Goal: Task Accomplishment & Management: Manage account settings

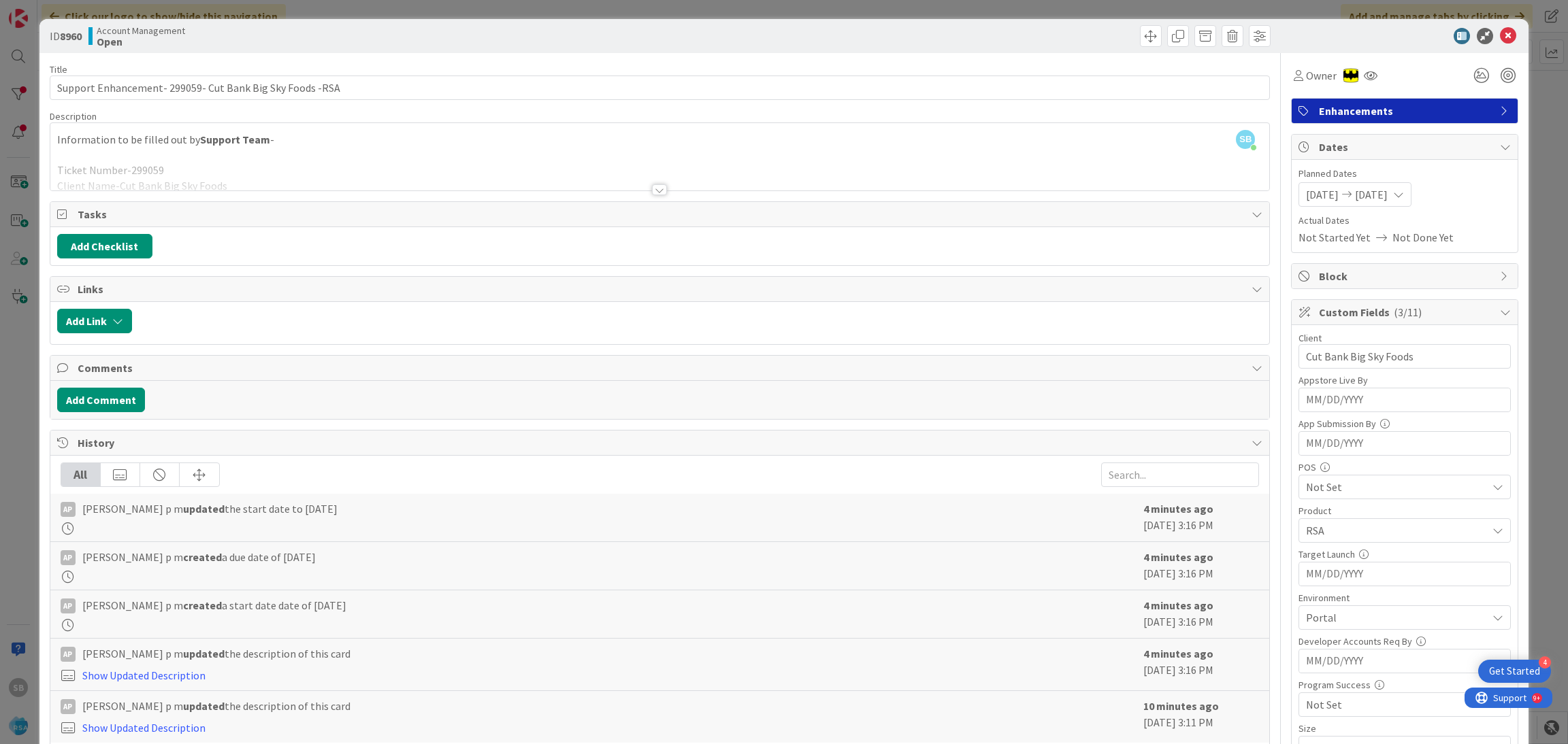
click at [1500, 38] on icon at bounding box center [1508, 36] width 16 height 16
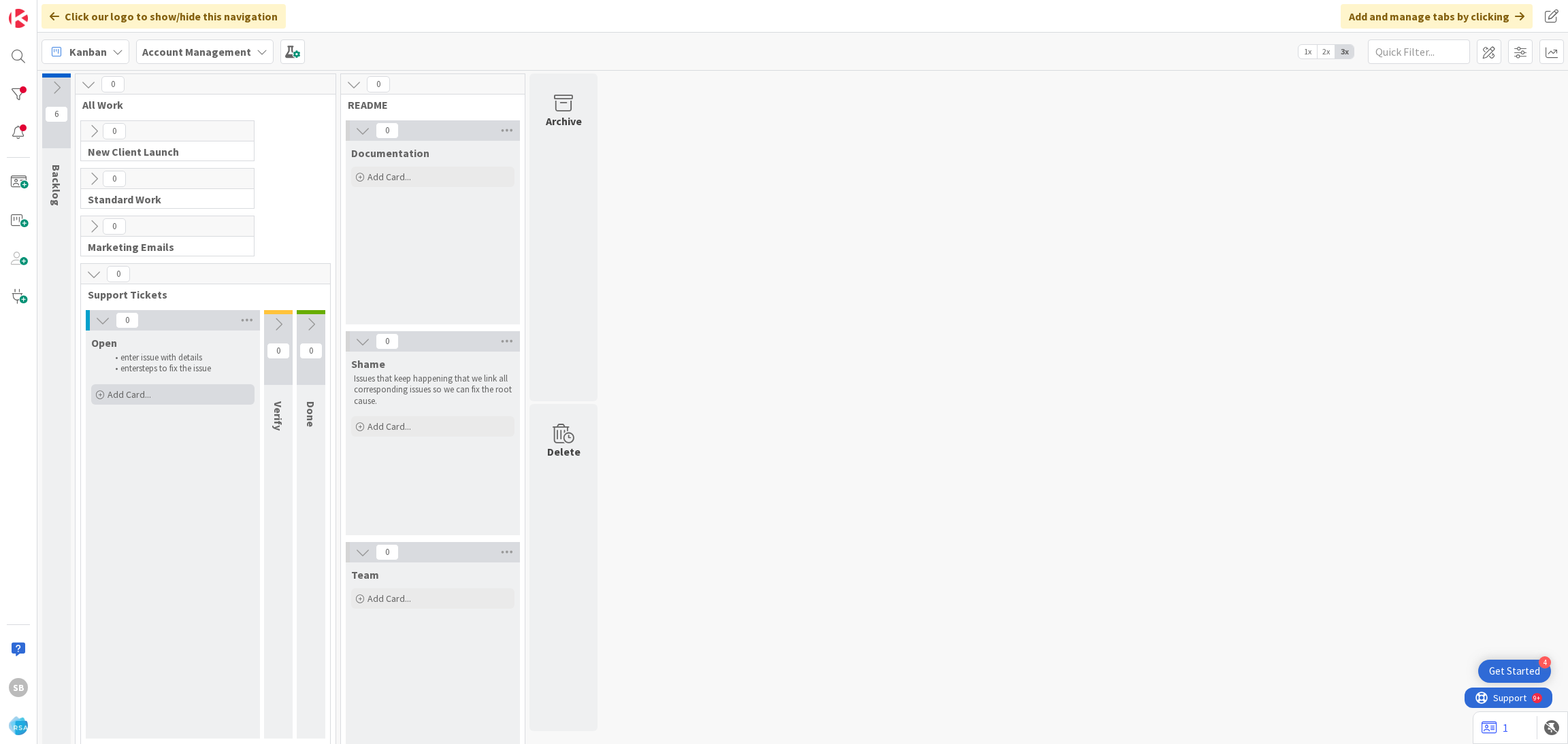
click at [140, 400] on span "Add Card..." at bounding box center [129, 394] width 44 height 12
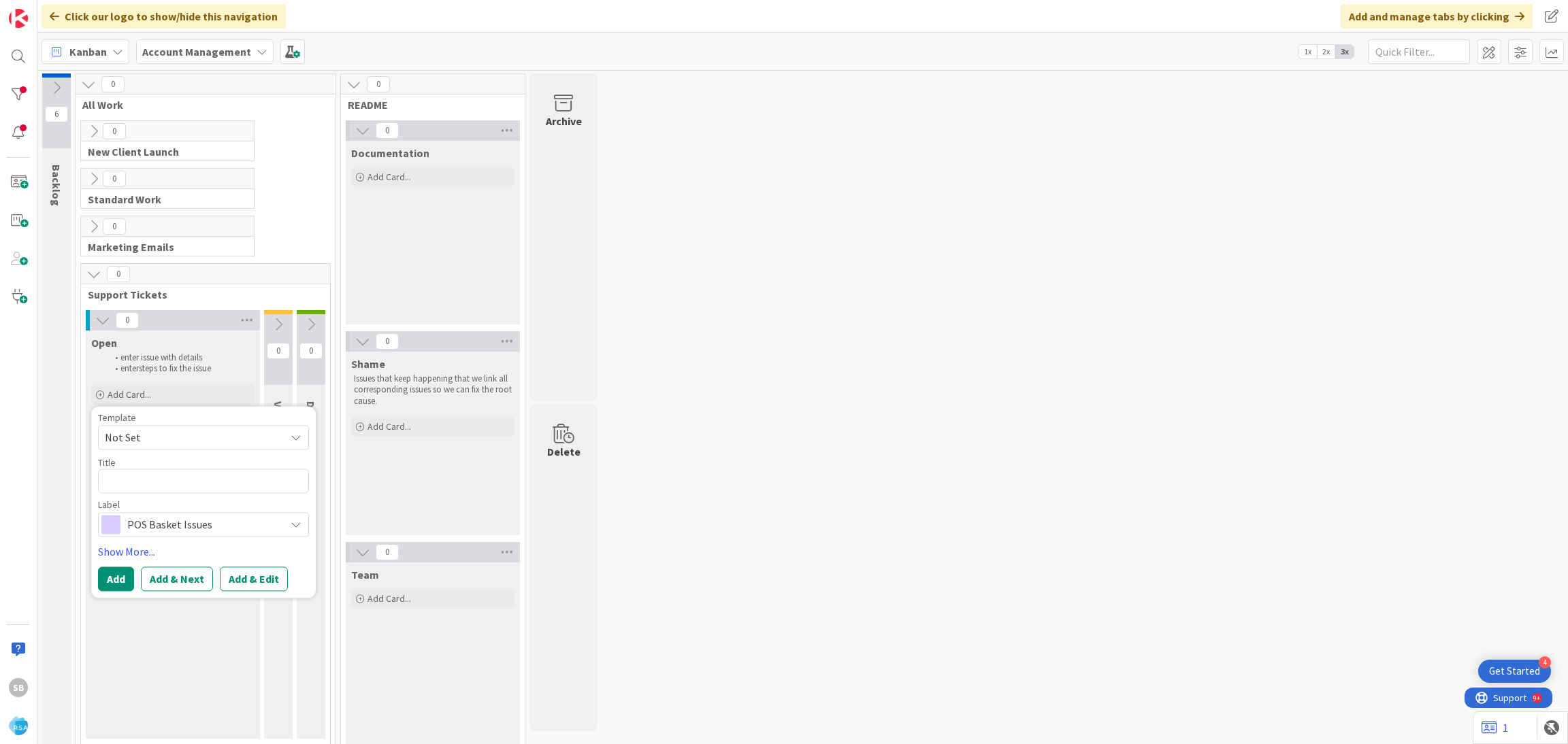
click at [149, 430] on span "Not Set" at bounding box center [190, 437] width 170 height 18
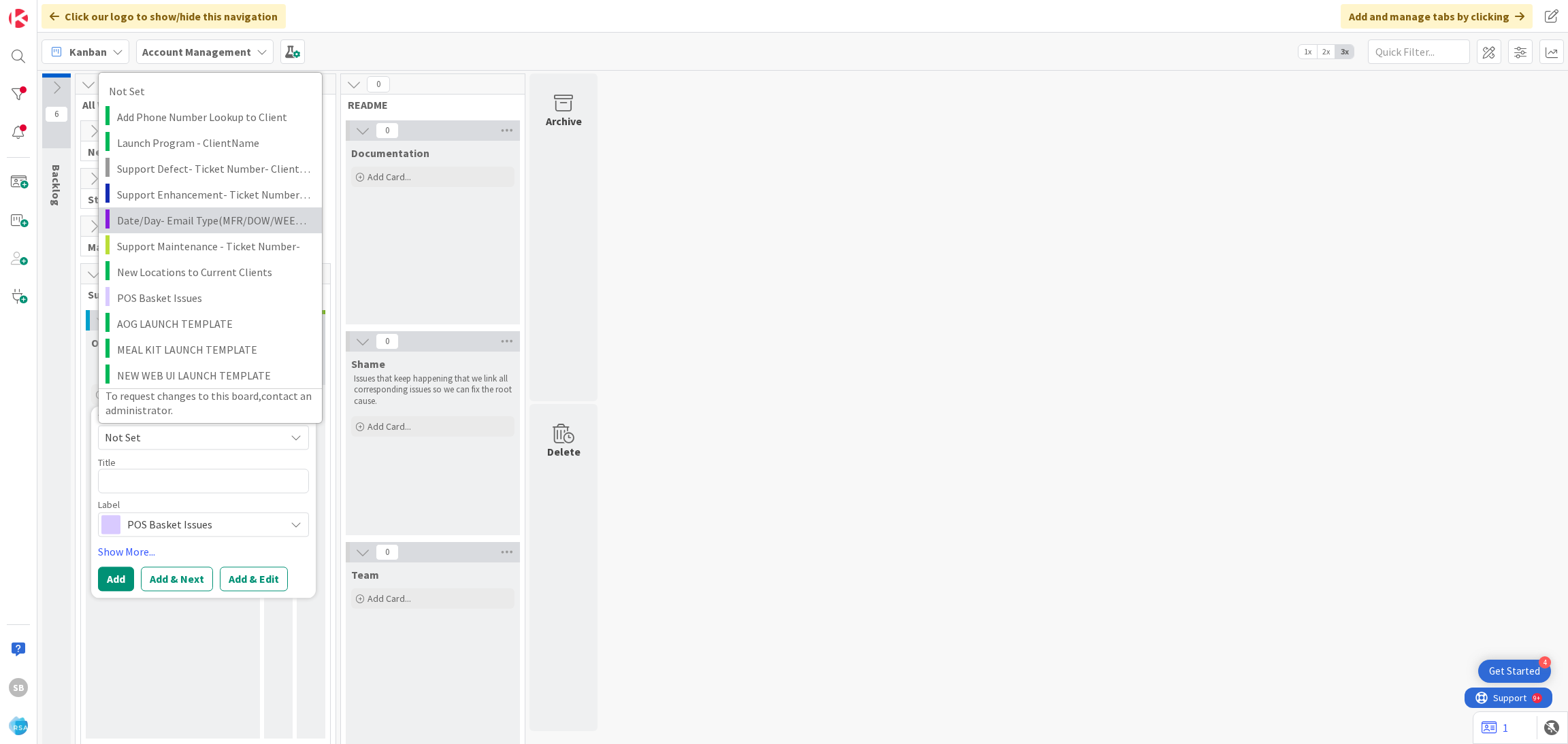
click at [158, 208] on link "Date/Day- Email Type(MFR/DOW/WEEKLY AD)" at bounding box center [210, 219] width 223 height 26
type textarea "x"
type textarea "Date/Day- Email Type(MFR/DOW/WEEKLY AD)"
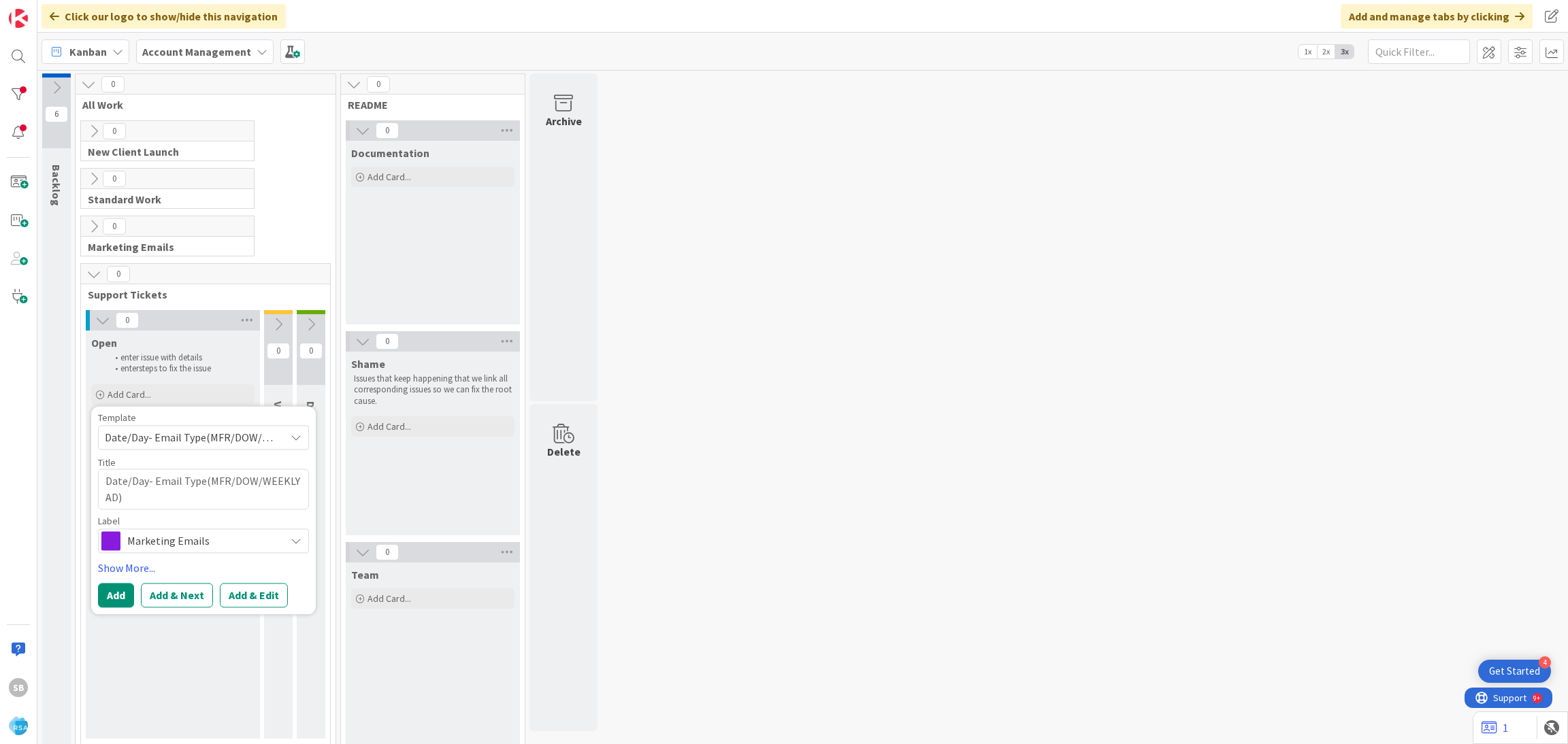
click at [157, 433] on span "Date/Day- Email Type(MFR/DOW/WEEKLY AD)" at bounding box center [190, 437] width 170 height 18
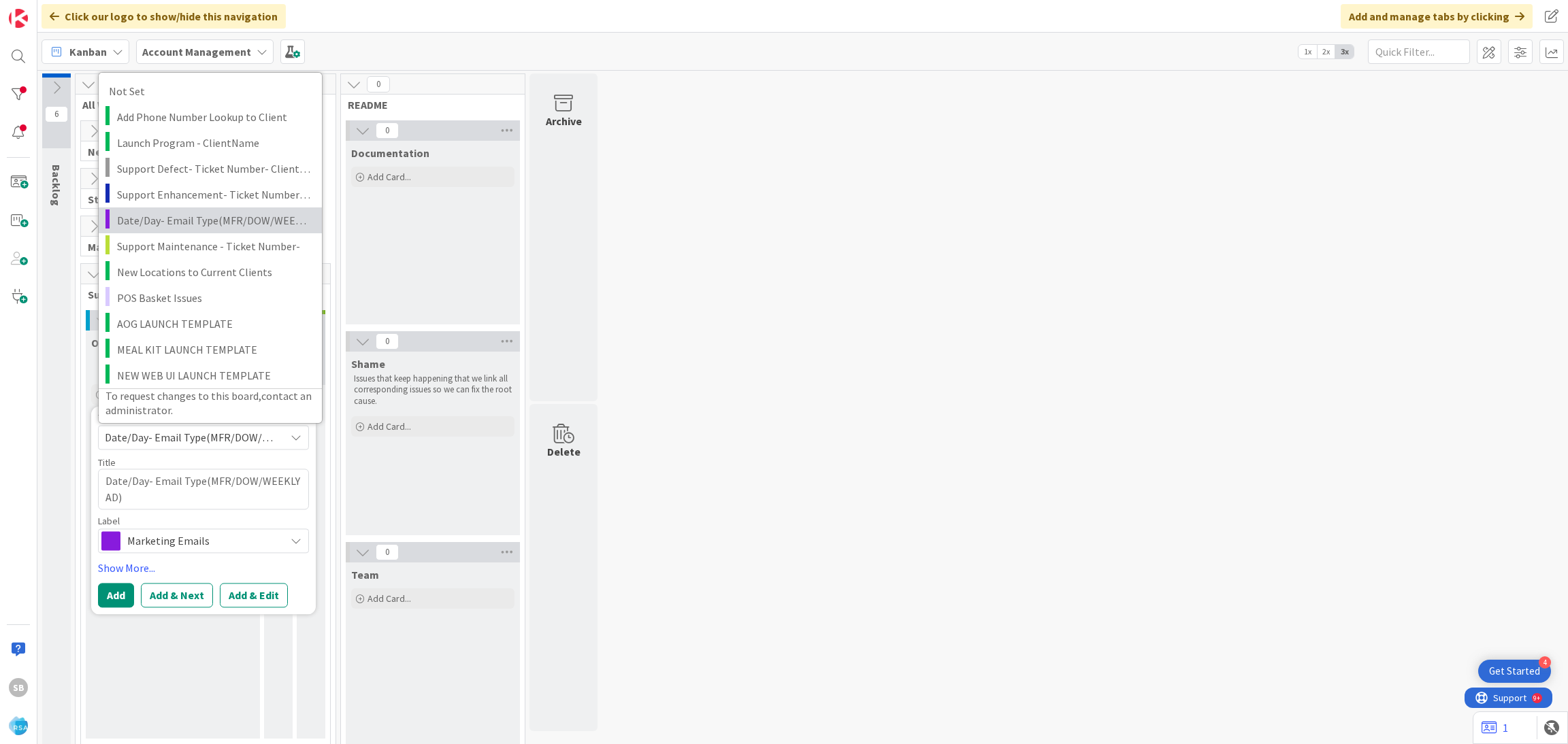
click at [216, 208] on link "Date/Day- Email Type(MFR/DOW/WEEKLY AD)" at bounding box center [210, 219] width 223 height 26
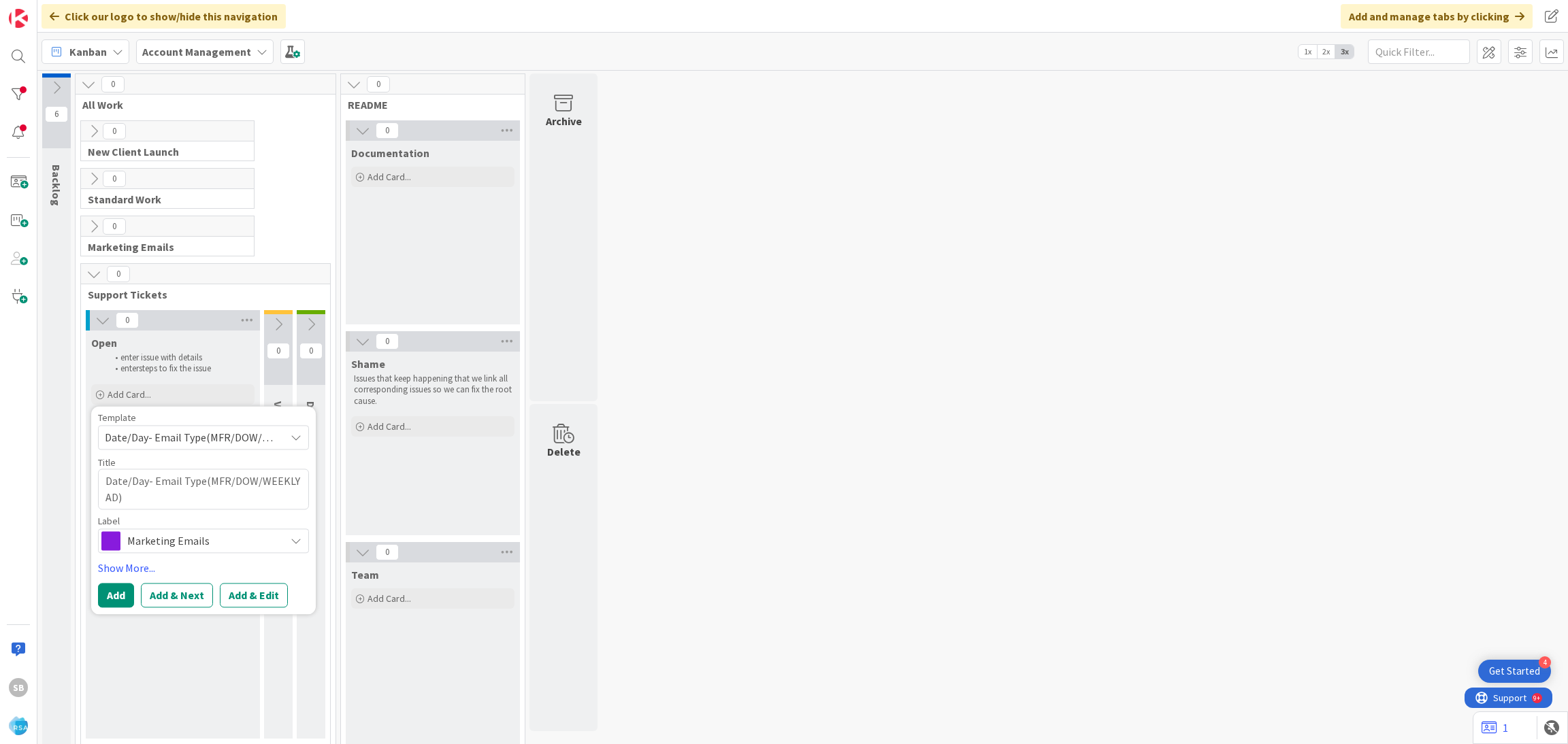
click at [155, 440] on span "Date/Day- Email Type(MFR/DOW/WEEKLY AD)" at bounding box center [190, 437] width 170 height 18
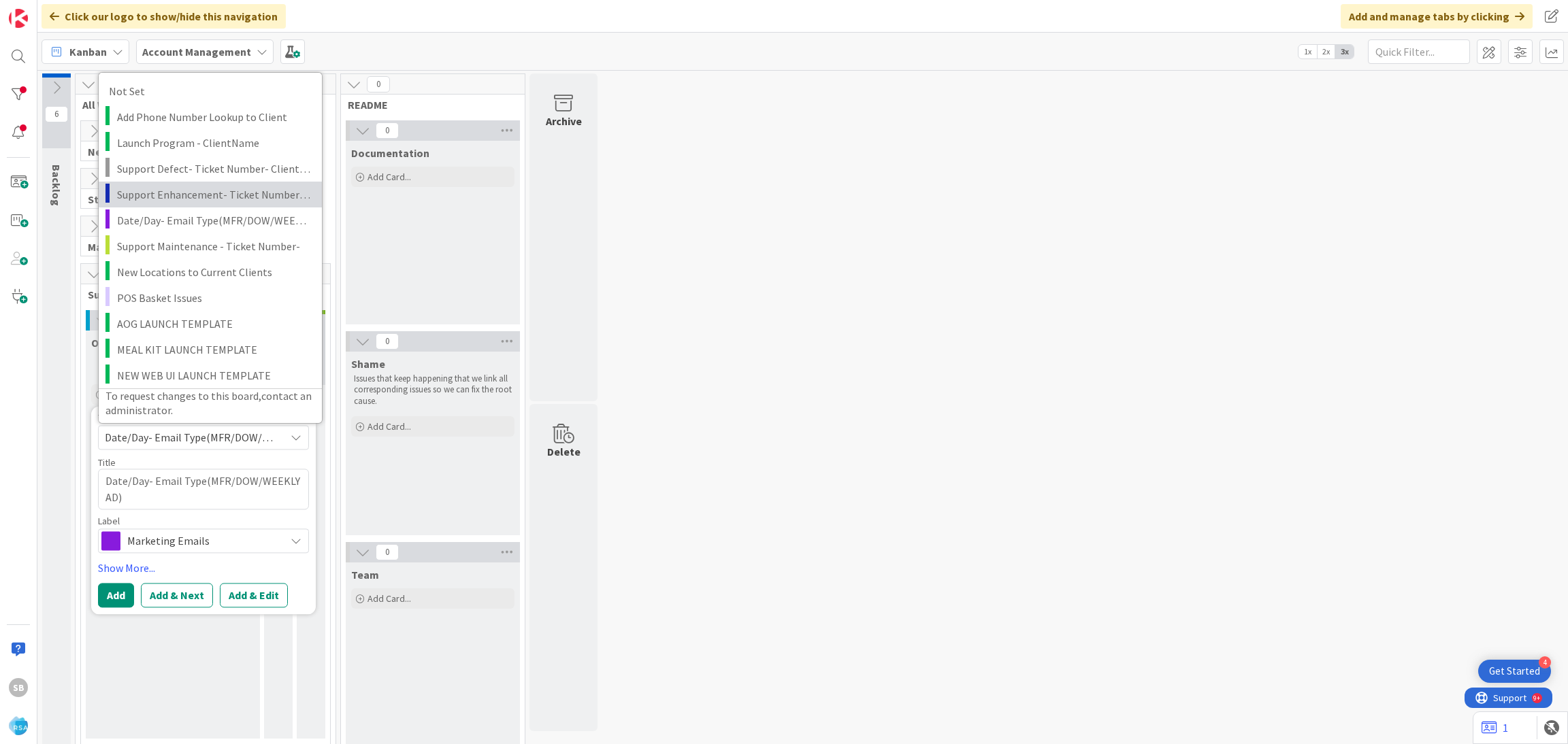
click at [214, 193] on span "Support Enhancement- Ticket Number- Client Name- Product Name" at bounding box center [214, 193] width 195 height 18
type textarea "x"
type textarea "Support Enhancement- Ticket Number- Client Name- Product Name"
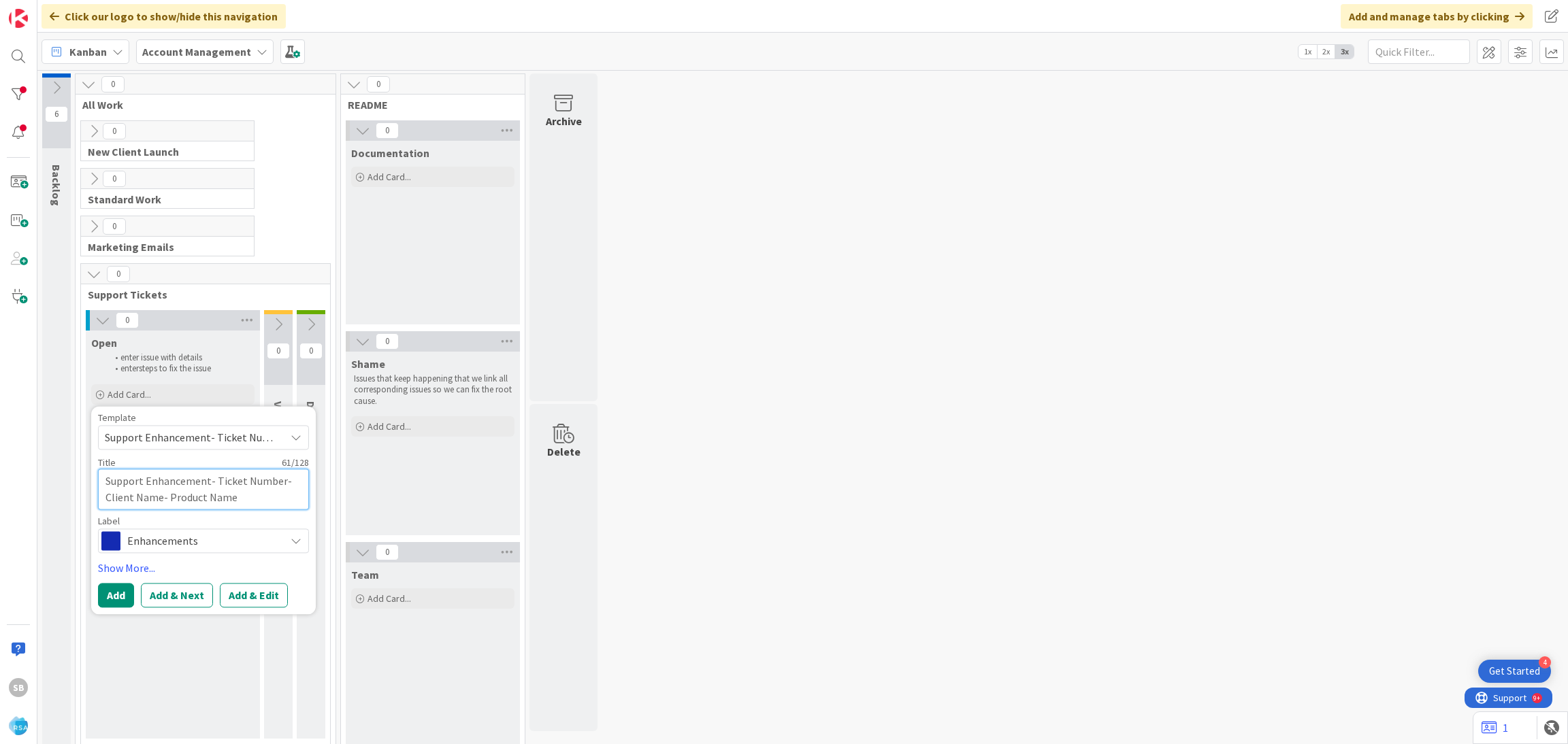
drag, startPoint x: 217, startPoint y: 474, endPoint x: 264, endPoint y: 515, distance: 62.4
click at [264, 515] on div "Template Support Enhancement- Ticket Number- Client Name- Product Name Not Set …" at bounding box center [203, 482] width 211 height 140
type textarea "x"
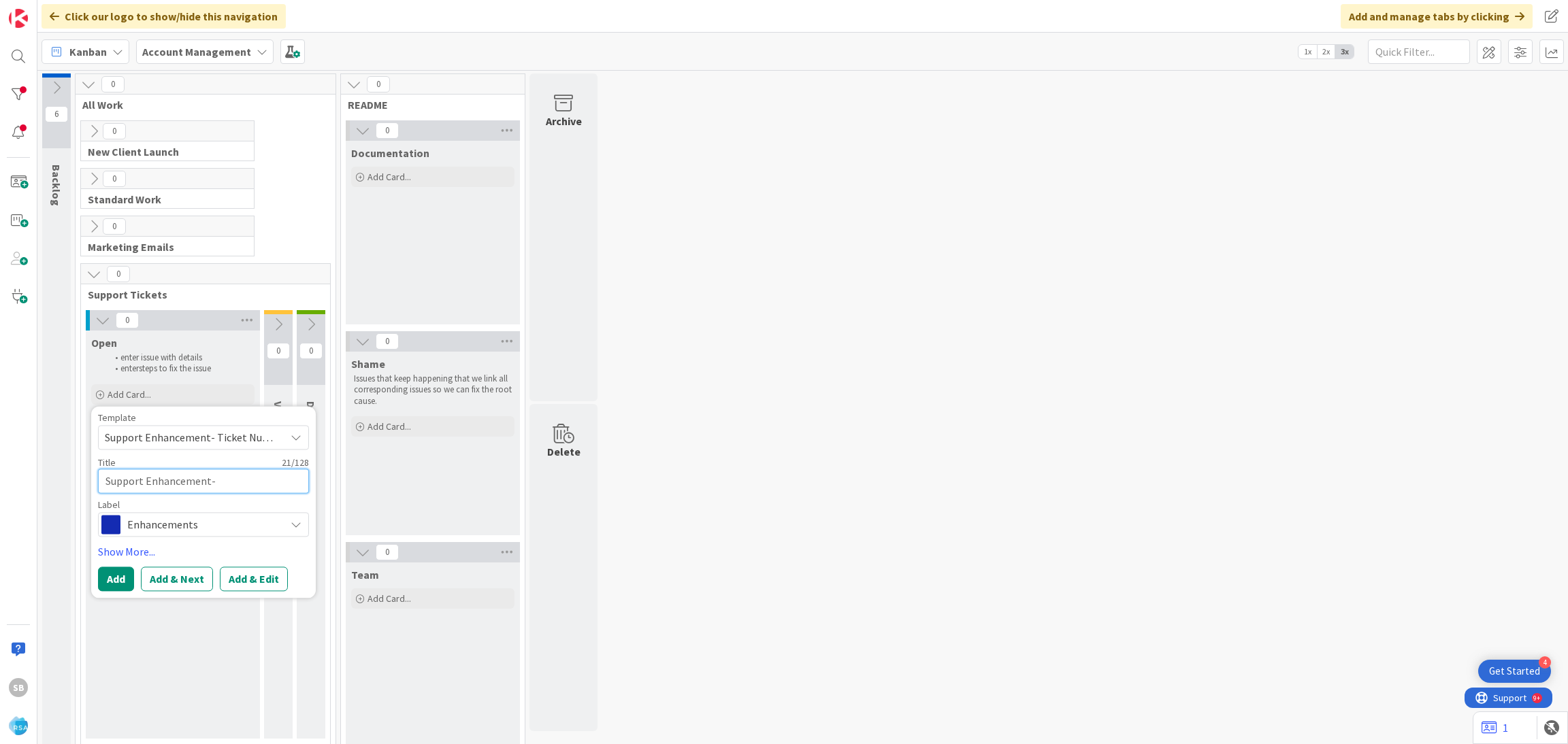
type textarea "Support Enhancement-"
paste textarea "299010"
type textarea "x"
type textarea "Support Enhancement- 299010"
type textarea "x"
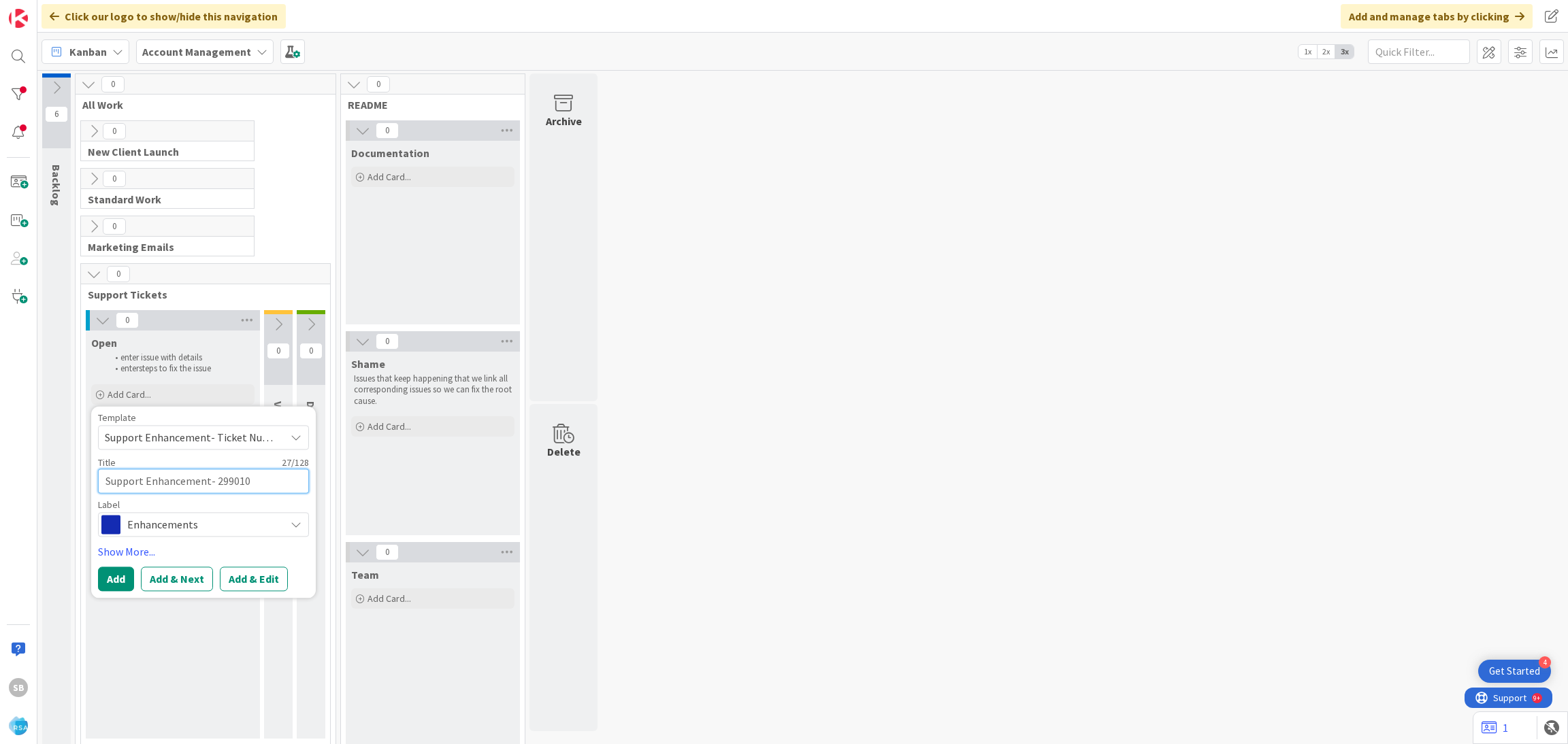
type textarea "Support Enhancement- 299010"
type textarea "x"
type textarea "Support Enhancement- 299010 -"
type textarea "x"
type textarea "Support Enhancement- 299010 -"
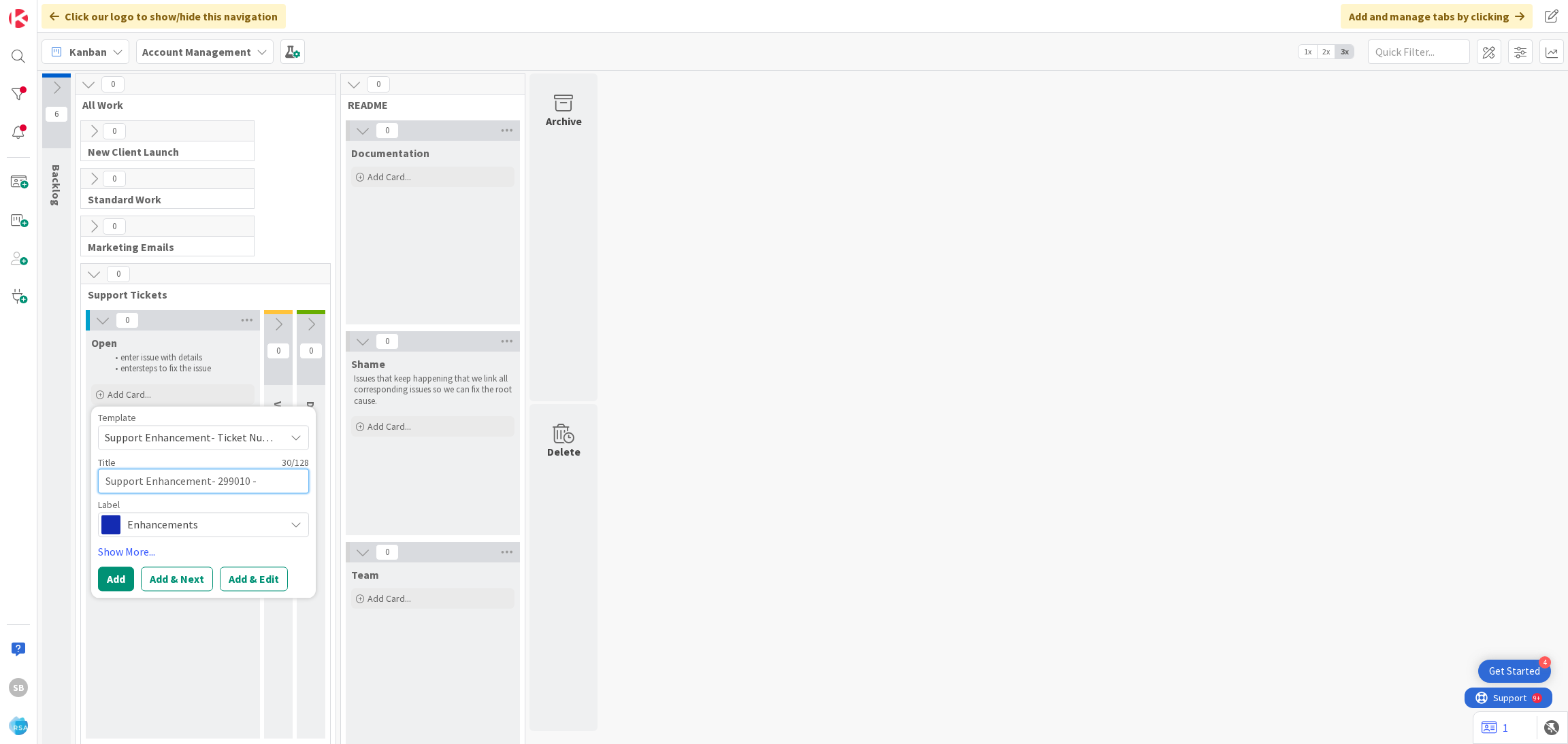
paste textarea "Clay County PW"
type textarea "x"
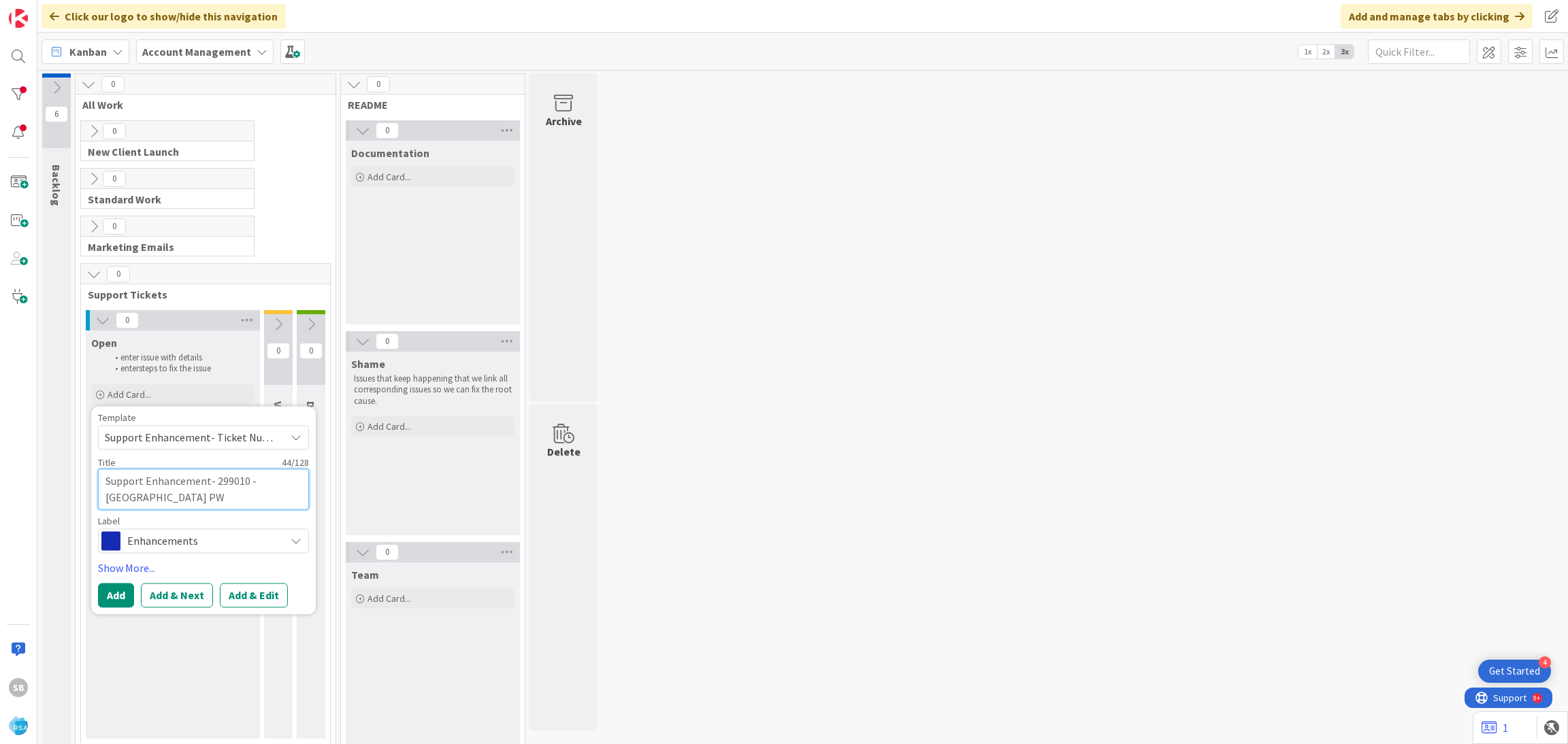
type textarea "Support Enhancement- 299010 - [GEOGRAPHIC_DATA] PW"
type textarea "x"
type textarea "Support Enhancement- 299010 - [GEOGRAPHIC_DATA] PW"
type textarea "x"
type textarea "Support Enhancement- 299010 - [GEOGRAPHIC_DATA] PW -"
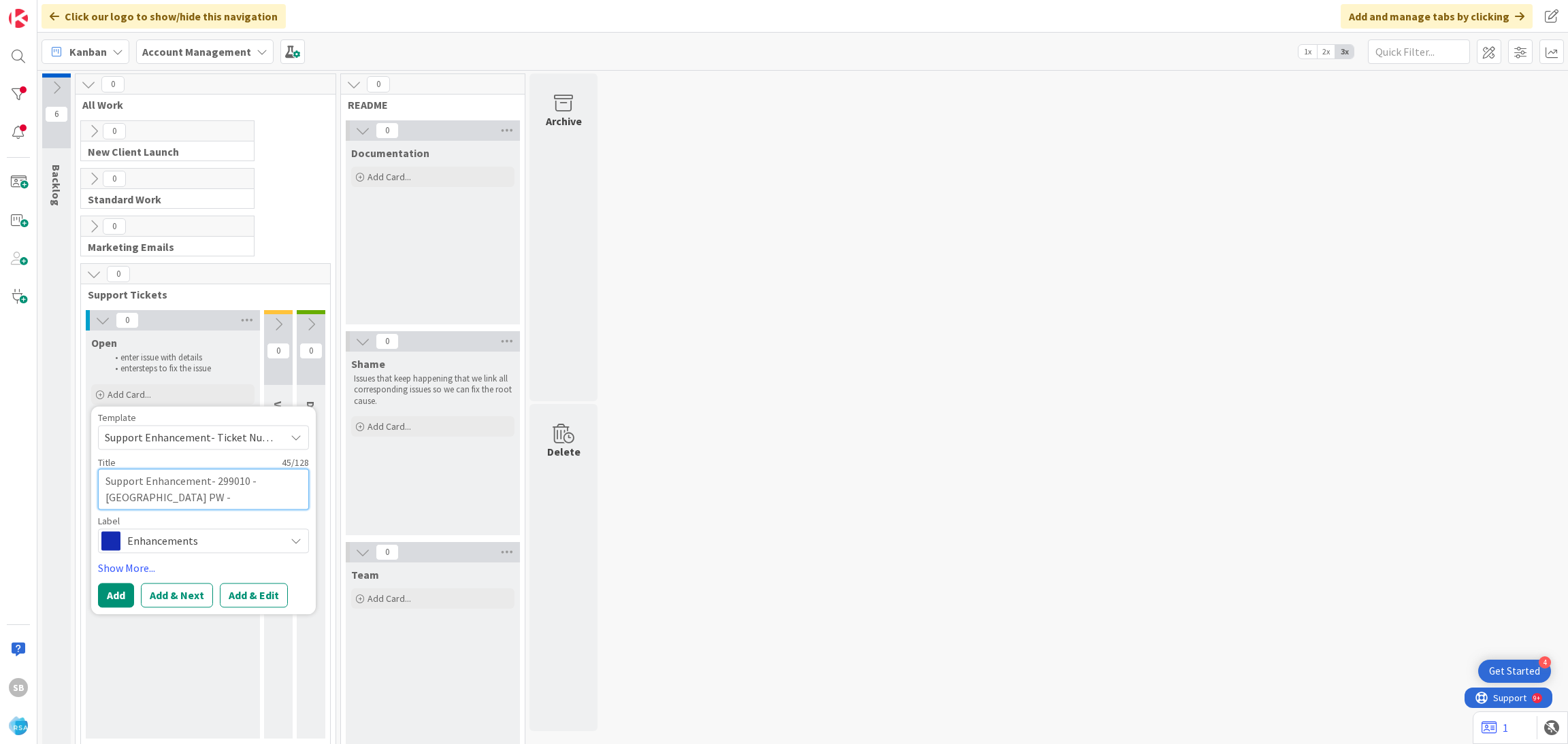
type textarea "x"
type textarea "Support Enhancement- 299010 - [GEOGRAPHIC_DATA] PW -"
paste textarea "[GEOGRAPHIC_DATA] new locations"
type textarea "x"
type textarea "Support Enhancement- 299010 - [GEOGRAPHIC_DATA] PW - [GEOGRAPHIC_DATA] new loca…"
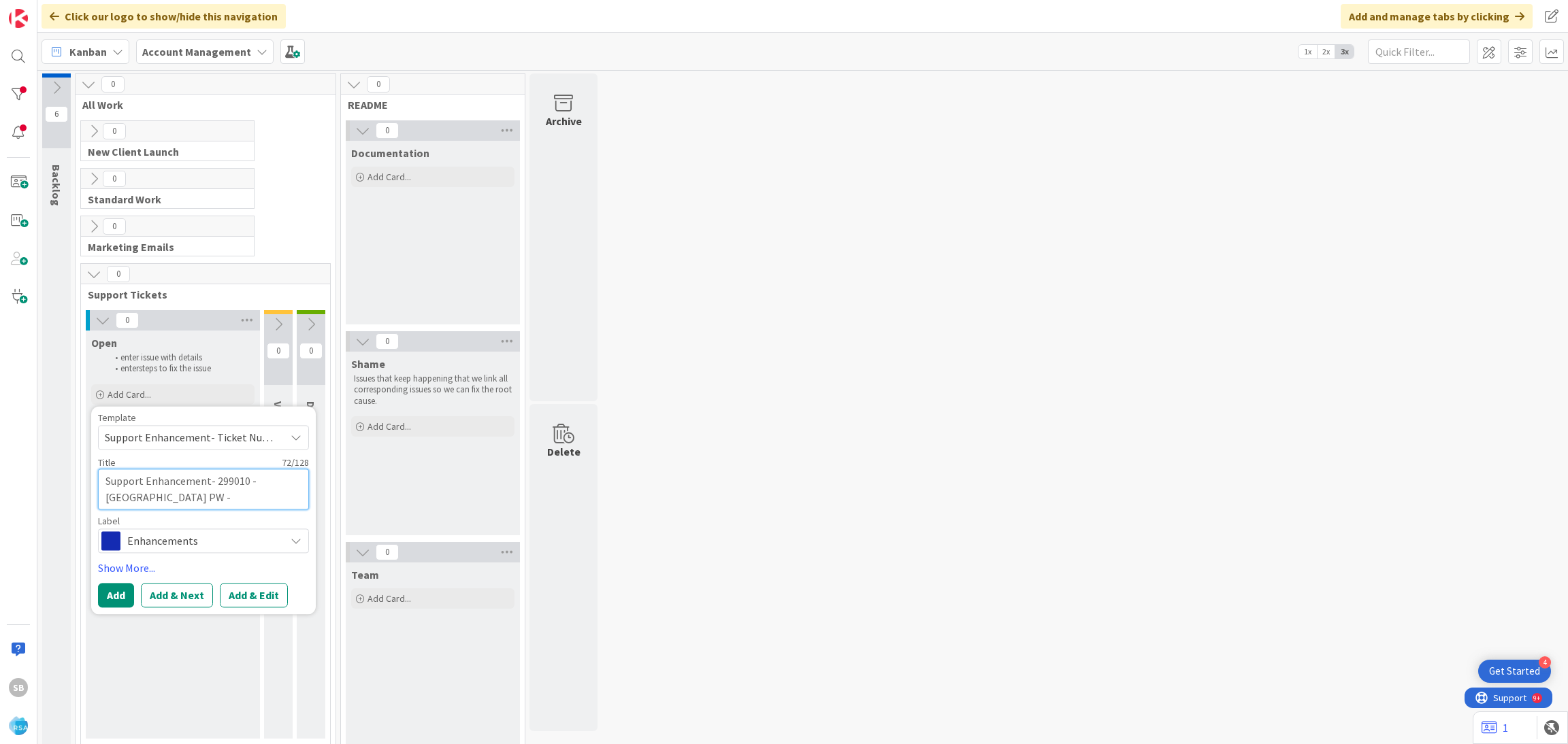
type textarea "x"
type textarea "Support Enhancement- 299010 - [GEOGRAPHIC_DATA] PW - [GEOGRAPHIC_DATA] new loca…"
type textarea "x"
type textarea "Support Enhancement- 299010 - [GEOGRAPHIC_DATA] PW - [GEOGRAPHIC_DATA] new loca…"
type textarea "x"
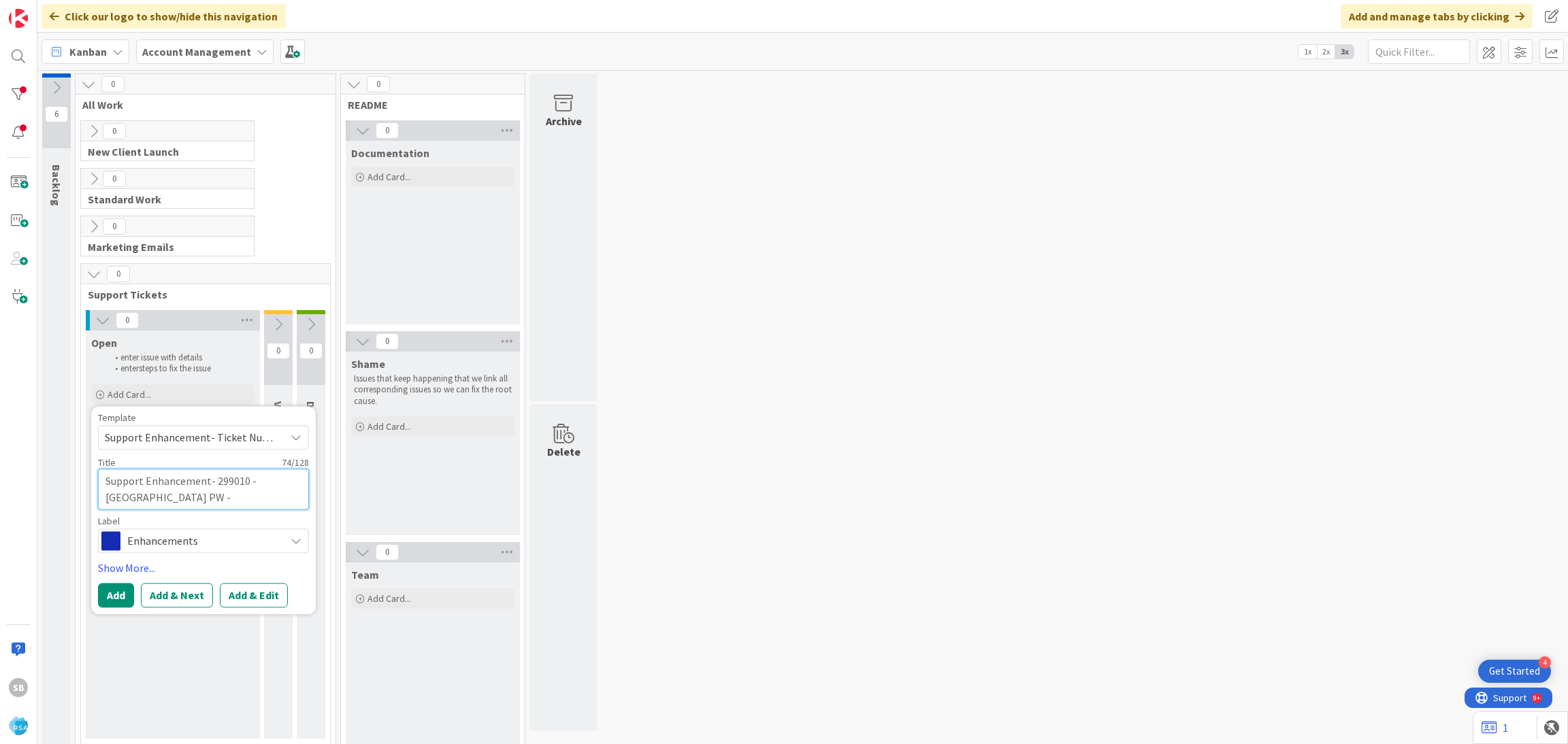
type textarea "Support Enhancement- 299010 - [GEOGRAPHIC_DATA] PW - [GEOGRAPHIC_DATA] new loca…"
type textarea "x"
type textarea "Support Enhancement- 299010 - [GEOGRAPHIC_DATA] PW - [GEOGRAPHIC_DATA] new loca…"
type textarea "x"
type textarea "Support Enhancement- 299010 - [GEOGRAPHIC_DATA] PW - [GEOGRAPHIC_DATA] new loca…"
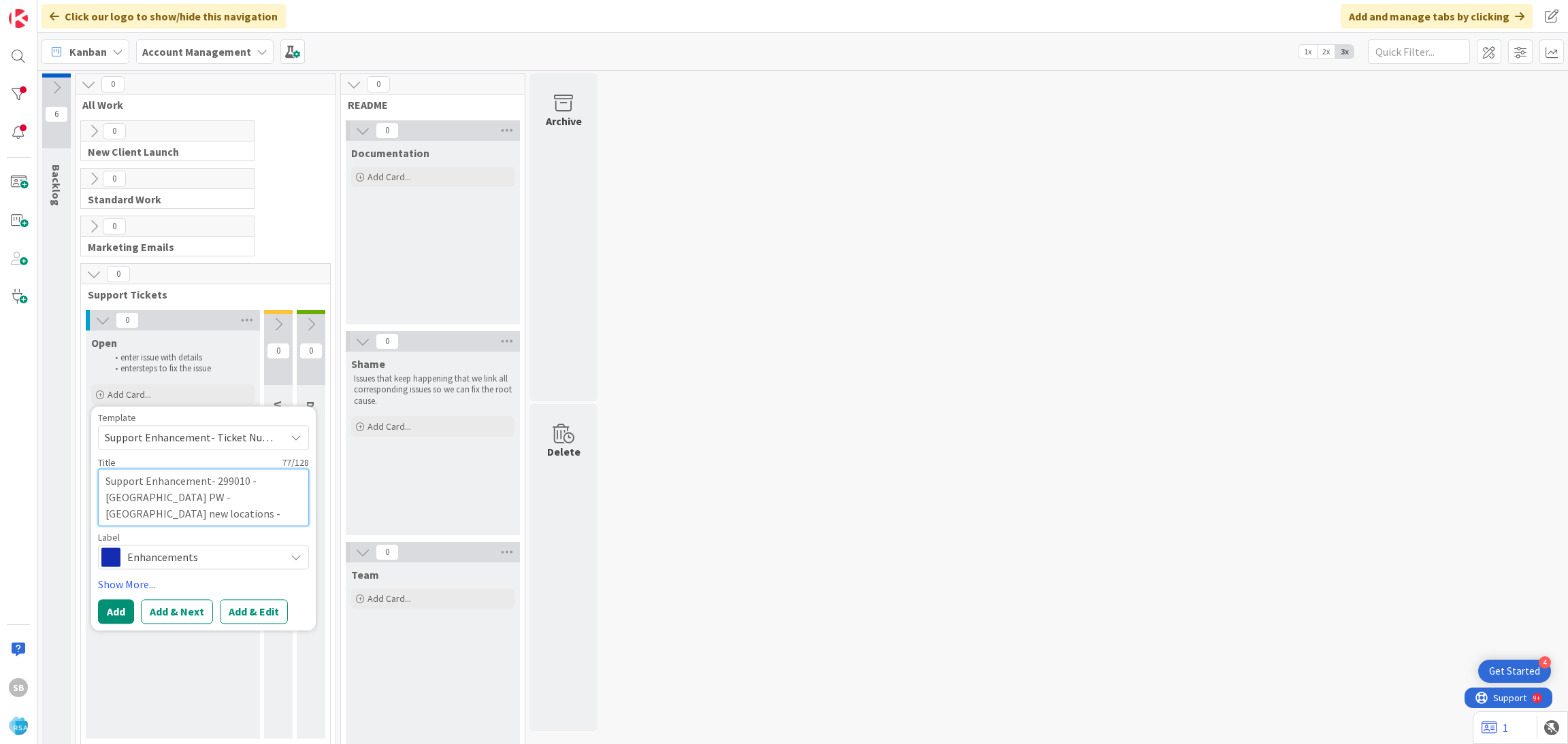
type textarea "x"
type textarea "Support Enhancement- 299010 - [GEOGRAPHIC_DATA] PW - [GEOGRAPHIC_DATA] new loca…"
click at [252, 616] on button "Add & Edit" at bounding box center [253, 611] width 68 height 25
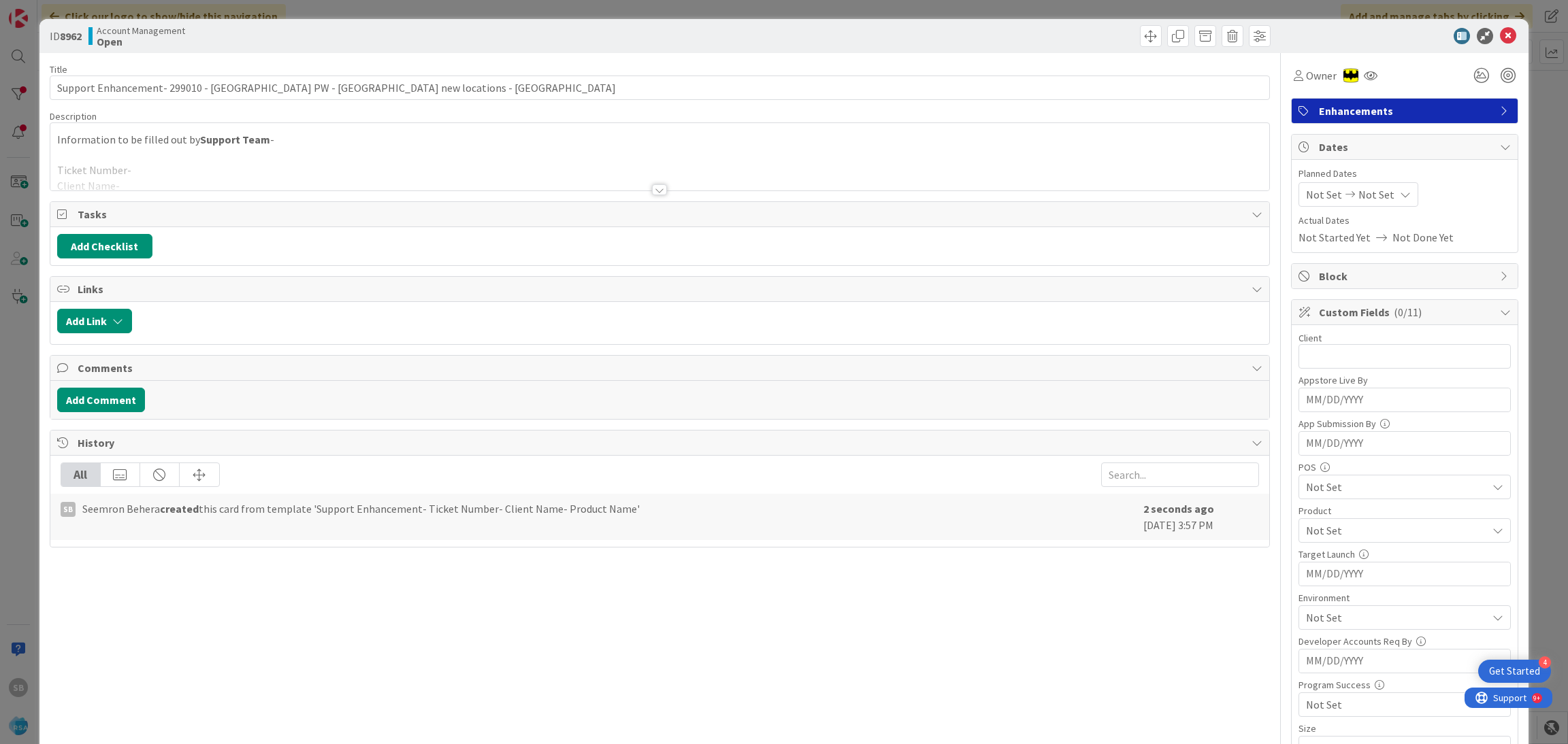
click at [218, 174] on div at bounding box center [660, 173] width 1219 height 34
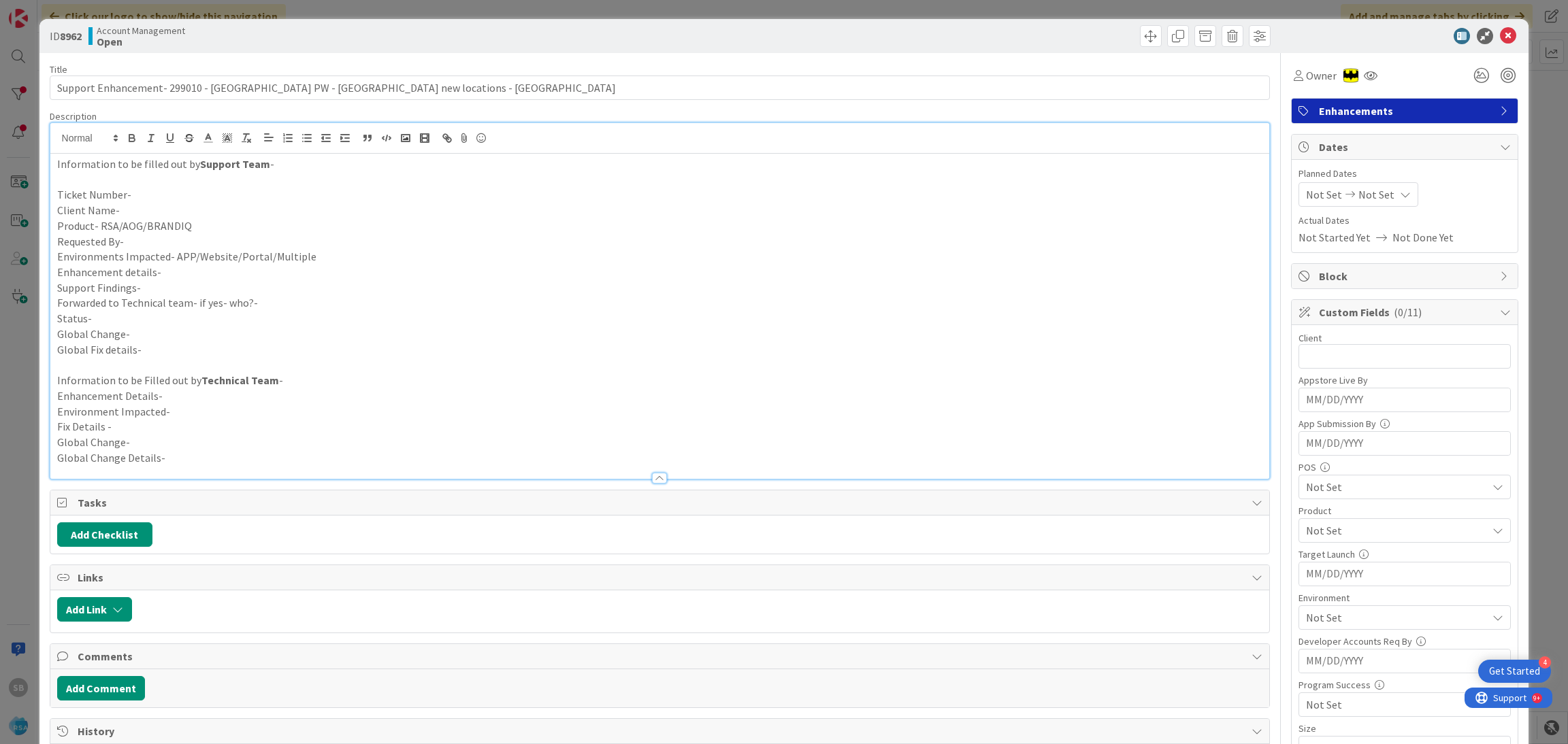
click at [177, 184] on p at bounding box center [660, 180] width 1206 height 15
click at [152, 194] on p "Ticket Number-" at bounding box center [660, 195] width 1206 height 15
click at [144, 206] on p "Client Name-" at bounding box center [660, 210] width 1206 height 15
click at [215, 228] on p "Product- RSA/AOG/BRANDIQ" at bounding box center [660, 226] width 1206 height 15
click at [212, 241] on p "Requested By-" at bounding box center [660, 242] width 1206 height 15
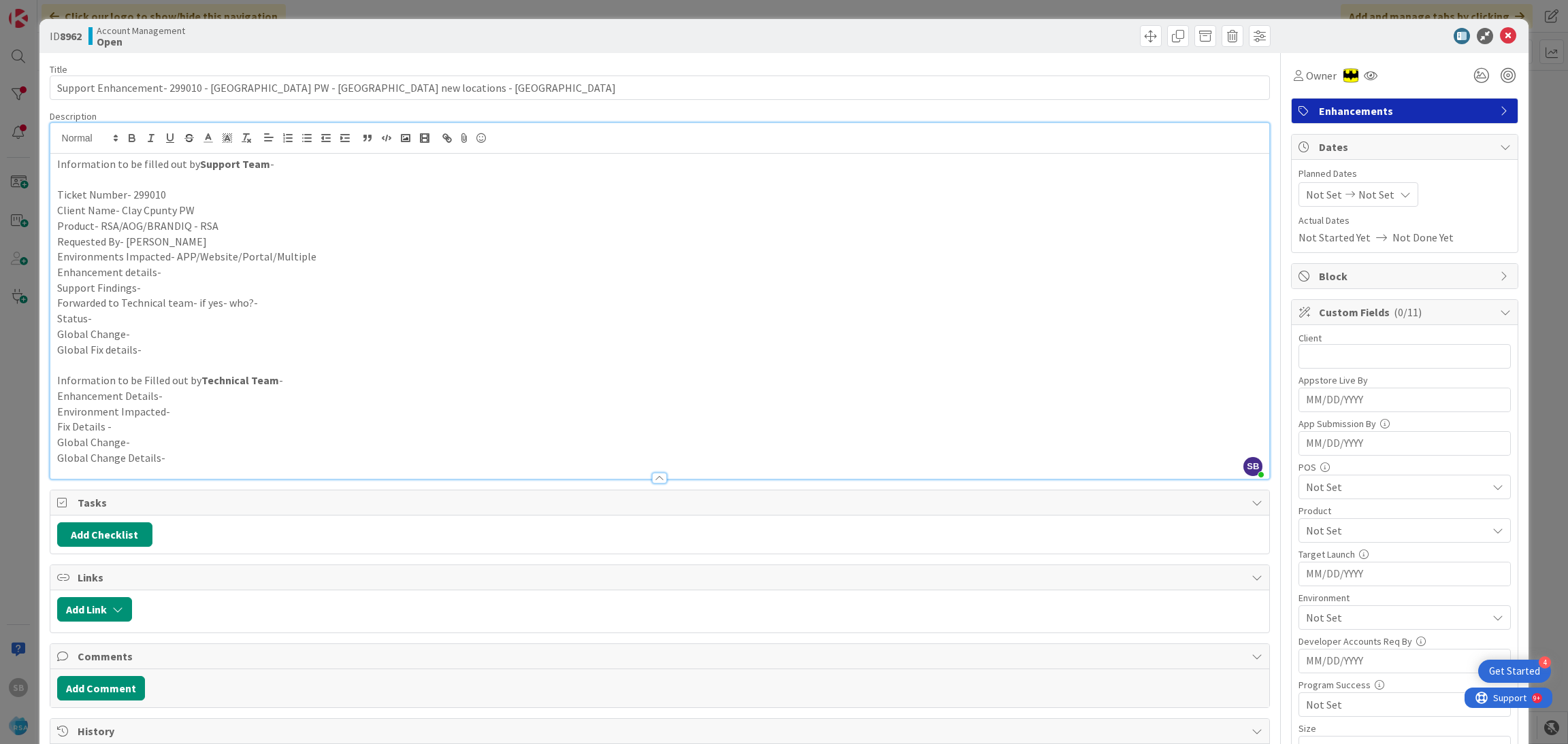
click at [321, 252] on p "Environments Impacted- APP/Website/Portal/Multiple" at bounding box center [660, 257] width 1206 height 15
click at [267, 277] on p "Enhancement details-" at bounding box center [660, 272] width 1206 height 15
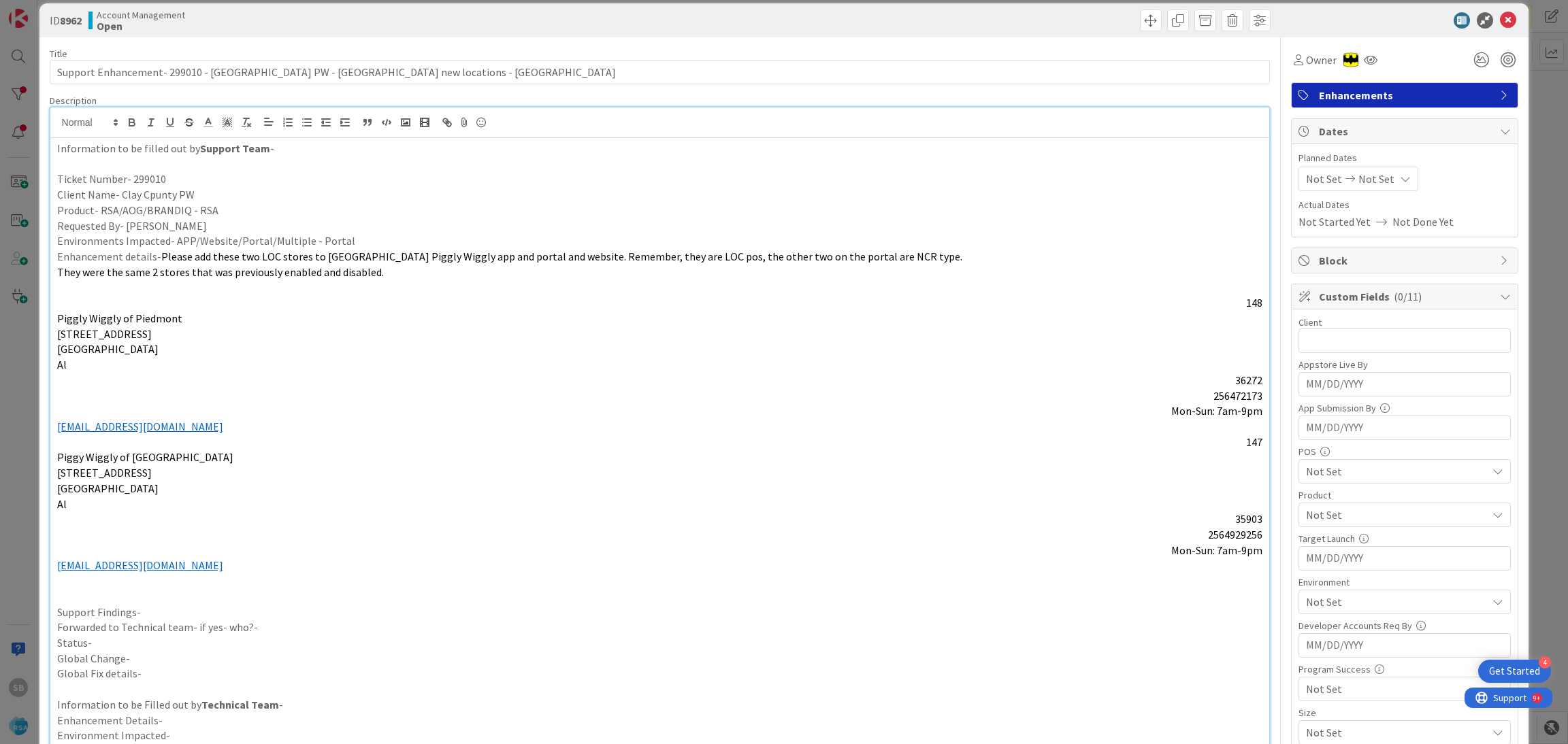
scroll to position [28, 0]
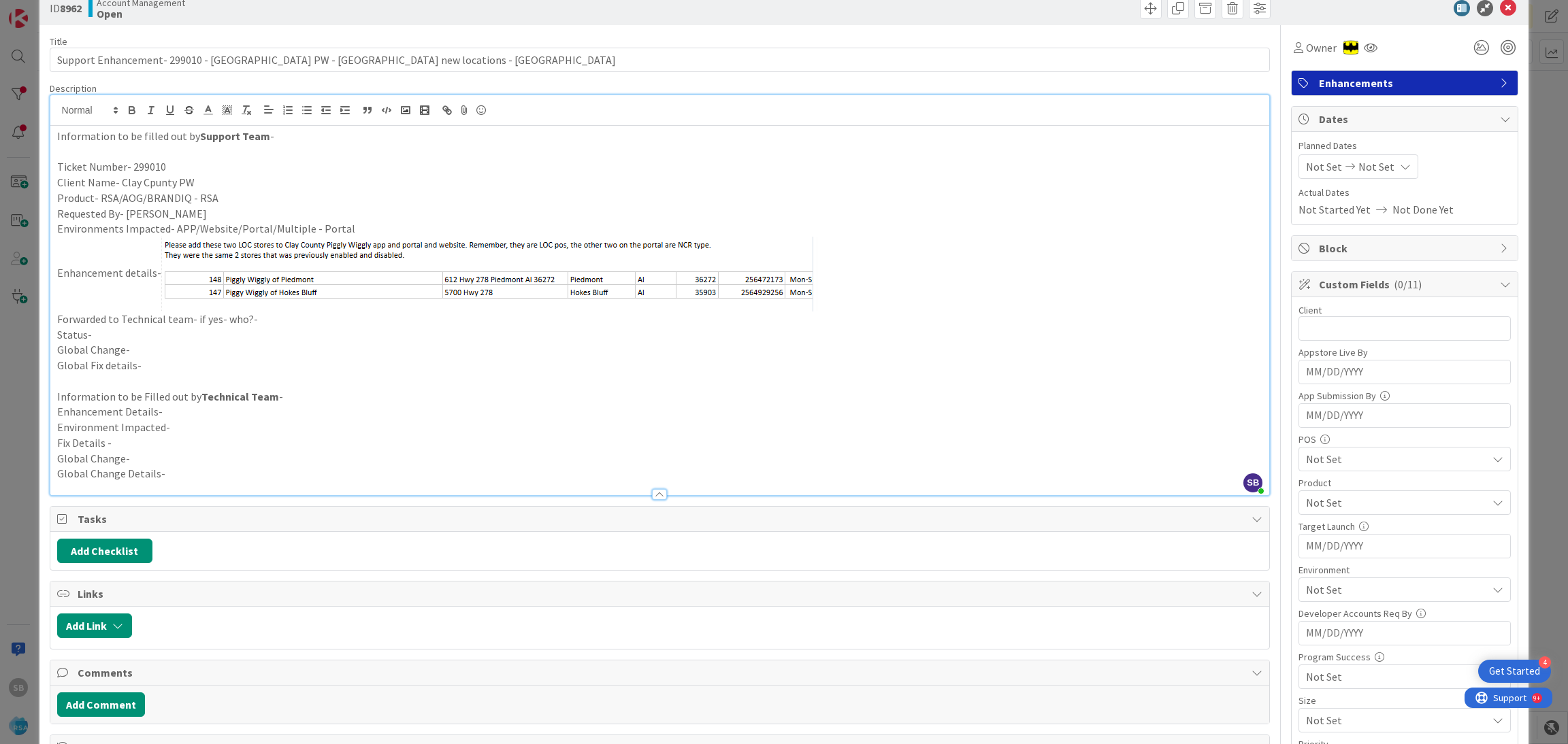
click at [270, 323] on p "Forwarded to Technical team- if yes- who?-" at bounding box center [660, 319] width 1206 height 15
click at [246, 331] on p "Status-" at bounding box center [660, 335] width 1206 height 15
click at [1299, 169] on div "Not Set Not Set" at bounding box center [1358, 167] width 120 height 25
click at [1344, 291] on td "4" at bounding box center [1354, 285] width 27 height 26
type input "[DATE]"
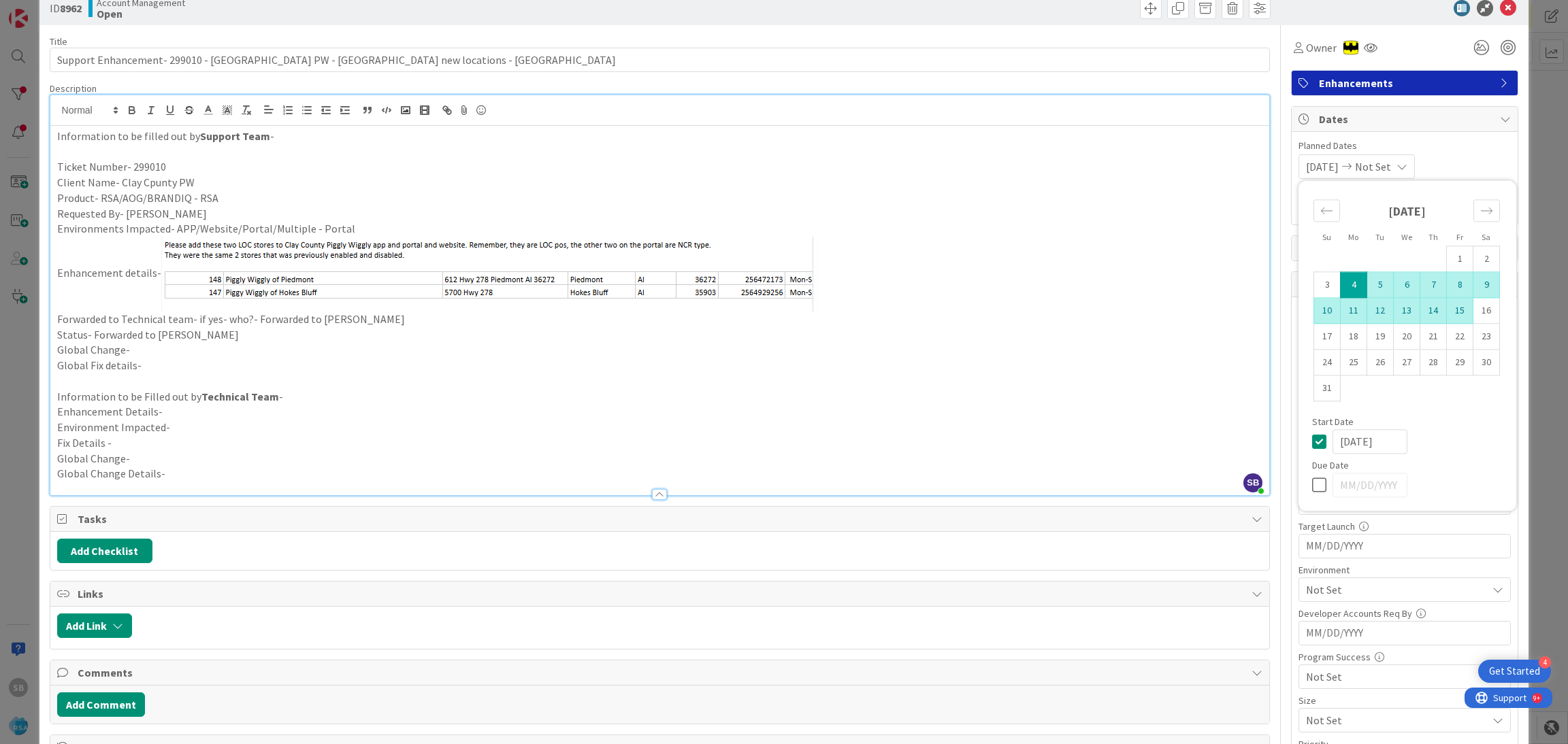
click at [1447, 311] on td "15" at bounding box center [1460, 311] width 27 height 26
type input "[DATE]"
click at [1447, 157] on div "[DATE] [DATE] Su Mo Tu We Th Fr Sa [DATE] 1 2 3 4 5 6 7 8 9 10 11 12 13 14 15 1…" at bounding box center [1405, 167] width 212 height 25
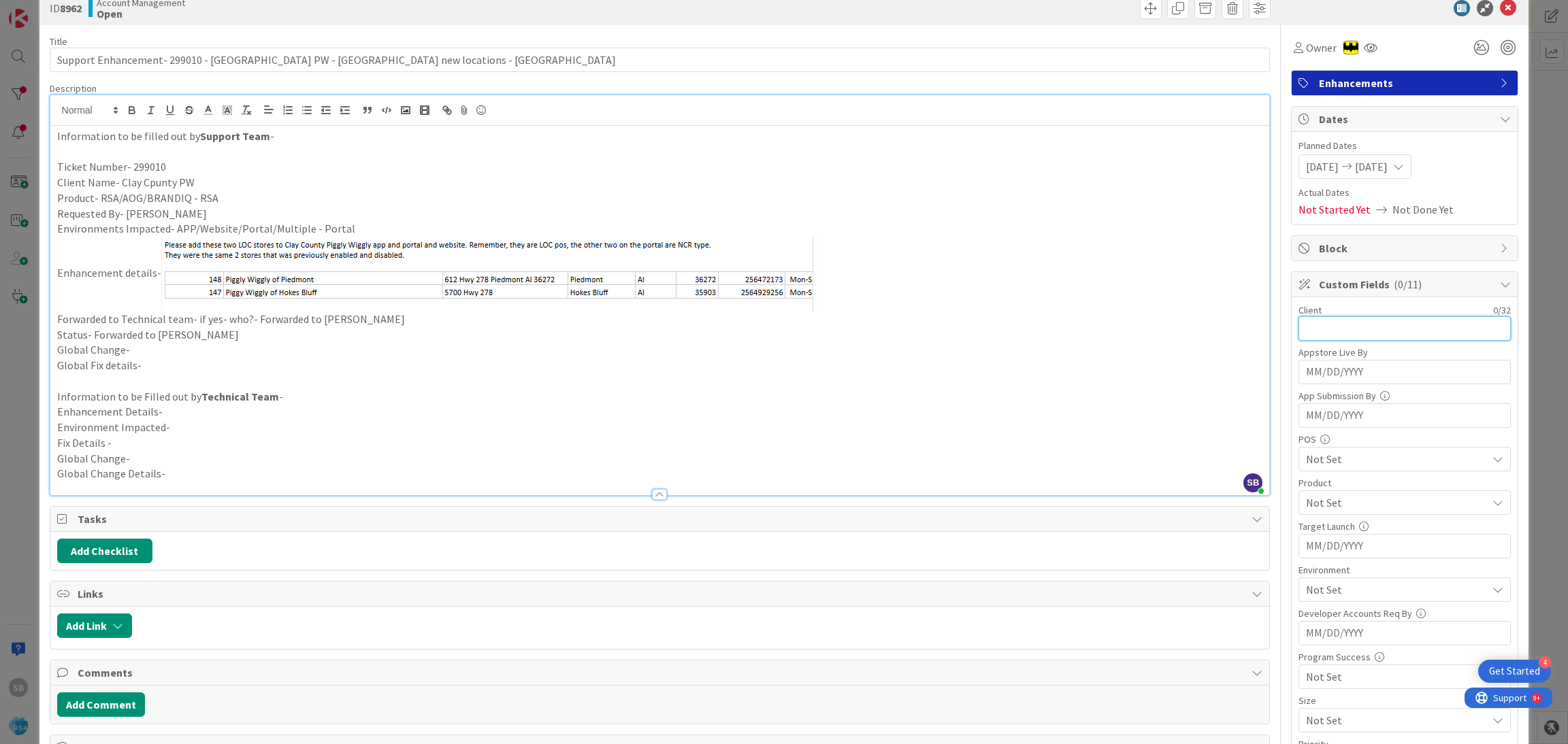
click at [1352, 319] on input "text" at bounding box center [1405, 328] width 212 height 25
type input "Clay County PW"
click at [1308, 504] on span "Not Set" at bounding box center [1396, 502] width 181 height 16
click at [1337, 539] on link "RSA" at bounding box center [1402, 534] width 217 height 25
click at [1328, 504] on span "RSA" at bounding box center [1396, 502] width 181 height 16
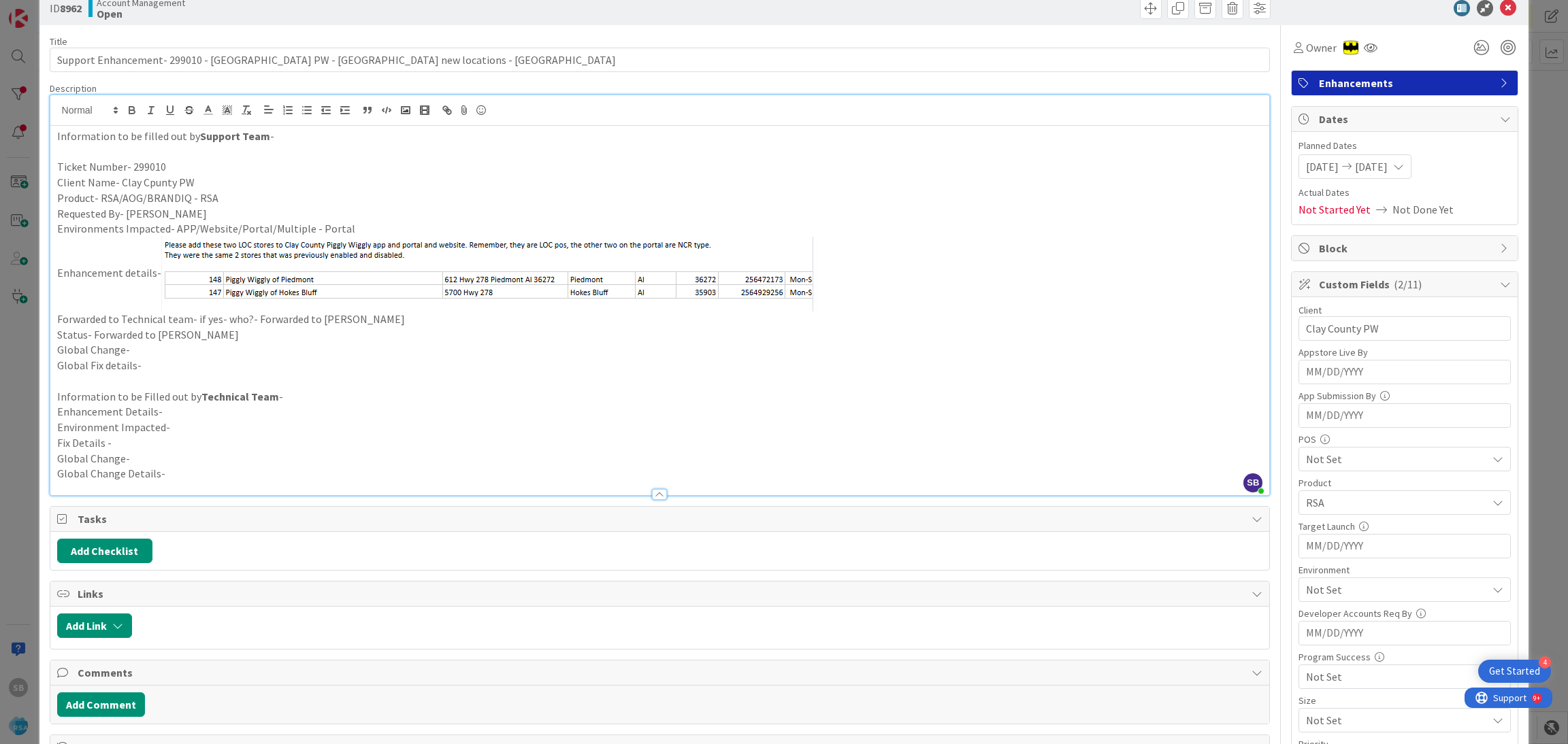
click at [1325, 594] on span "Not Set" at bounding box center [1396, 589] width 181 height 16
click at [1318, 407] on span "Portal" at bounding box center [1334, 411] width 31 height 20
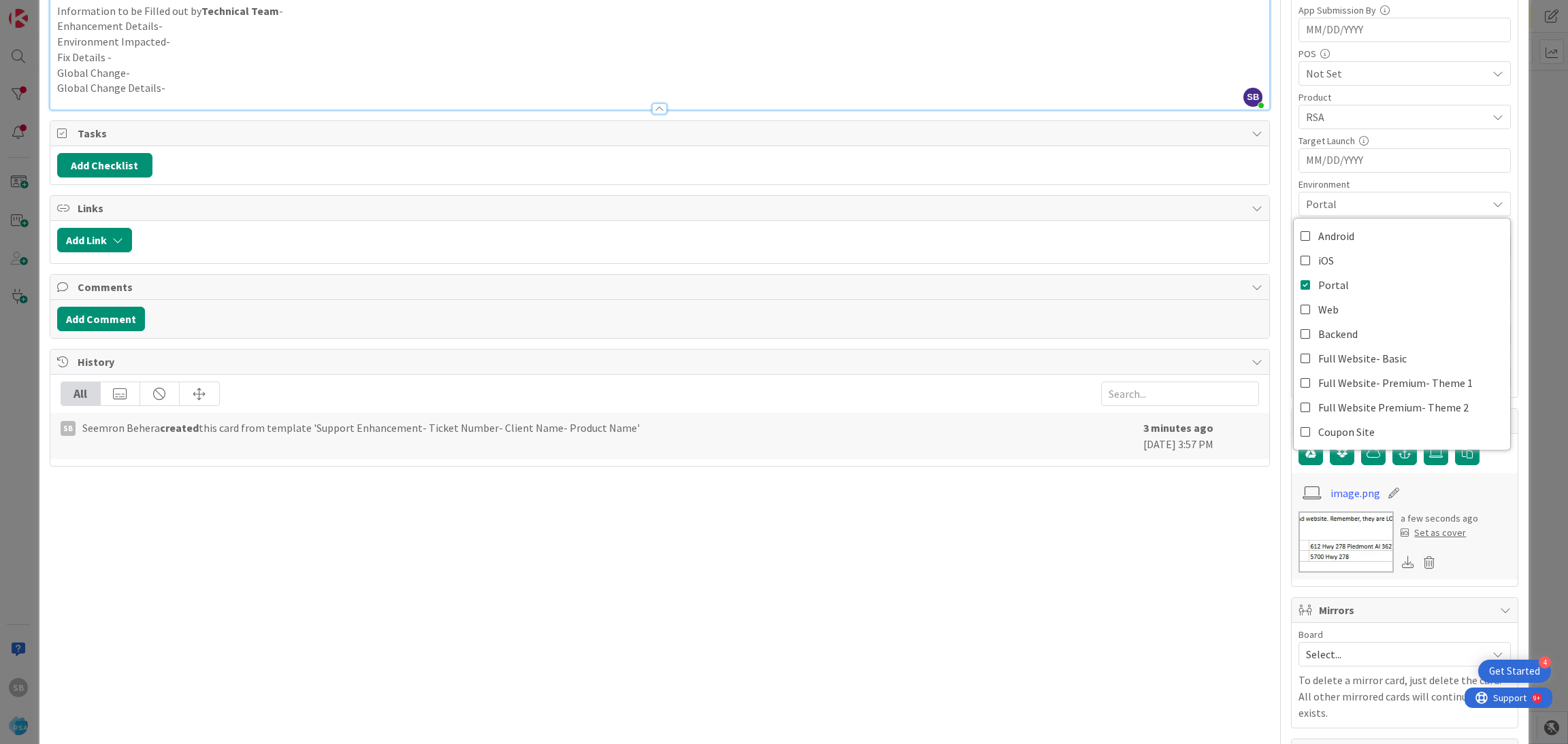
click at [1312, 662] on span "Select..." at bounding box center [1393, 654] width 174 height 19
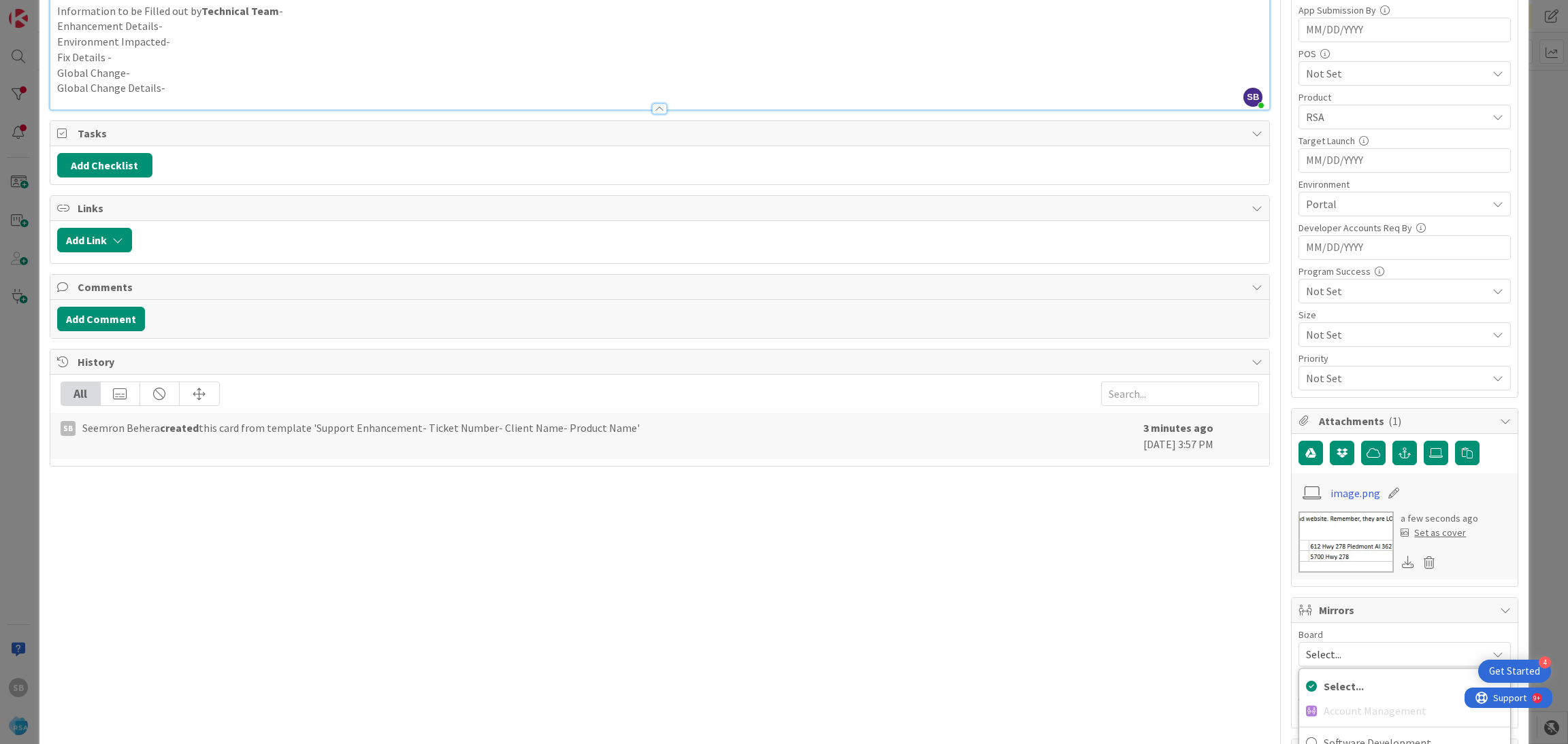
scroll to position [606, 0]
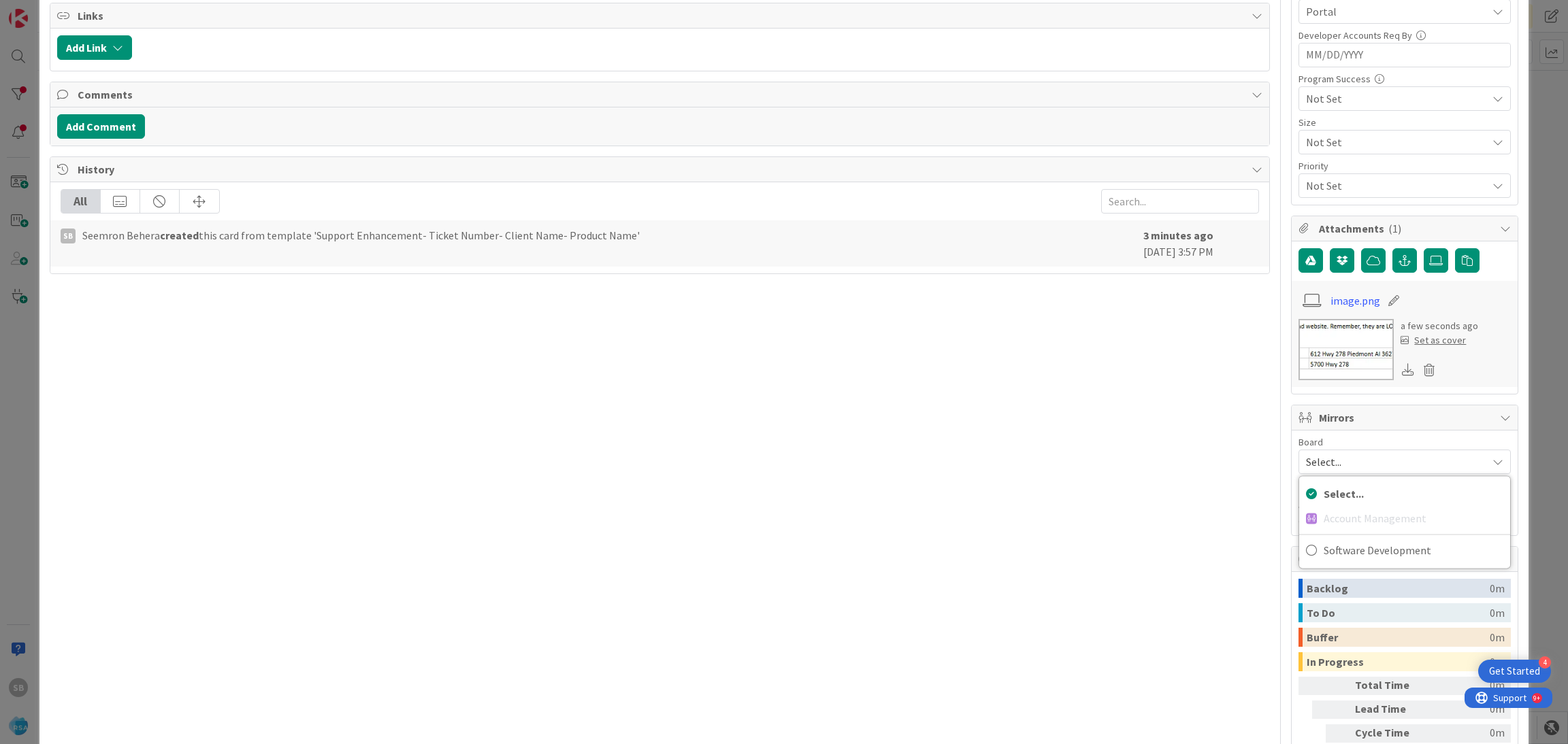
click at [1340, 568] on div "Select... Account Management Software Development" at bounding box center [1405, 522] width 212 height 94
click at [1337, 560] on span "Software Development" at bounding box center [1413, 550] width 179 height 20
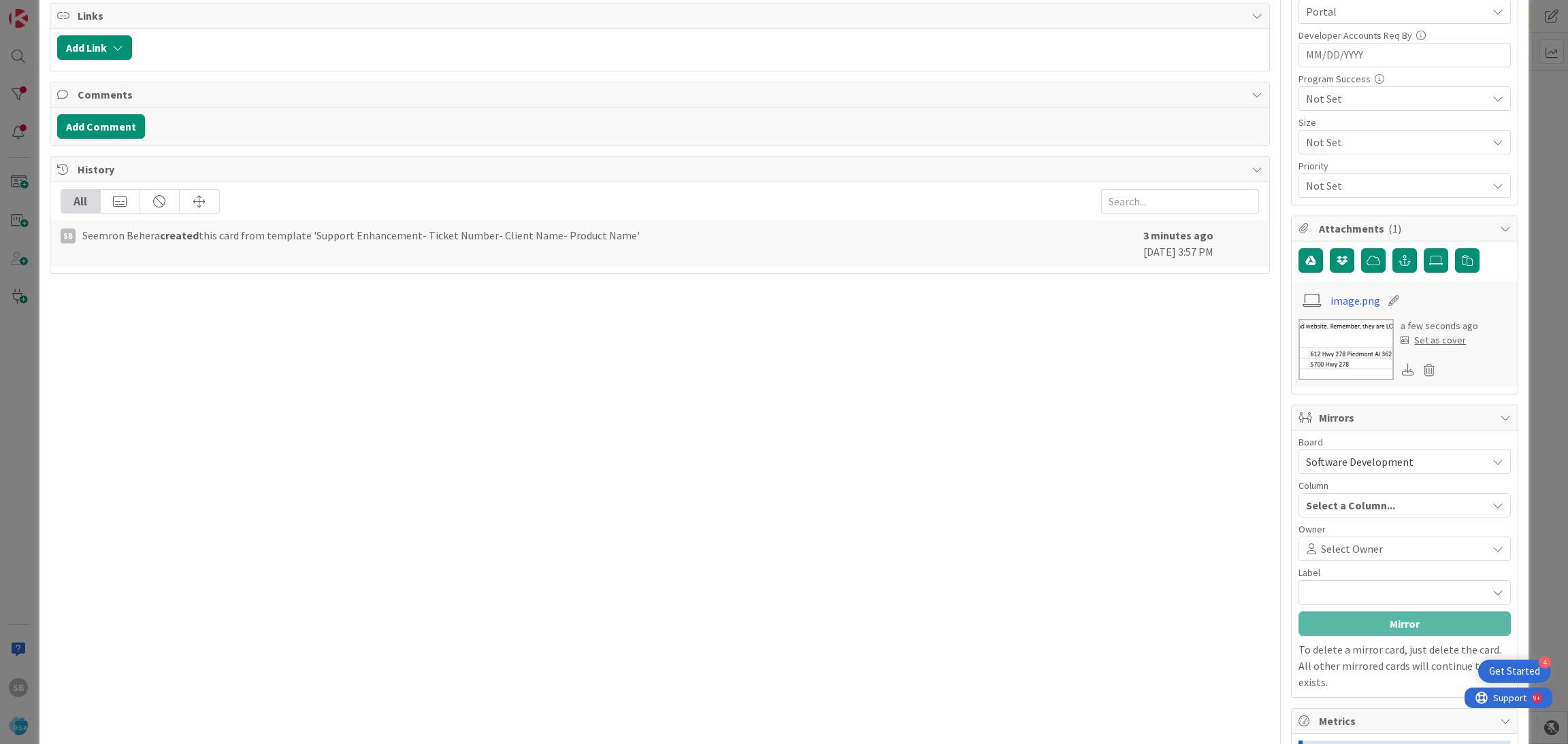
click at [1323, 540] on div "Select Owner" at bounding box center [1405, 549] width 212 height 25
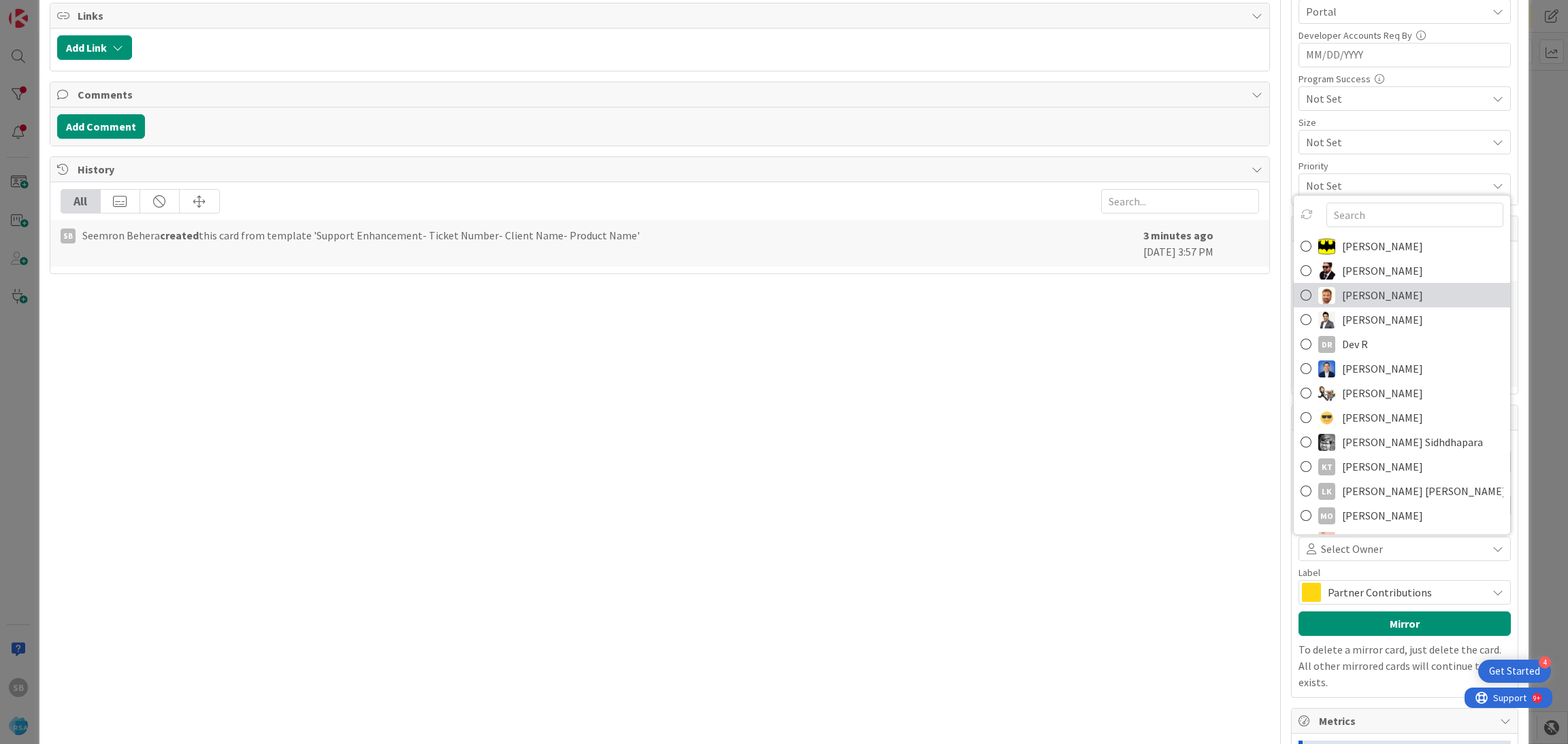
click at [1373, 298] on span "[PERSON_NAME]" at bounding box center [1382, 295] width 81 height 20
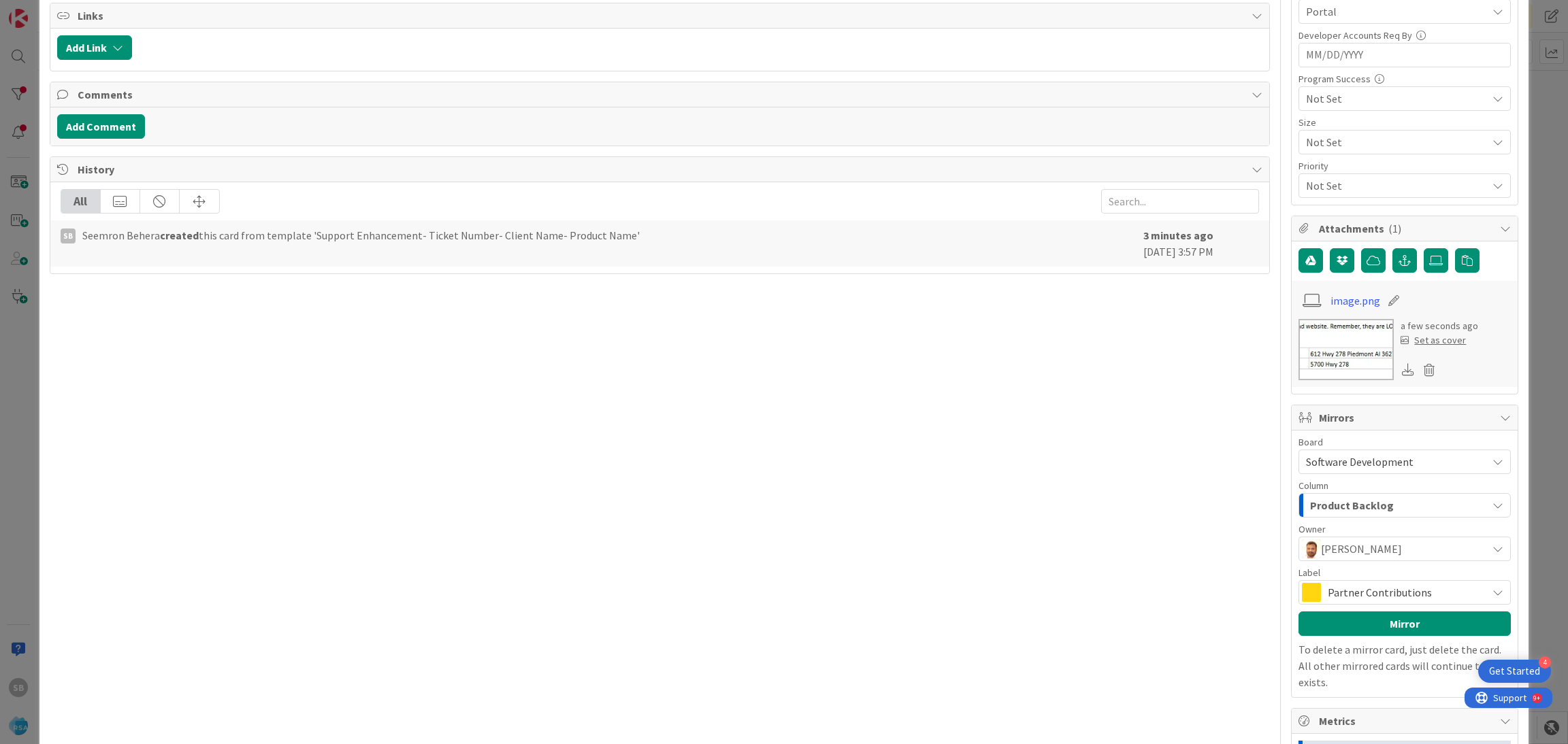
click at [1366, 584] on div "Partner Contributions" at bounding box center [1405, 592] width 212 height 25
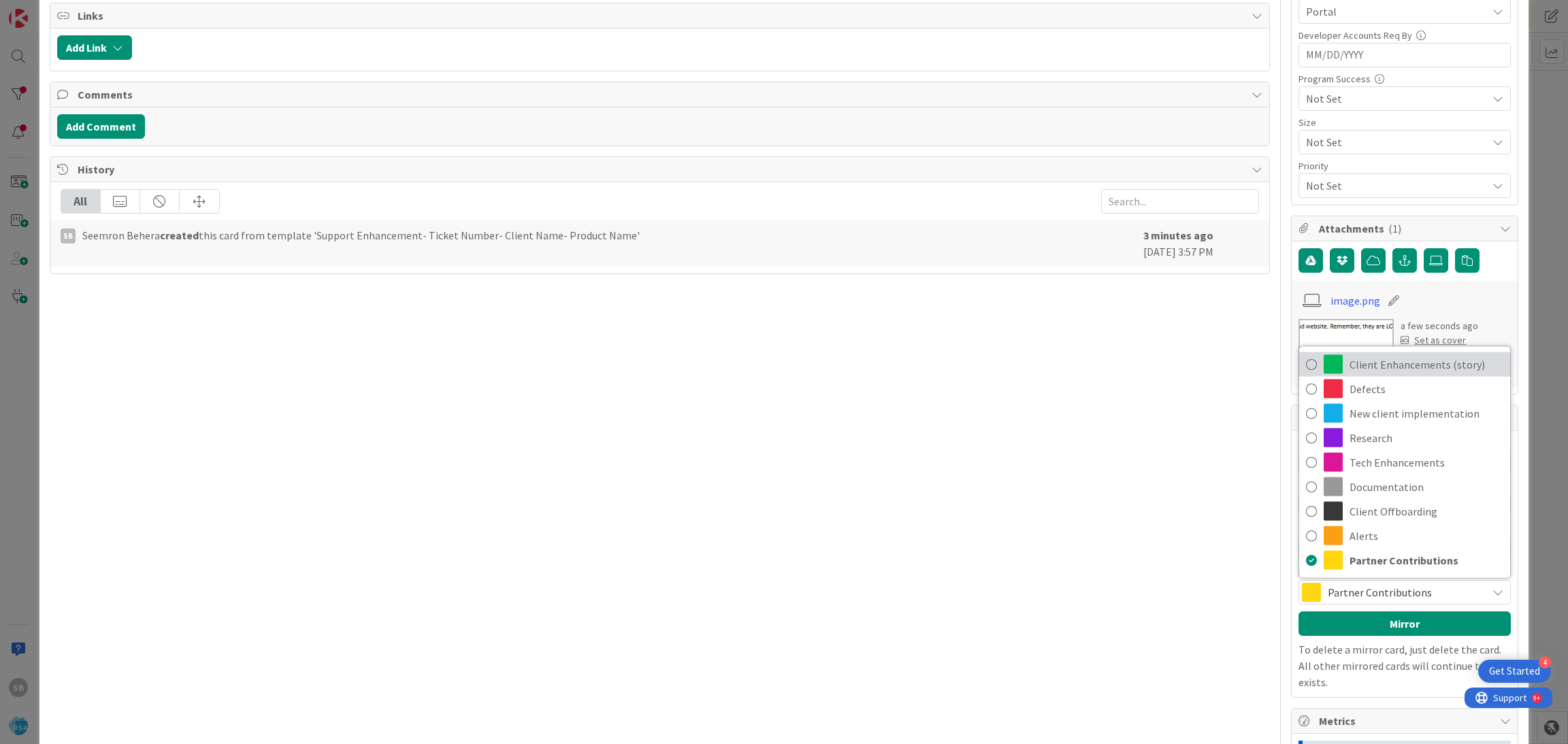
click at [1370, 369] on span "Client Enhancements (story)" at bounding box center [1426, 364] width 154 height 20
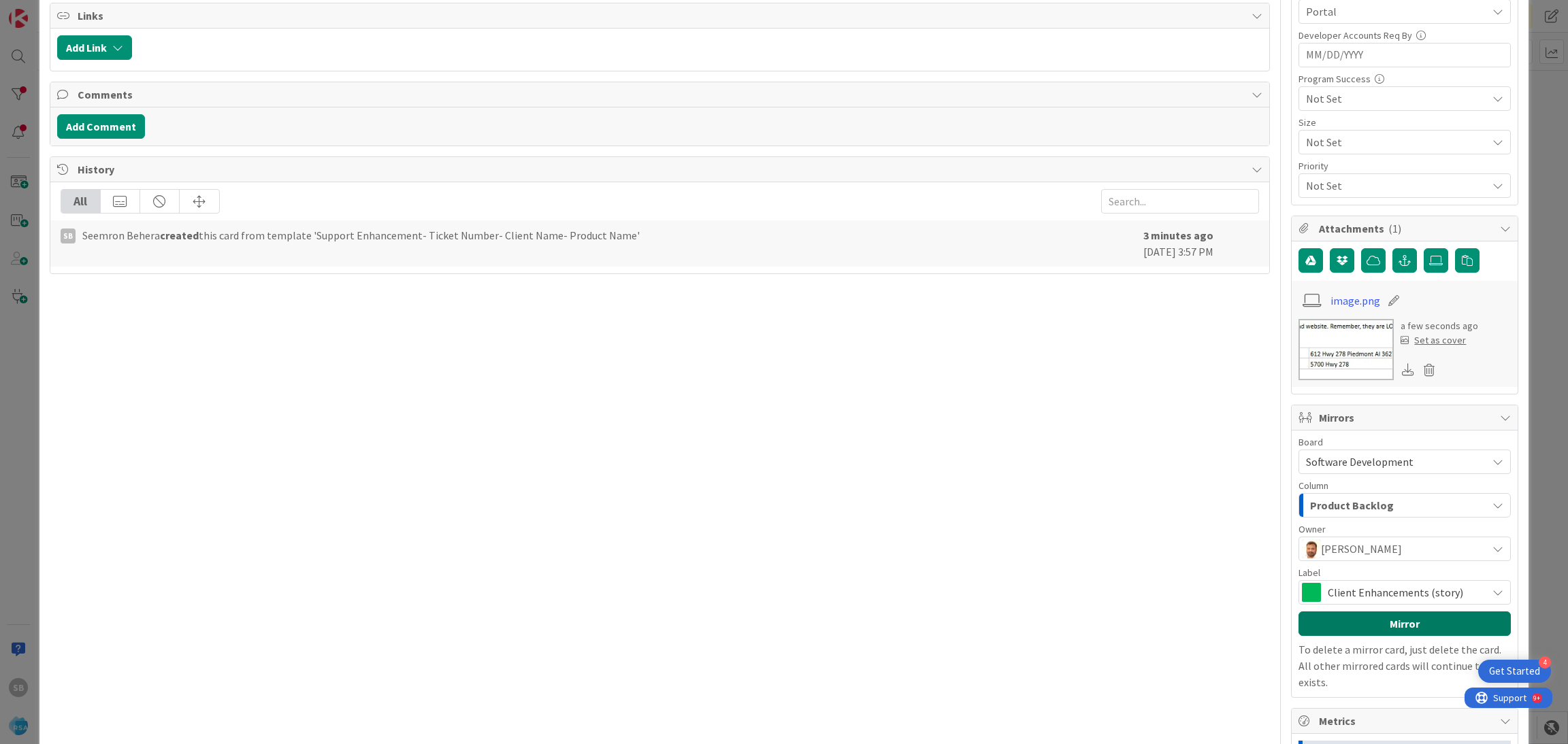
click at [1374, 625] on button "Mirror" at bounding box center [1405, 624] width 212 height 25
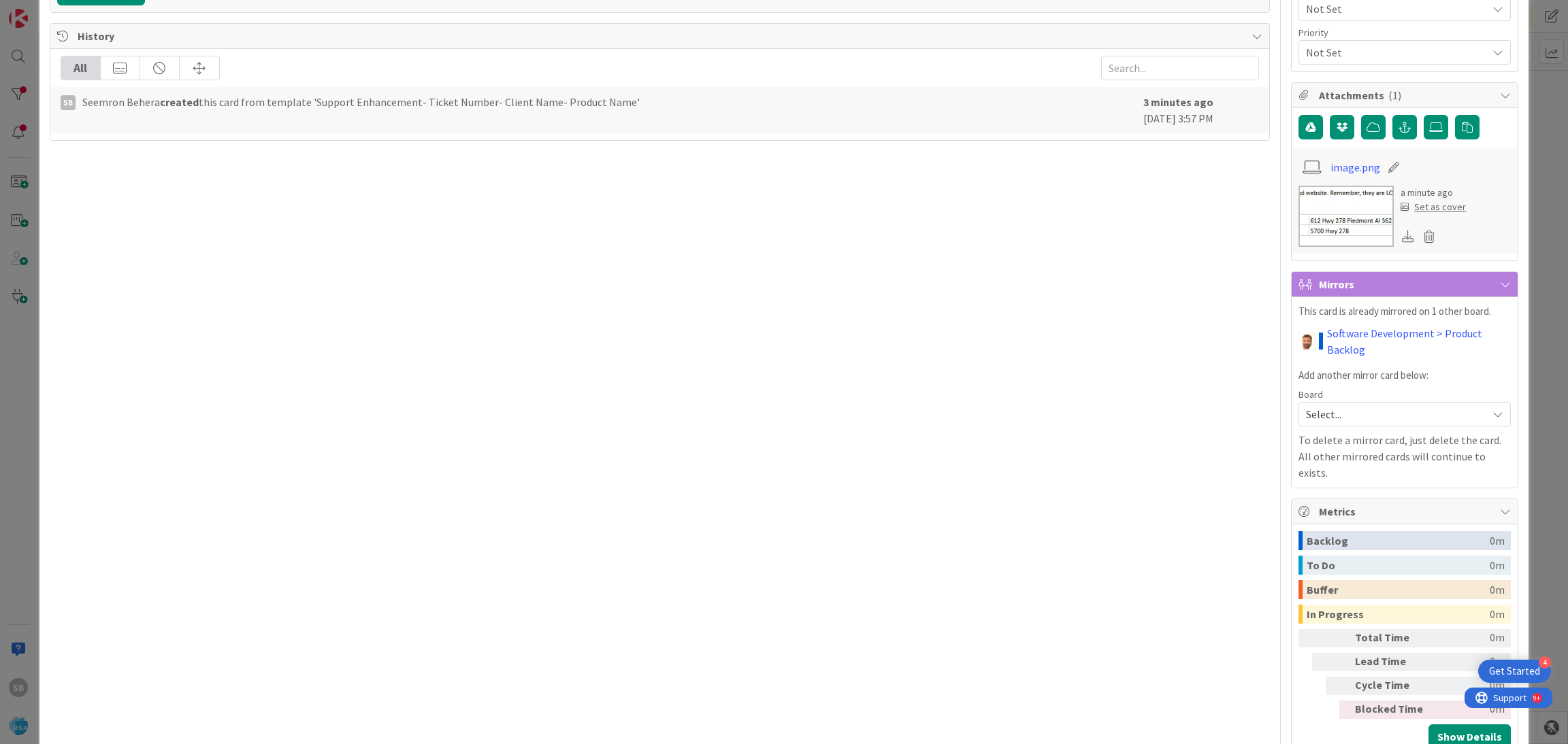
scroll to position [0, 0]
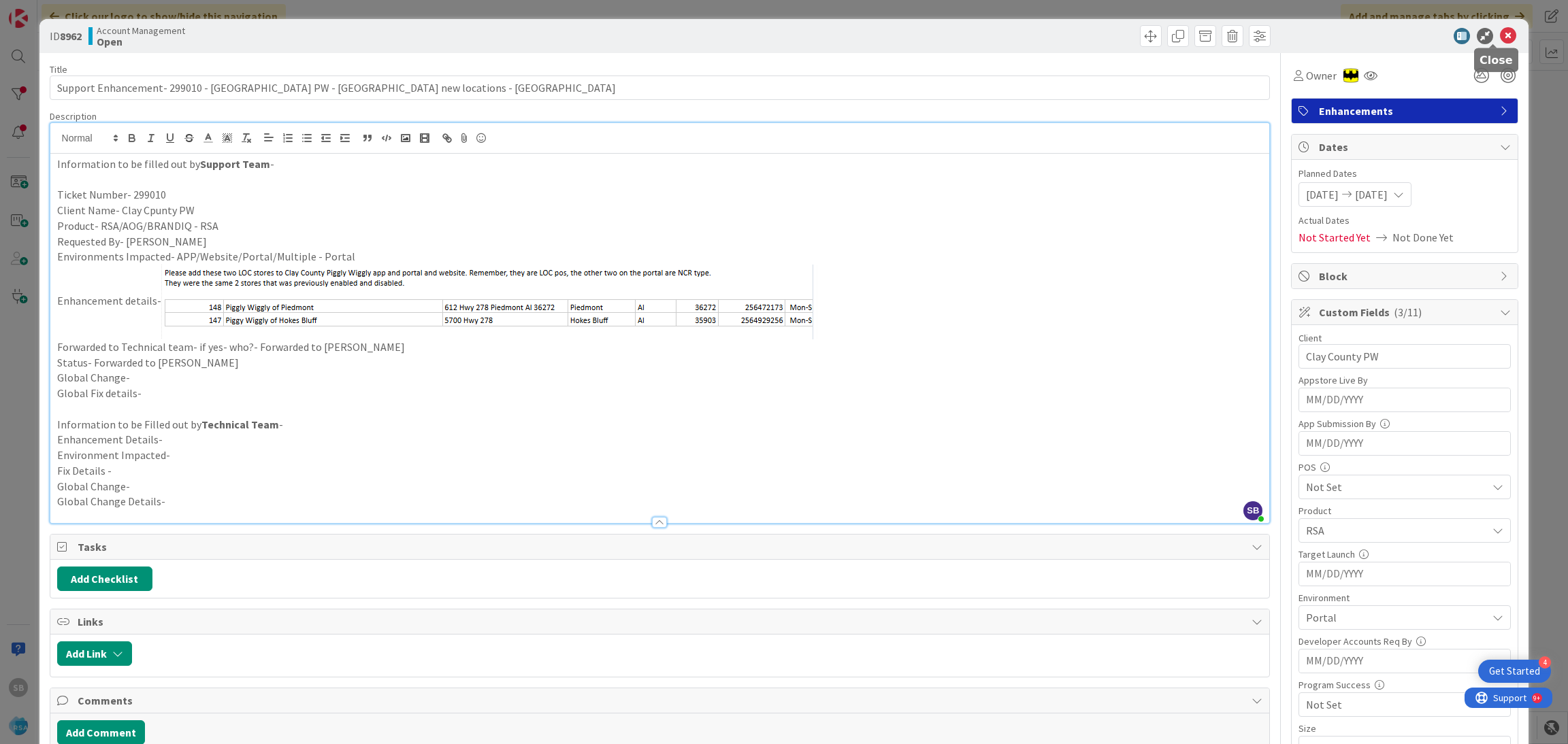
click at [1500, 29] on icon at bounding box center [1508, 36] width 16 height 16
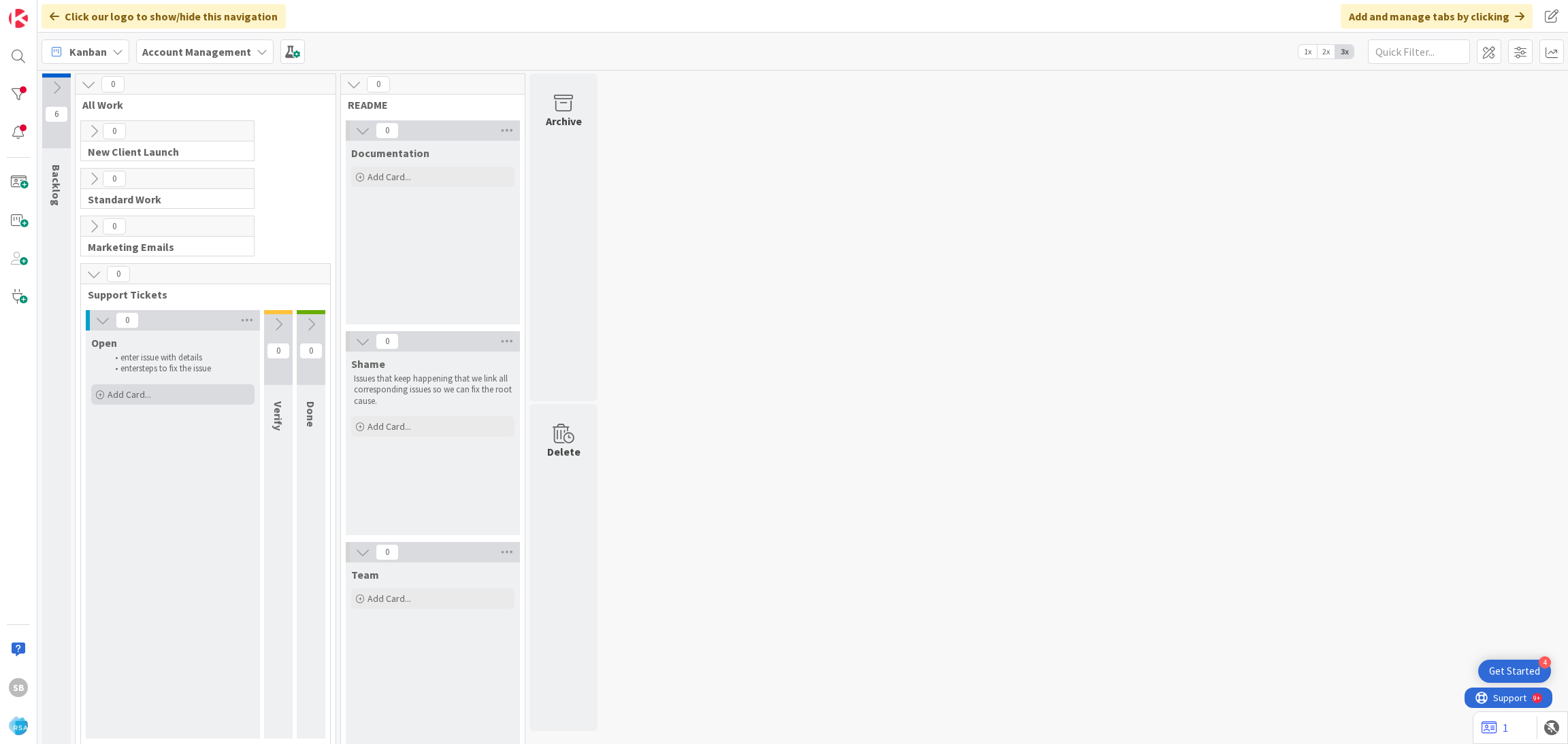
click at [132, 385] on div "Add Card..." at bounding box center [173, 395] width 163 height 20
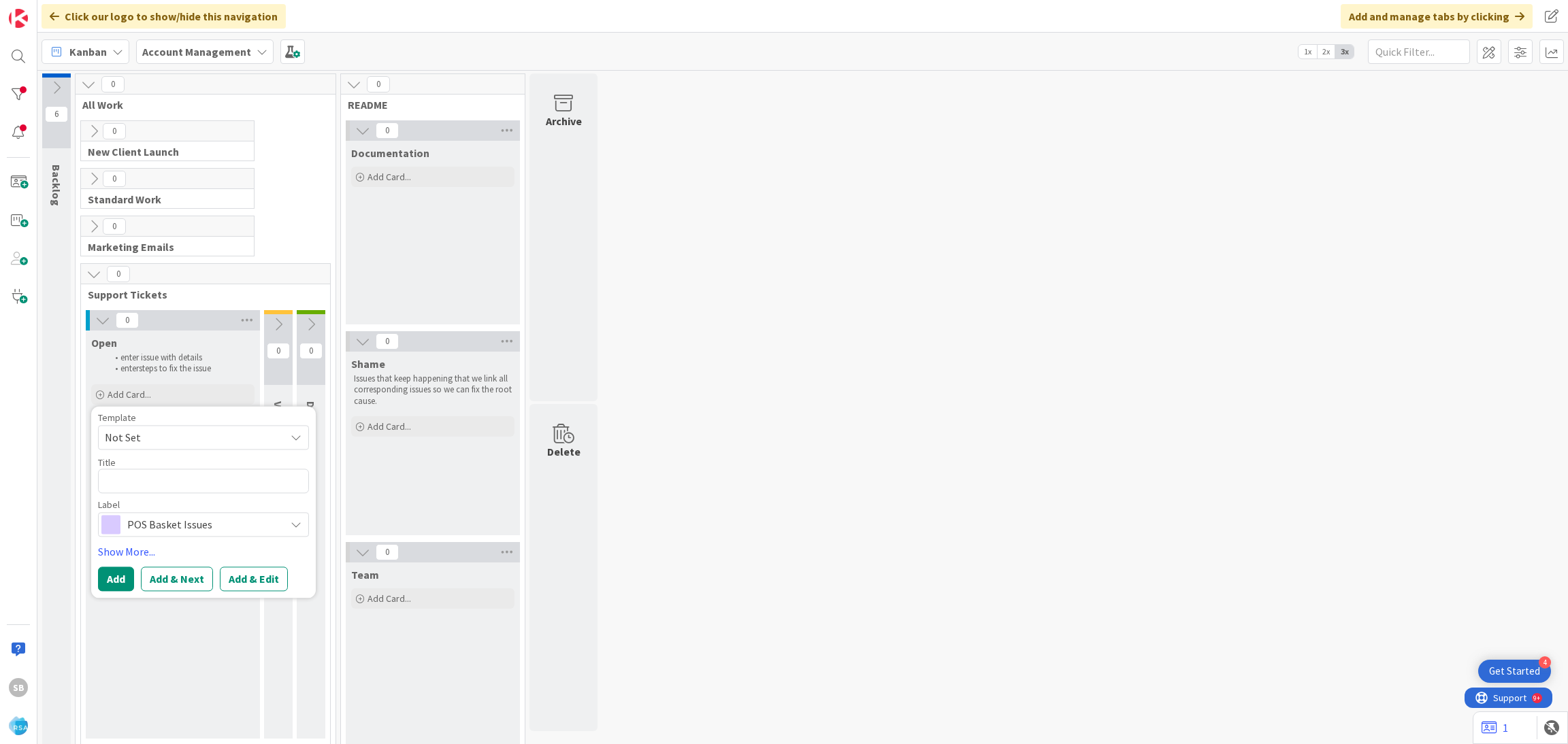
click at [142, 437] on span "Not Set" at bounding box center [190, 437] width 170 height 18
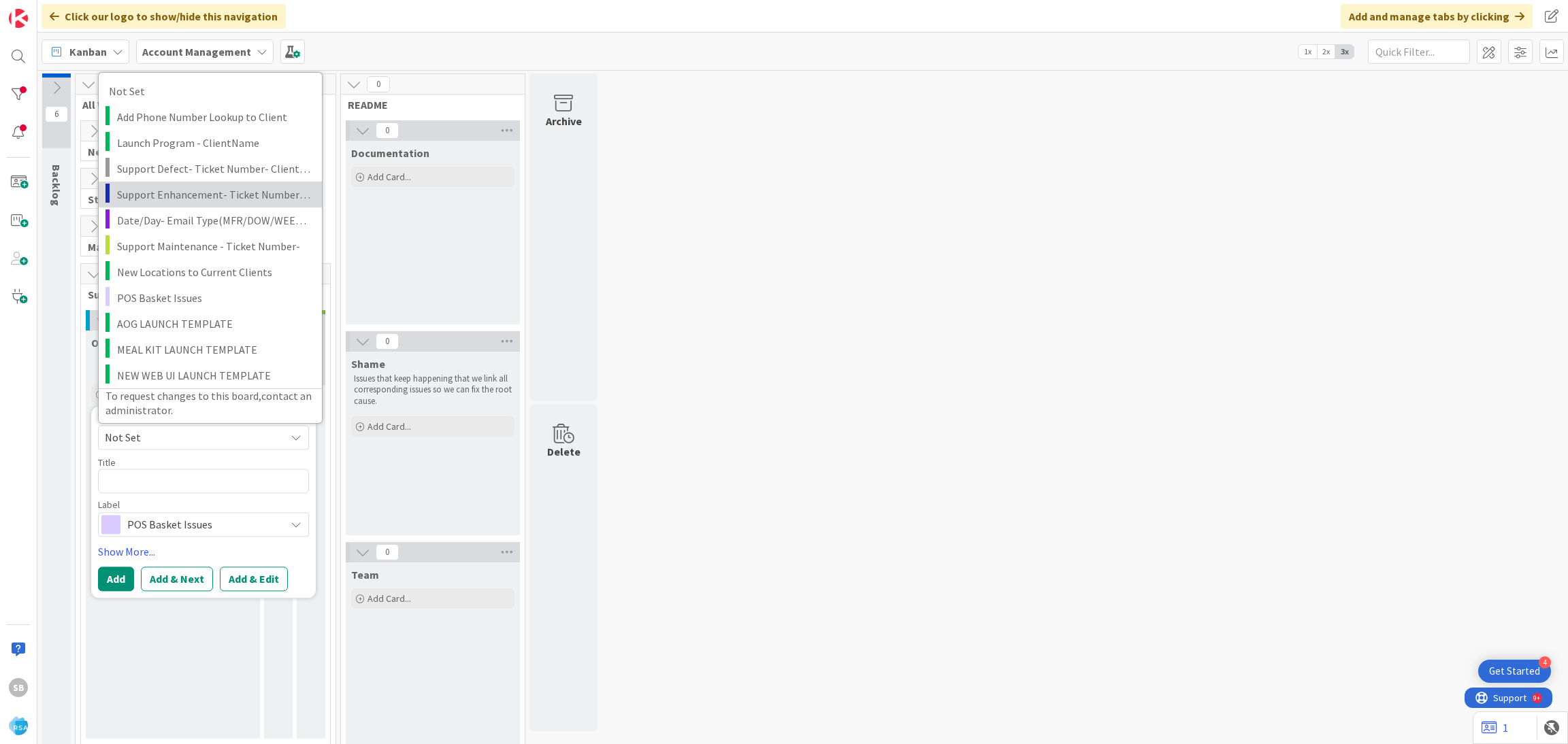
click at [205, 200] on span "Support Enhancement- Ticket Number- Client Name- Product Name" at bounding box center [214, 193] width 195 height 18
type textarea "x"
type textarea "Support Enhancement- Ticket Number- Client Name- Product Name"
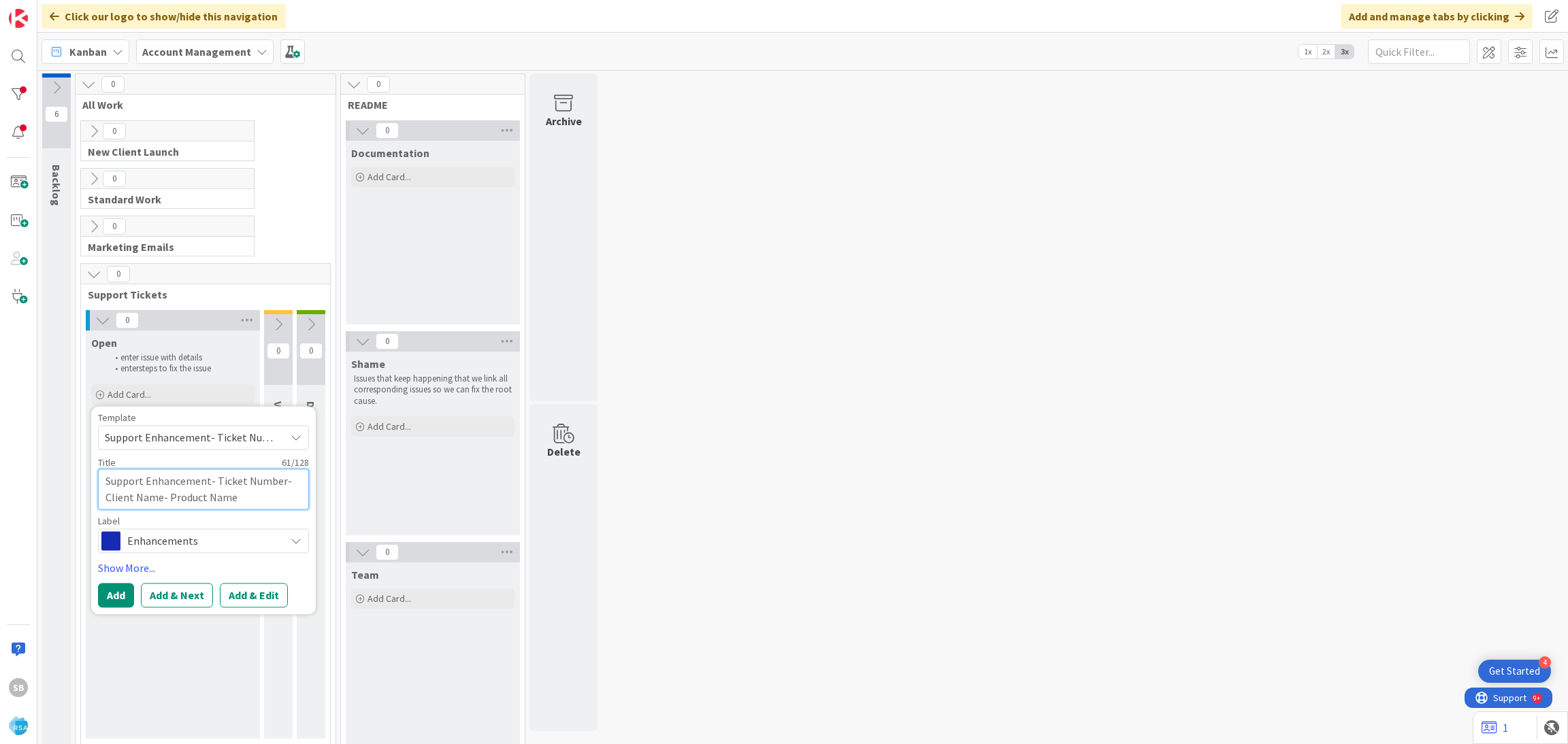
drag, startPoint x: 214, startPoint y: 481, endPoint x: 283, endPoint y: 511, distance: 75.2
click at [283, 511] on div "Template Support Enhancement- Ticket Number- Client Name- Product Name Not Set …" at bounding box center [203, 482] width 211 height 140
type textarea "x"
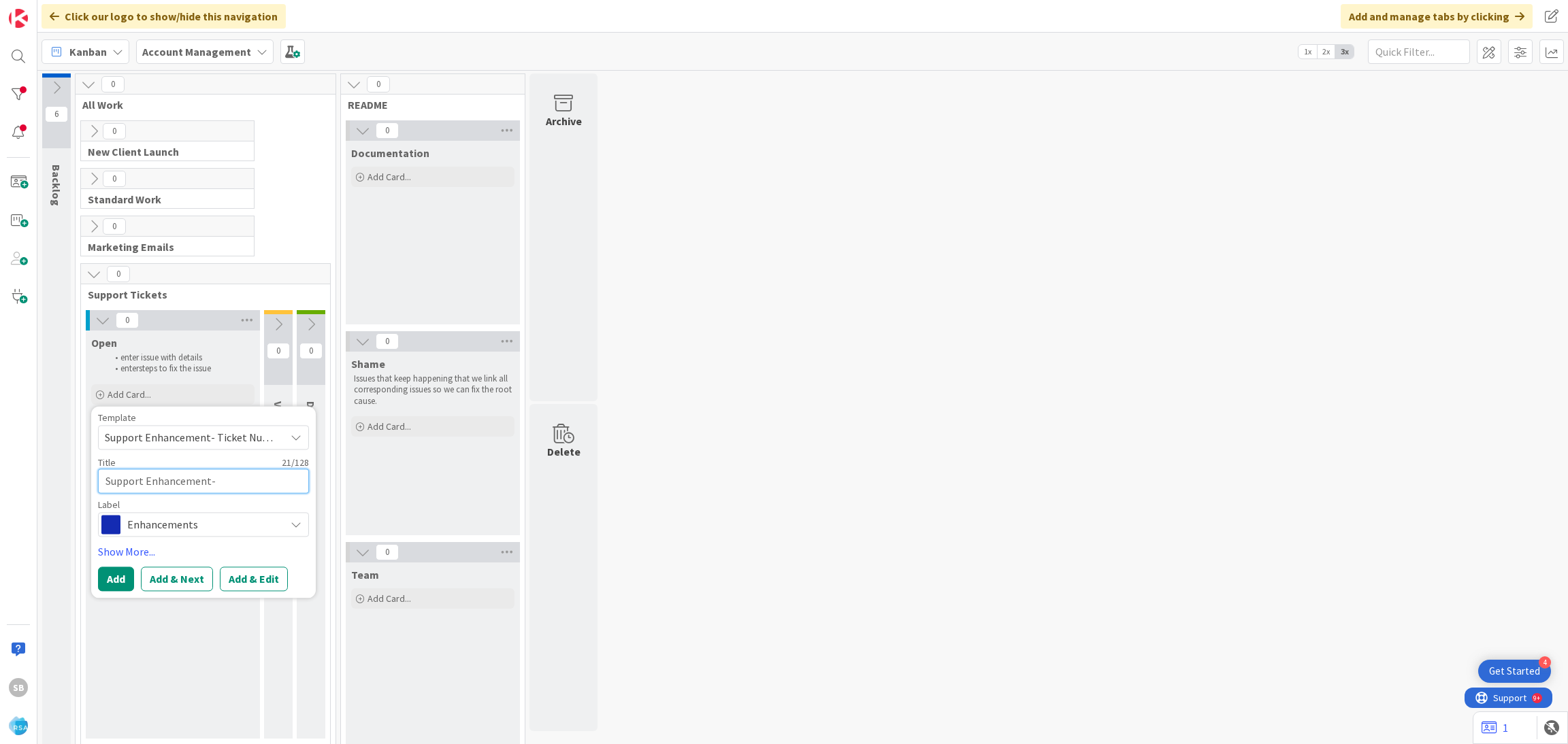
type textarea "Support Enhancement-"
paste textarea "299004"
type textarea "x"
type textarea "Support Enhancement- 299004"
type textarea "x"
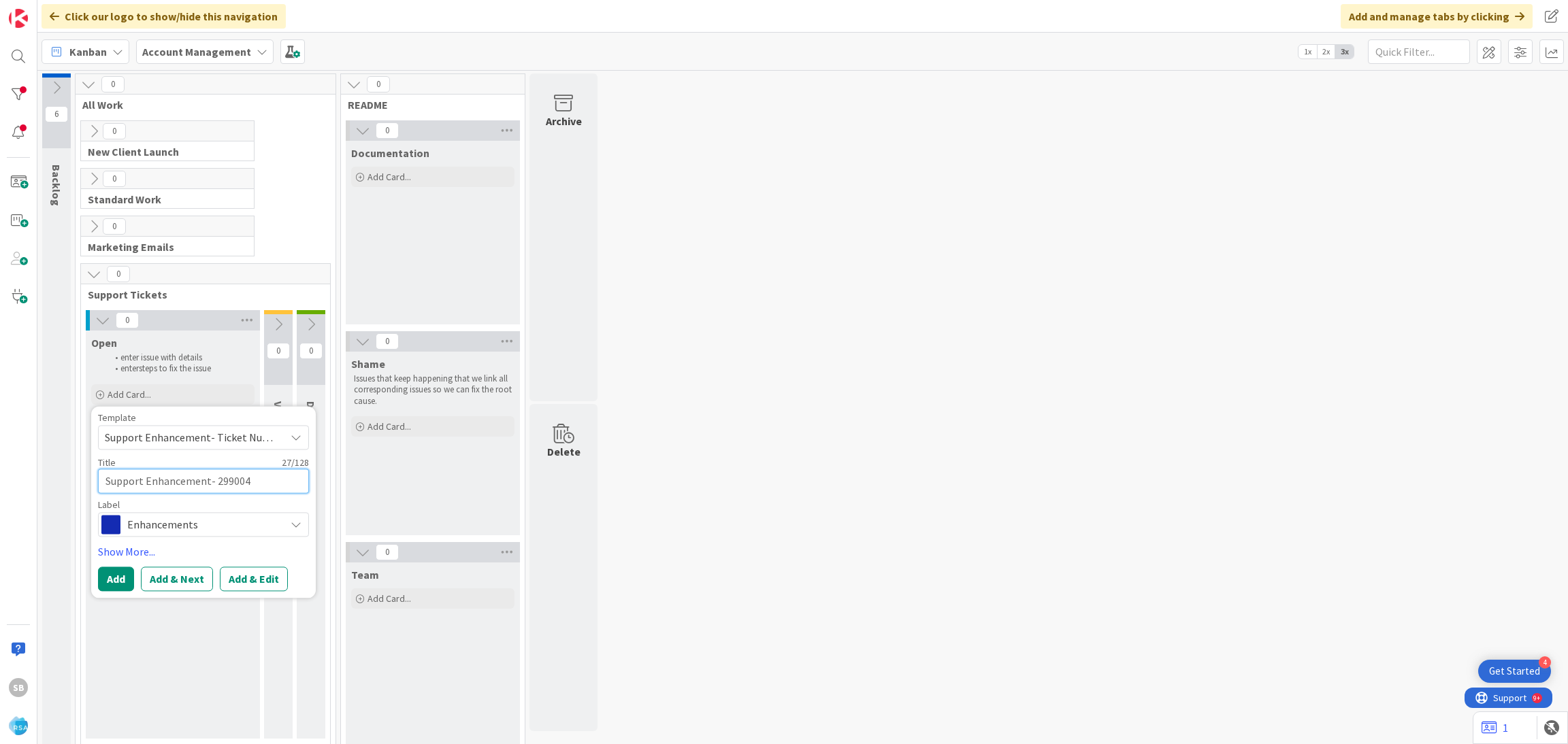
type textarea "Support Enhancement- 299004"
type textarea "x"
type textarea "Support Enhancement- 299004 -"
type textarea "x"
type textarea "Support Enhancement- 299004 -"
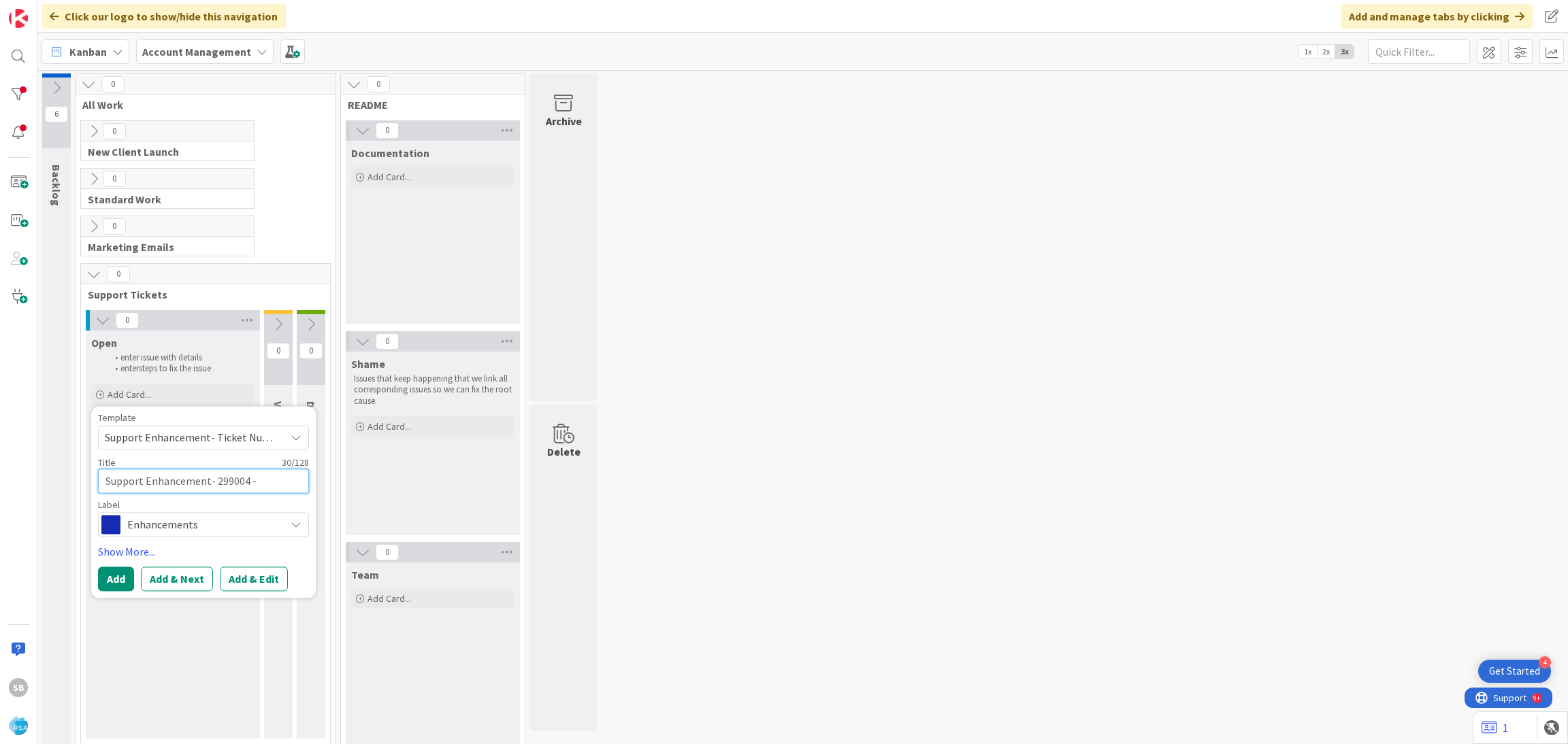
paste textarea "The Goods Market"
type textarea "x"
type textarea "Support Enhancement- 299004 - The Goods Market"
type textarea "x"
type textarea "Support Enhancement- 299004 - The Goods Market0"
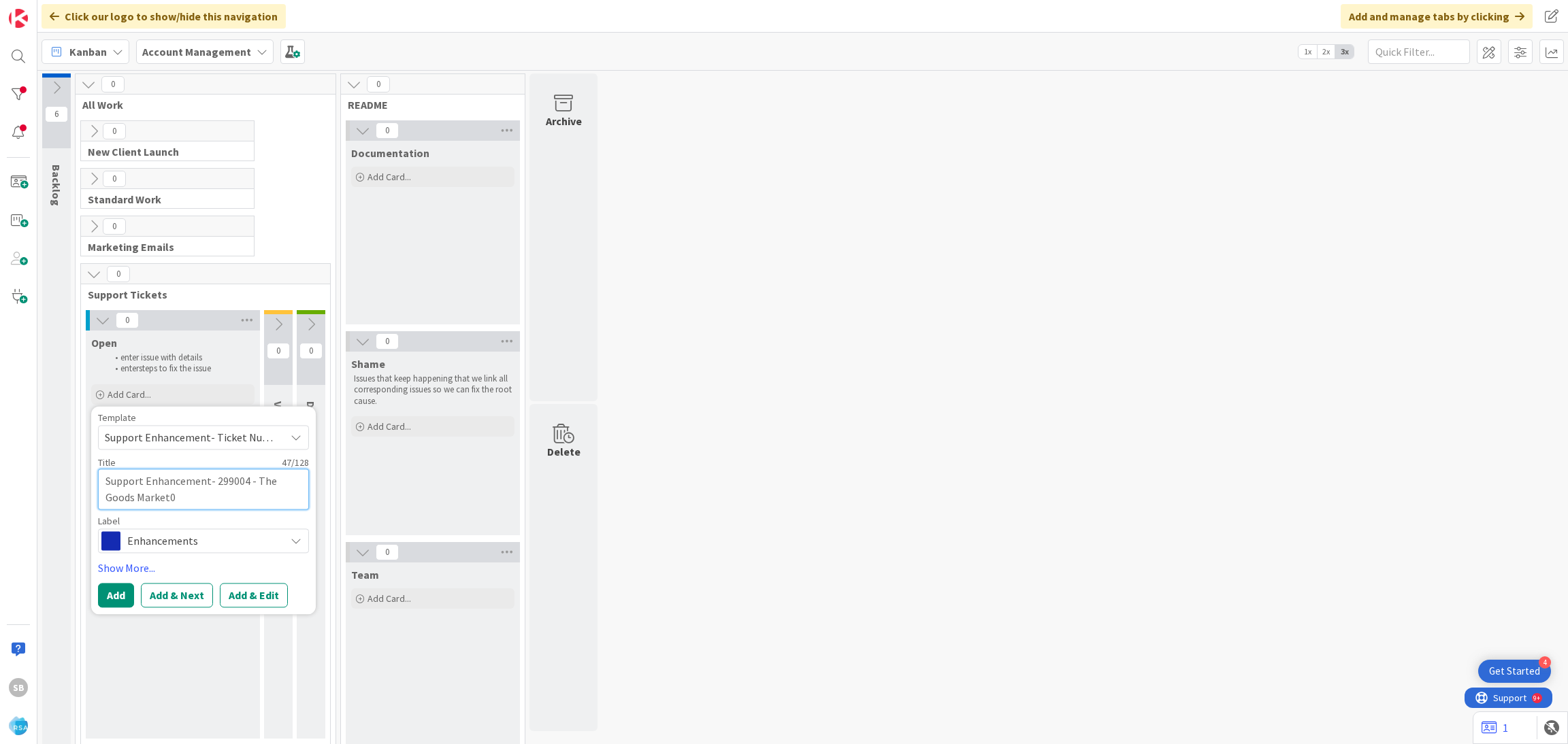
type textarea "x"
type textarea "Support Enhancement- 299004 - The Goods Market"
type textarea "x"
type textarea "Support Enhancement- 299004 - The Goods Market"
type textarea "x"
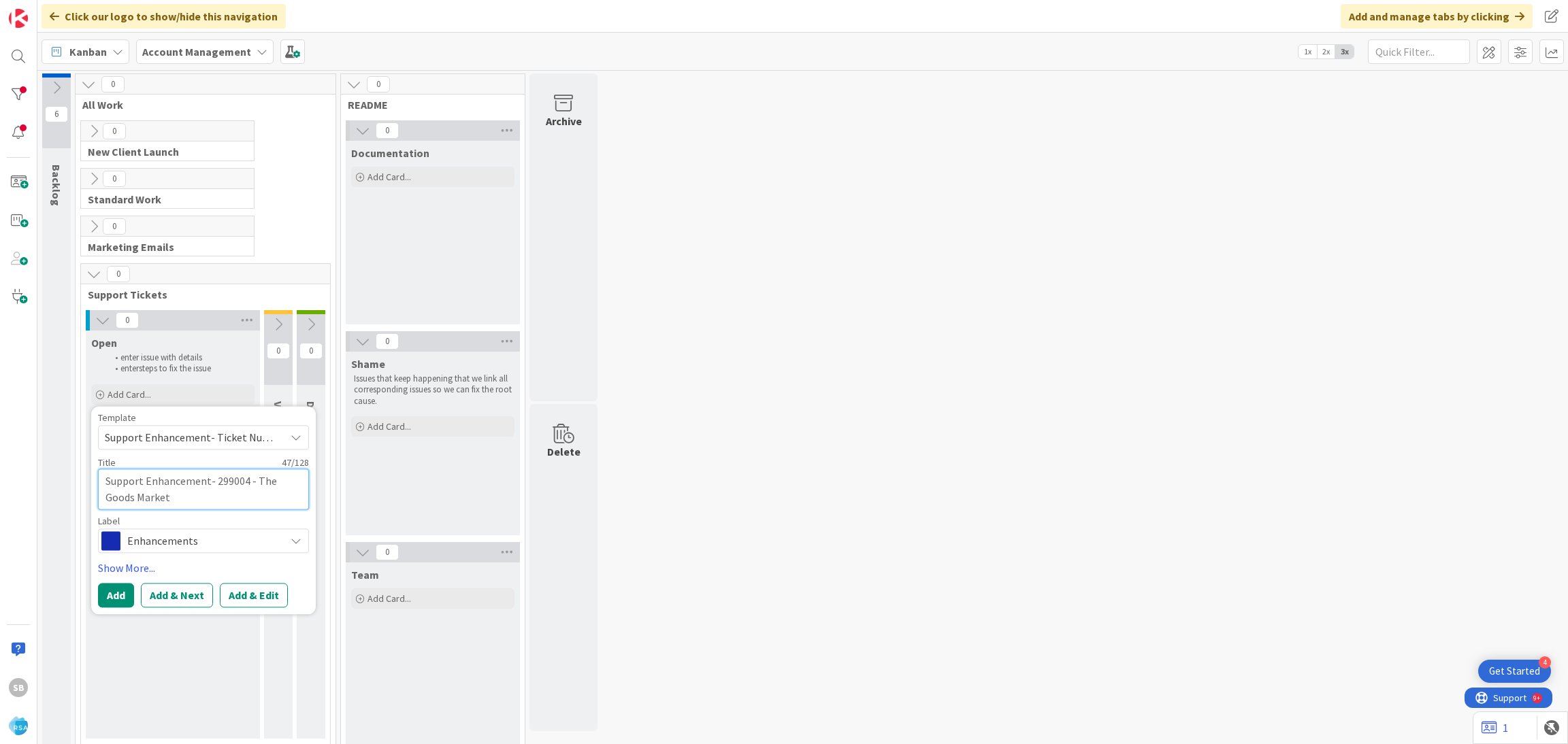
type textarea "Support Enhancement- 299004 - The Goods Market -"
type textarea "x"
type textarea "Support Enhancement- 299004 - The Goods Market -"
type textarea "x"
type textarea "Support Enhancement- 299004 - The Goods Market - H"
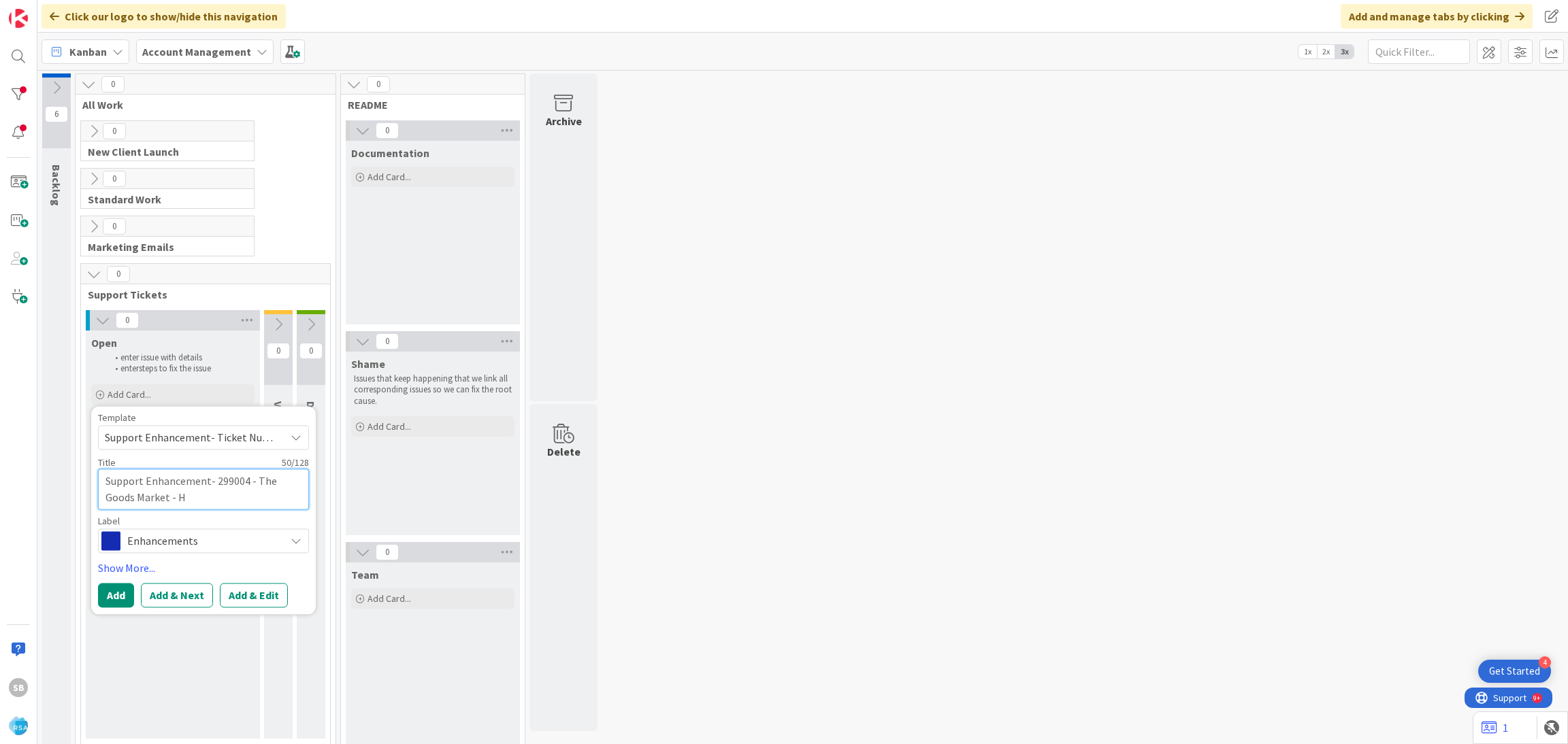
type textarea "x"
type textarea "Support Enhancement- 299004 - The Goods Market - Ho"
type textarea "x"
type textarea "Support Enhancement- 299004 - The Goods Market - Hom"
type textarea "x"
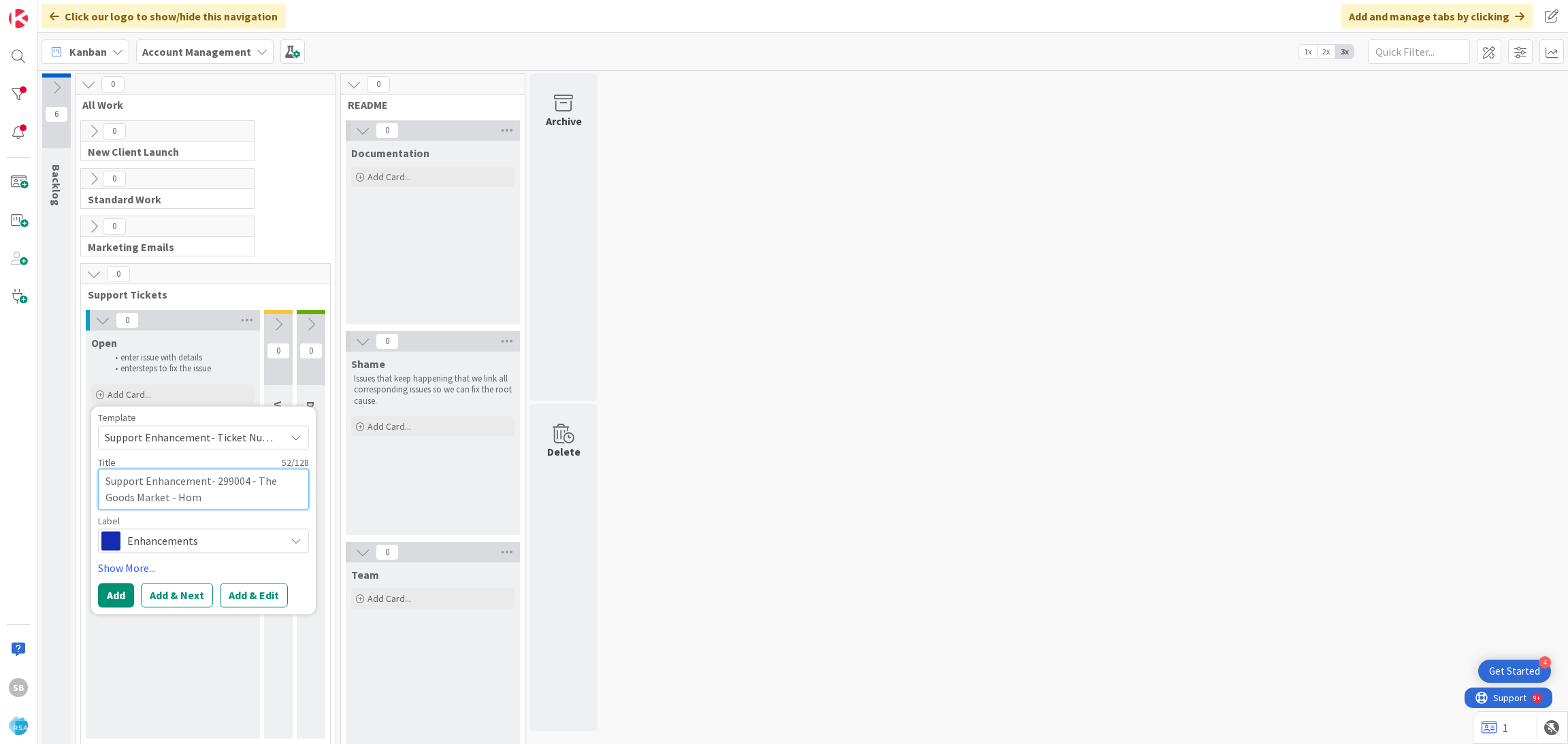
type textarea "Support Enhancement- 299004 - The Goods Market - Home"
type textarea "x"
type textarea "Support Enhancement- 299004 - The Goods Market - Homeo"
type textarea "x"
type textarea "Support Enhancement- 299004 - The Goods Market - Homeoa"
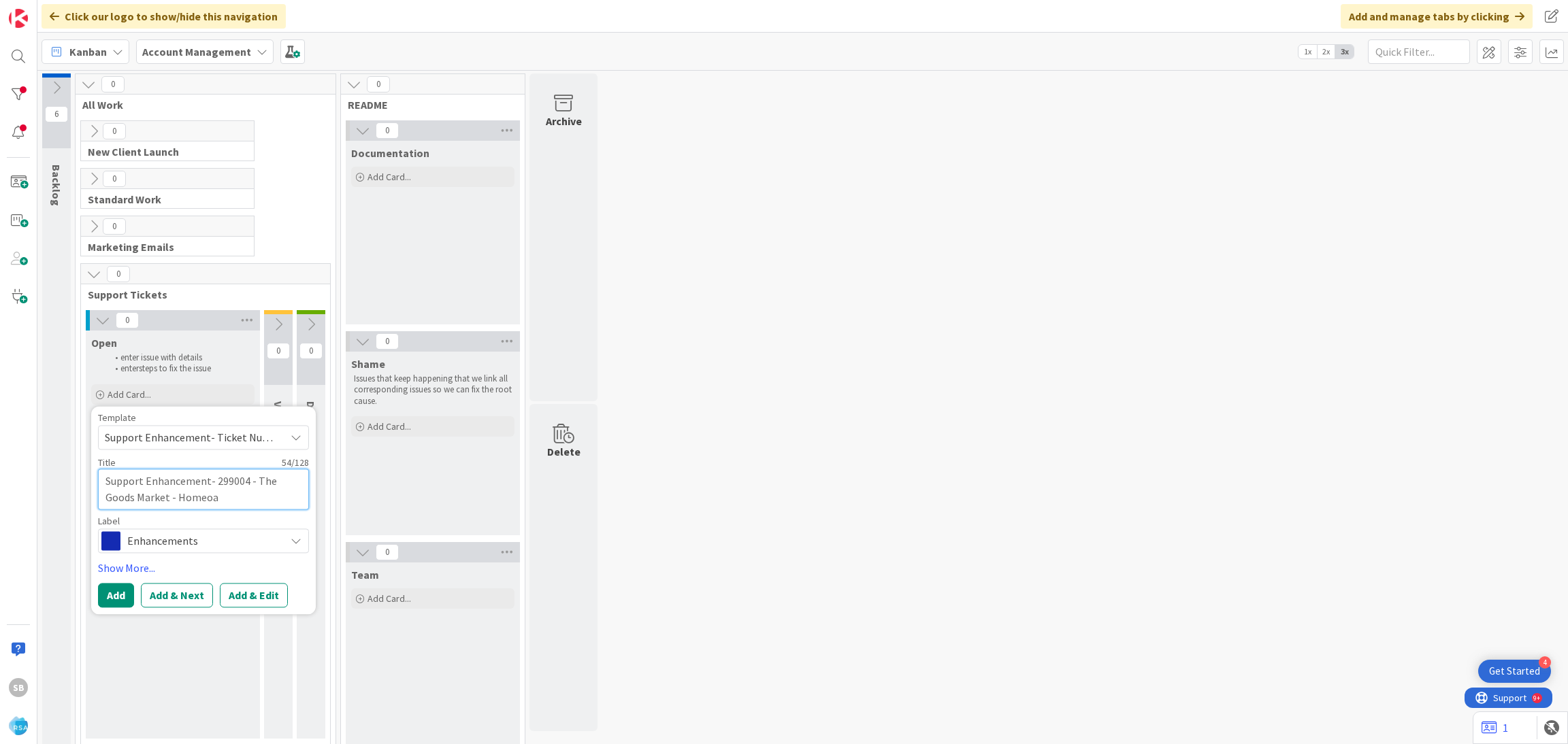
type textarea "x"
type textarea "Support Enhancement- 299004 - The Goods Market - Homeoag"
type textarea "x"
type textarea "Support Enhancement- 299004 - The Goods Market - Homeoage"
type textarea "x"
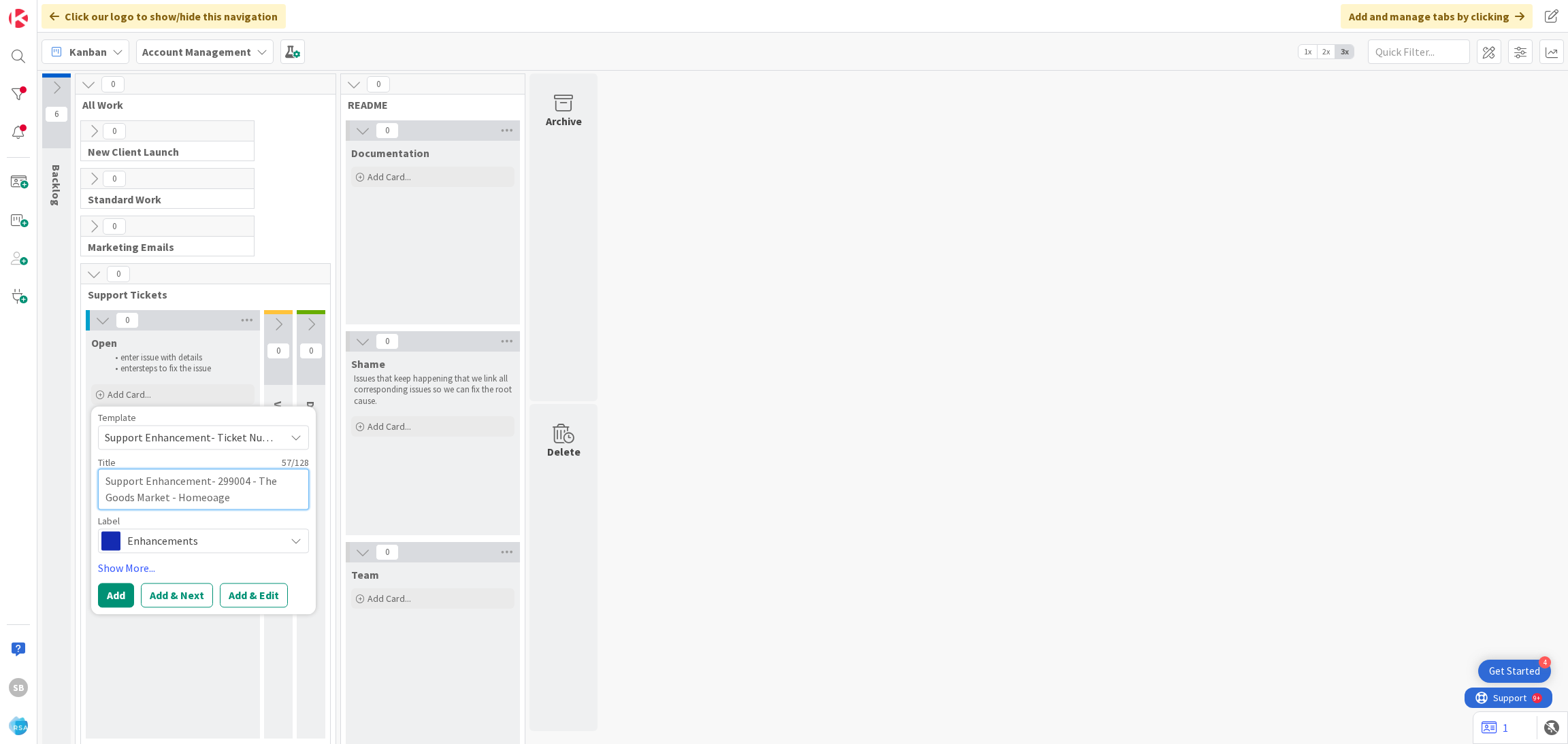
type textarea "Support Enhancement- 299004 - The Goods Market - Homeoag"
type textarea "x"
type textarea "Support Enhancement- 299004 - The Goods Market - Homeoa"
type textarea "x"
type textarea "Support Enhancement- 299004 - The Goods Market - Homeo"
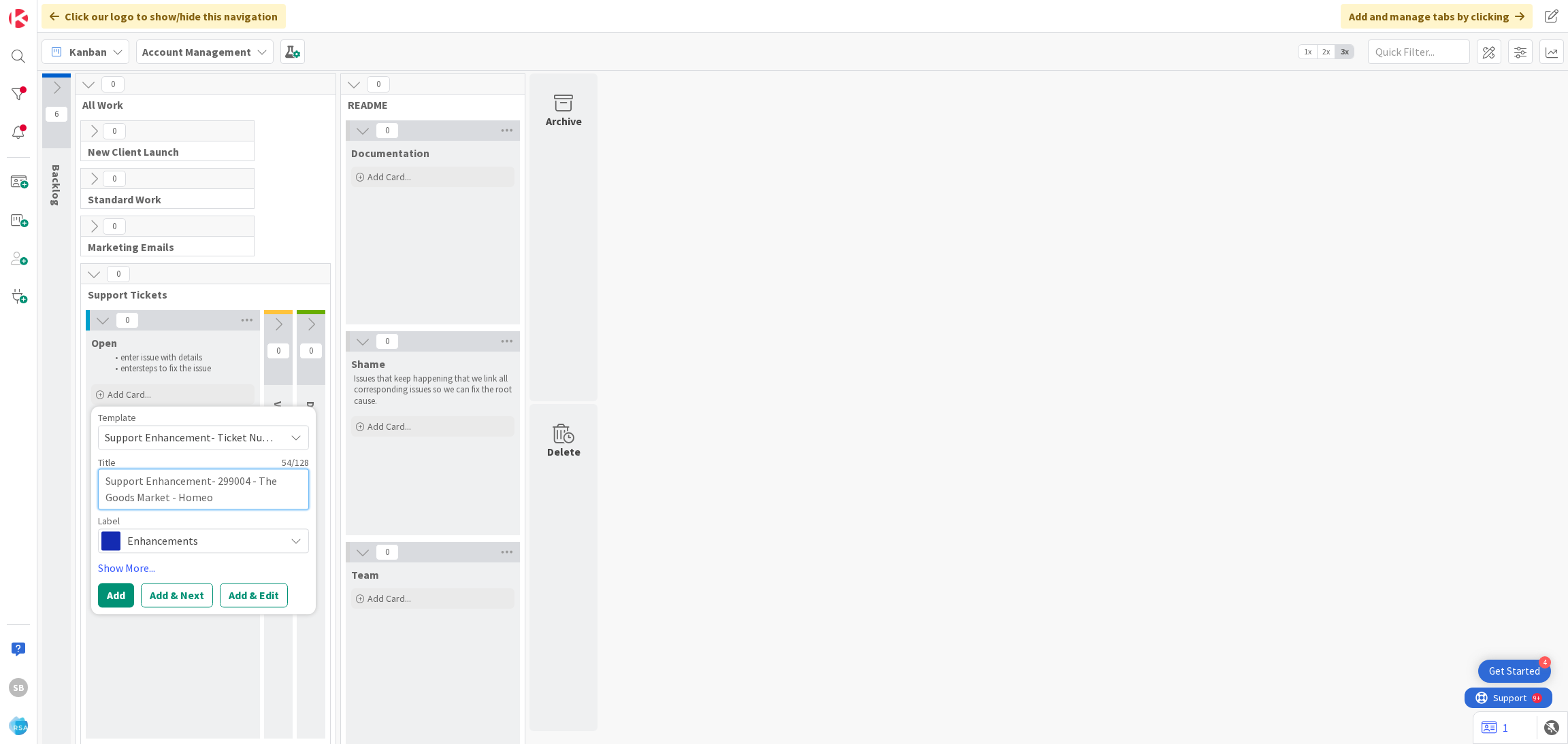
type textarea "x"
type textarea "Support Enhancement- 299004 - The Goods Market - Home"
type textarea "x"
type textarea "Support Enhancement- 299004 - The Goods Market - Homep"
type textarea "x"
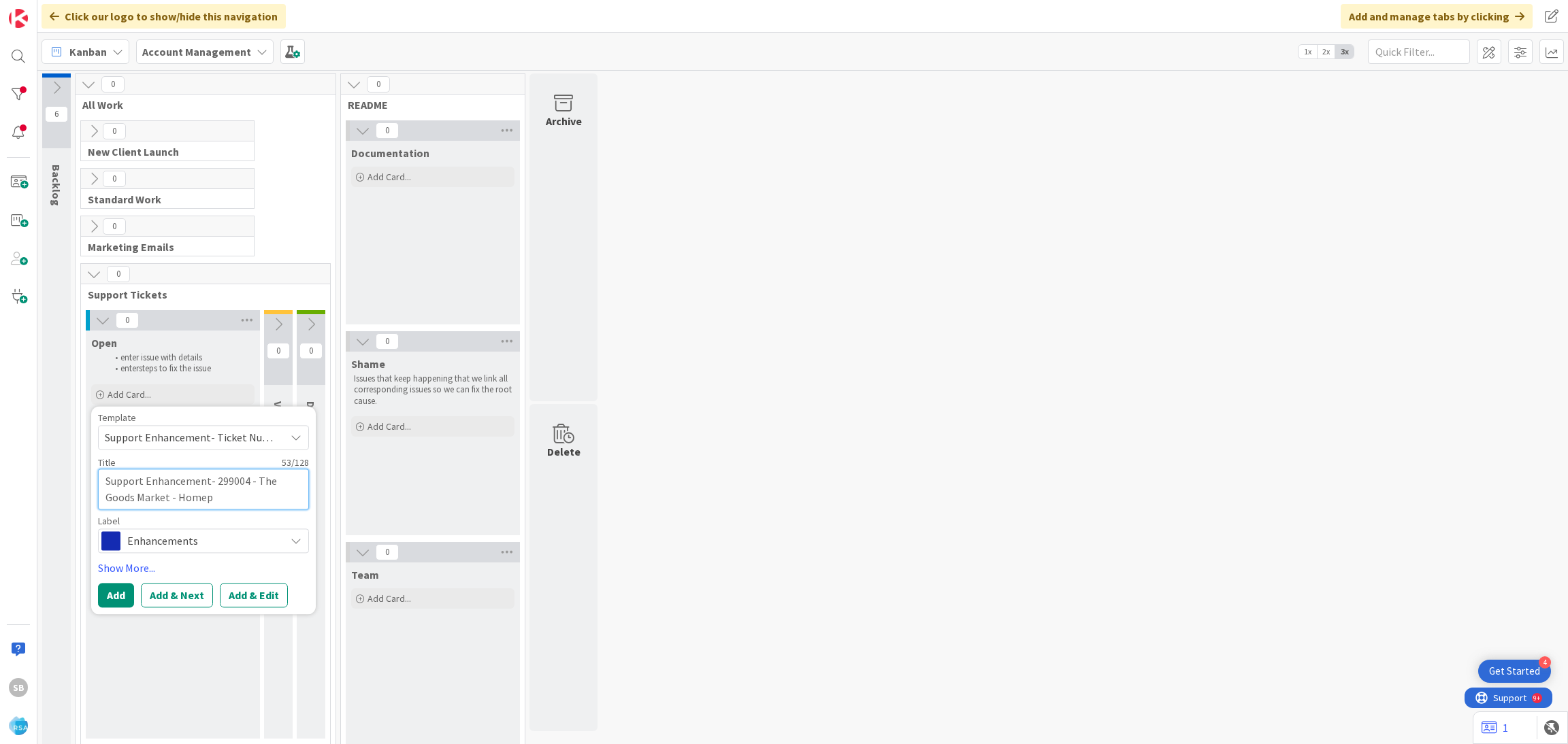
type textarea "Support Enhancement- 299004 - The Goods Market - Homepa"
type textarea "x"
type textarea "Support Enhancement- 299004 - The Goods Market - Homepag"
type textarea "x"
type textarea "Support Enhancement- 299004 - The Goods Market - Homepa"
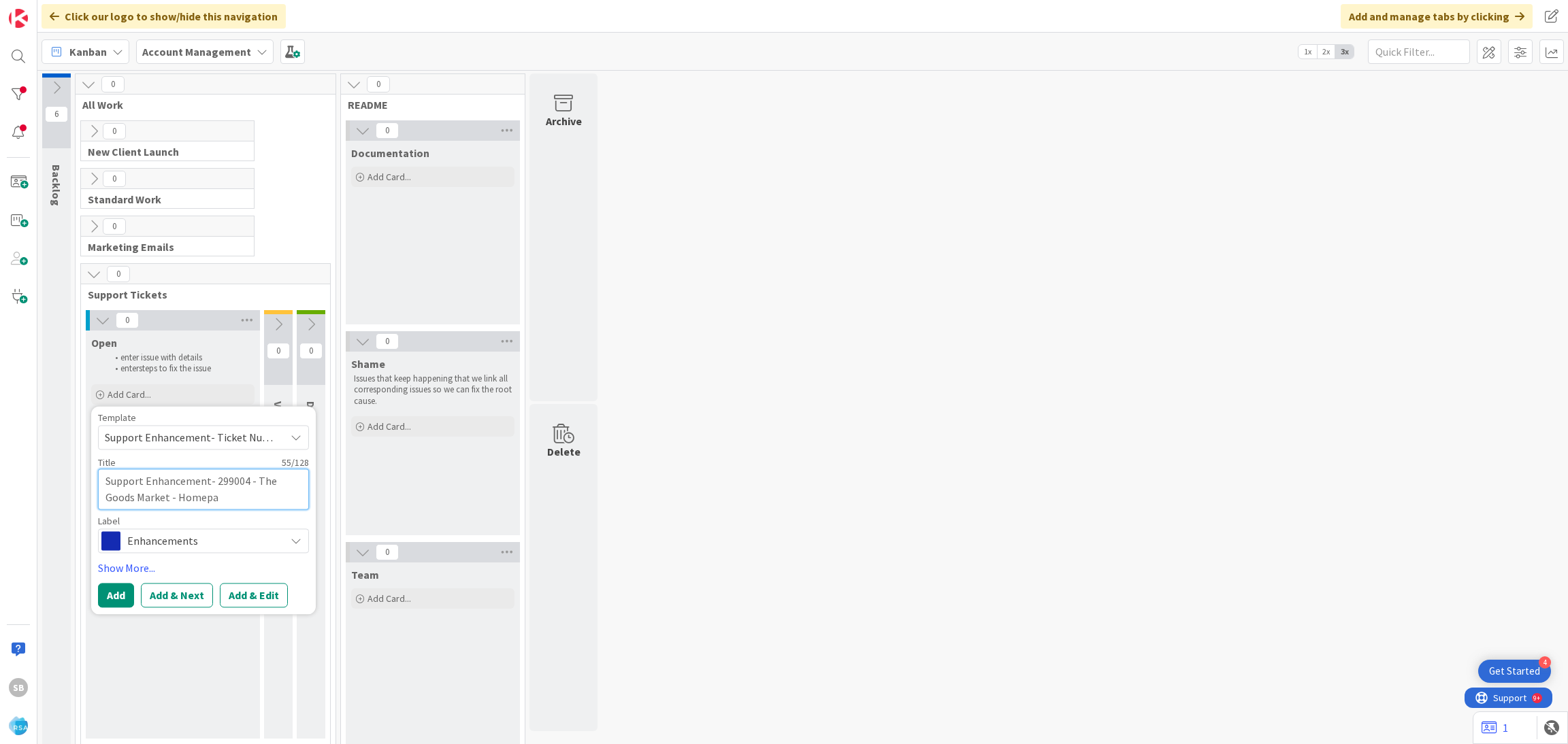
type textarea "x"
type textarea "Support Enhancement- 299004 - The Goods Market - Homepae"
type textarea "x"
type textarea "Support Enhancement- 299004 - The Goods Market - Homepae"
type textarea "x"
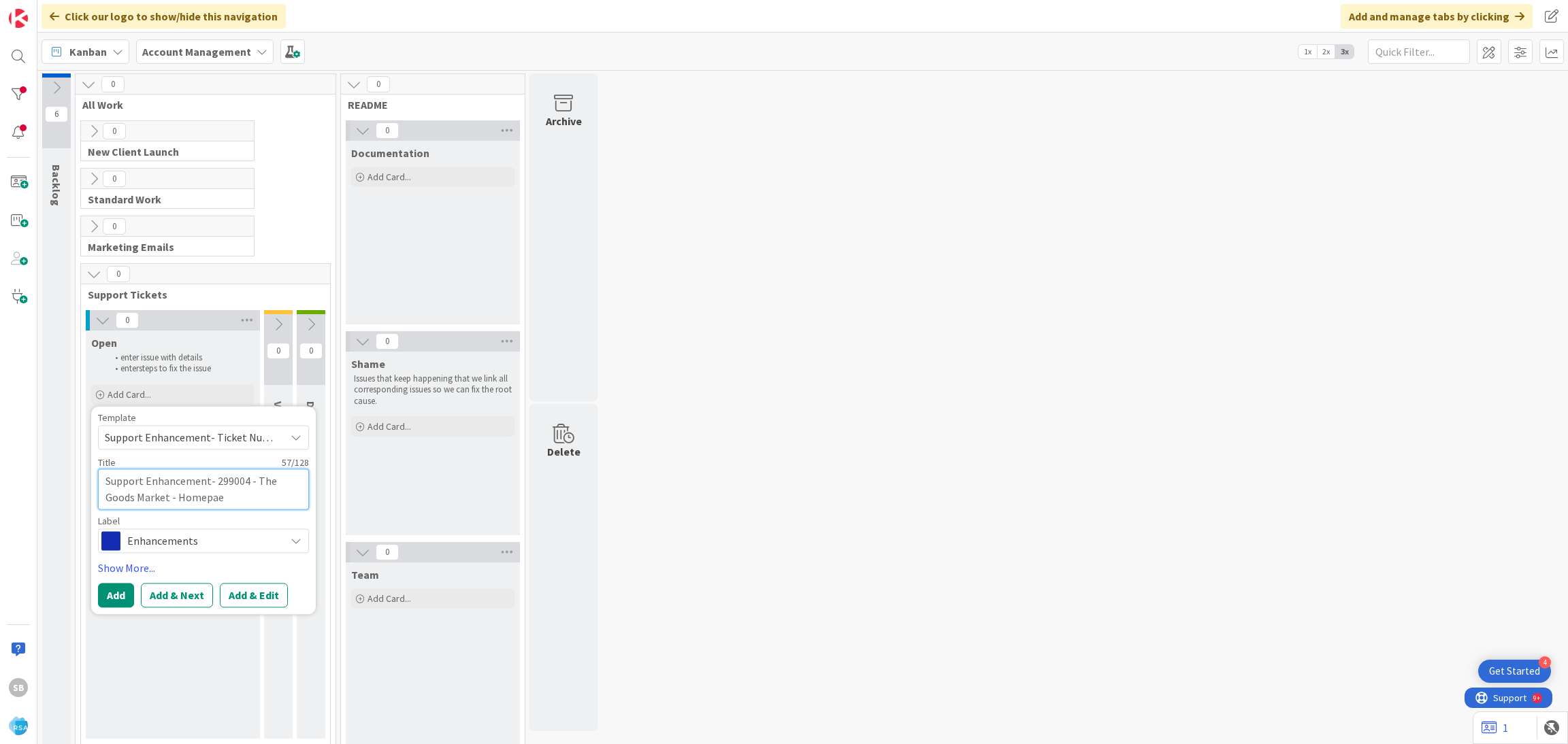
type textarea "Support Enhancement- 299004 - The Goods Market - Homepa"
type textarea "x"
type textarea "Support Enhancement- 299004 - The Goods Market - Homepag"
type textarea "x"
type textarea "Support Enhancement- 299004 - The Goods Market - Homepage"
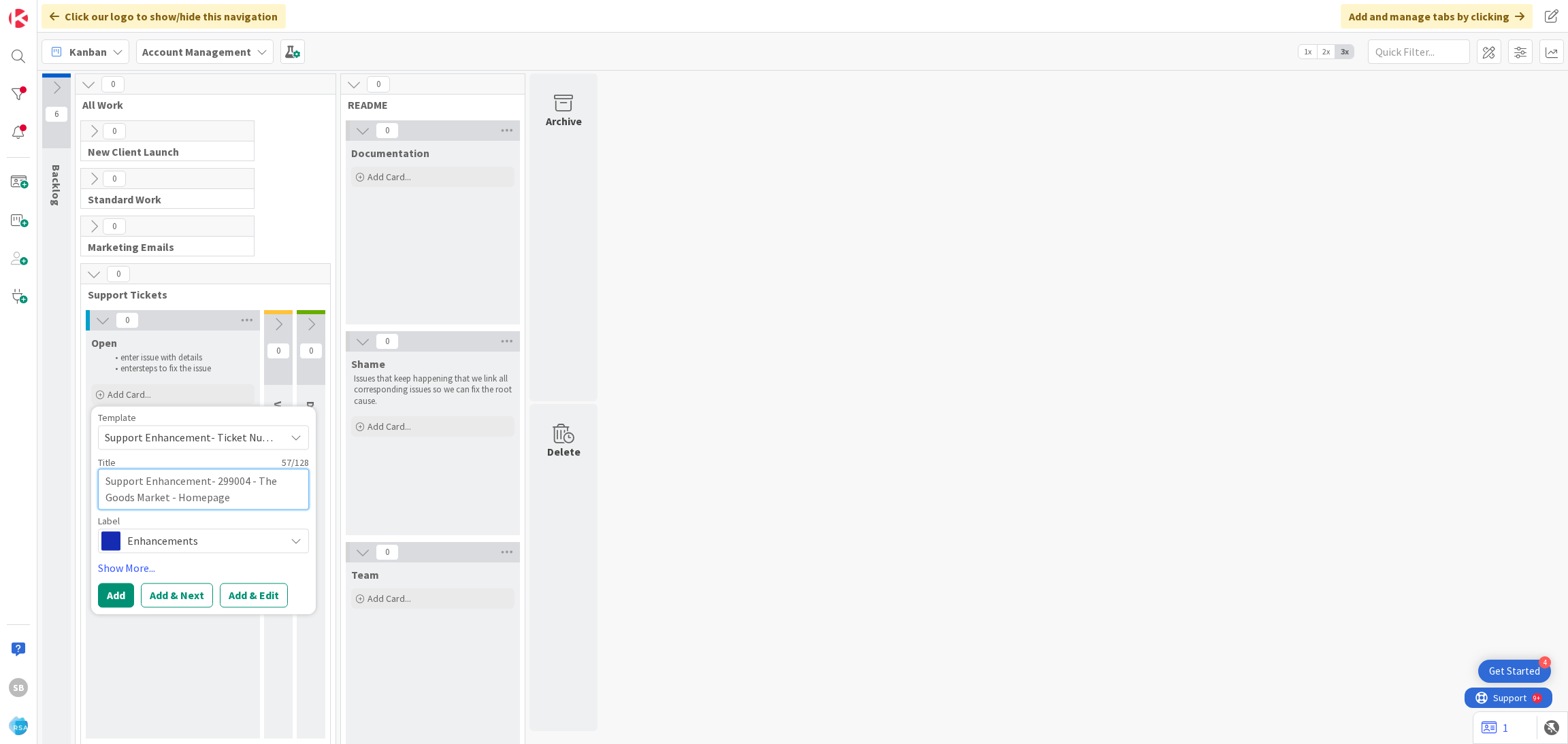
type textarea "x"
type textarea "Support Enhancement- 299004 - The Goods Market - Homepage"
type textarea "x"
type textarea "Support Enhancement- 299004 - The Goods Market - Homepage -"
type textarea "x"
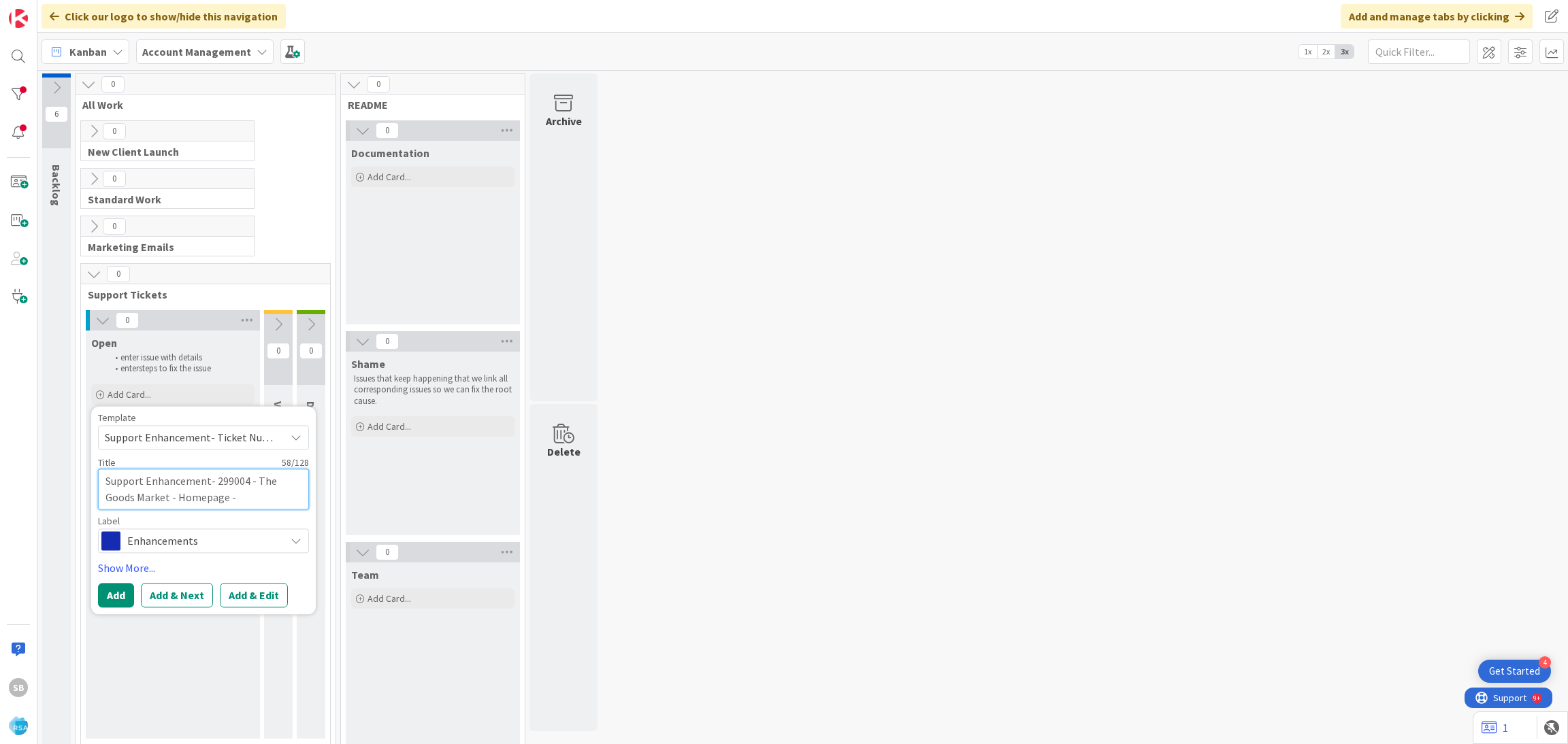
type textarea "Support Enhancement- 299004 - The Goods Market - Homepage -"
type textarea "x"
type textarea "Support Enhancement- 299004 - The Goods Market - Homepage - A"
type textarea "x"
type textarea "Support Enhancement- 299004 - The Goods Market - Homepage - AO"
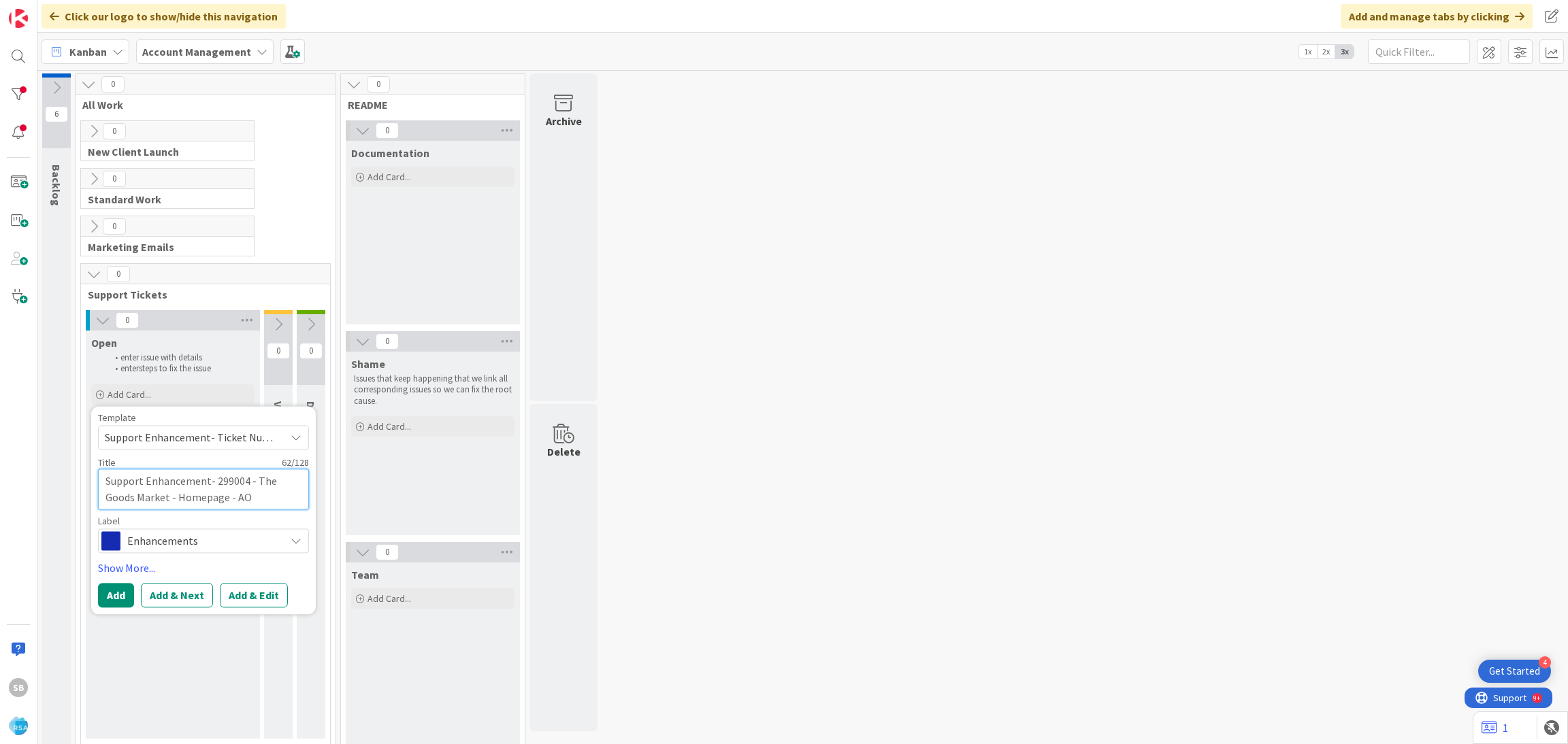
type textarea "x"
type textarea "Support Enhancement- 299004 - The Goods Market - Homepage - AOG"
click at [264, 596] on button "Add & Edit" at bounding box center [253, 595] width 68 height 25
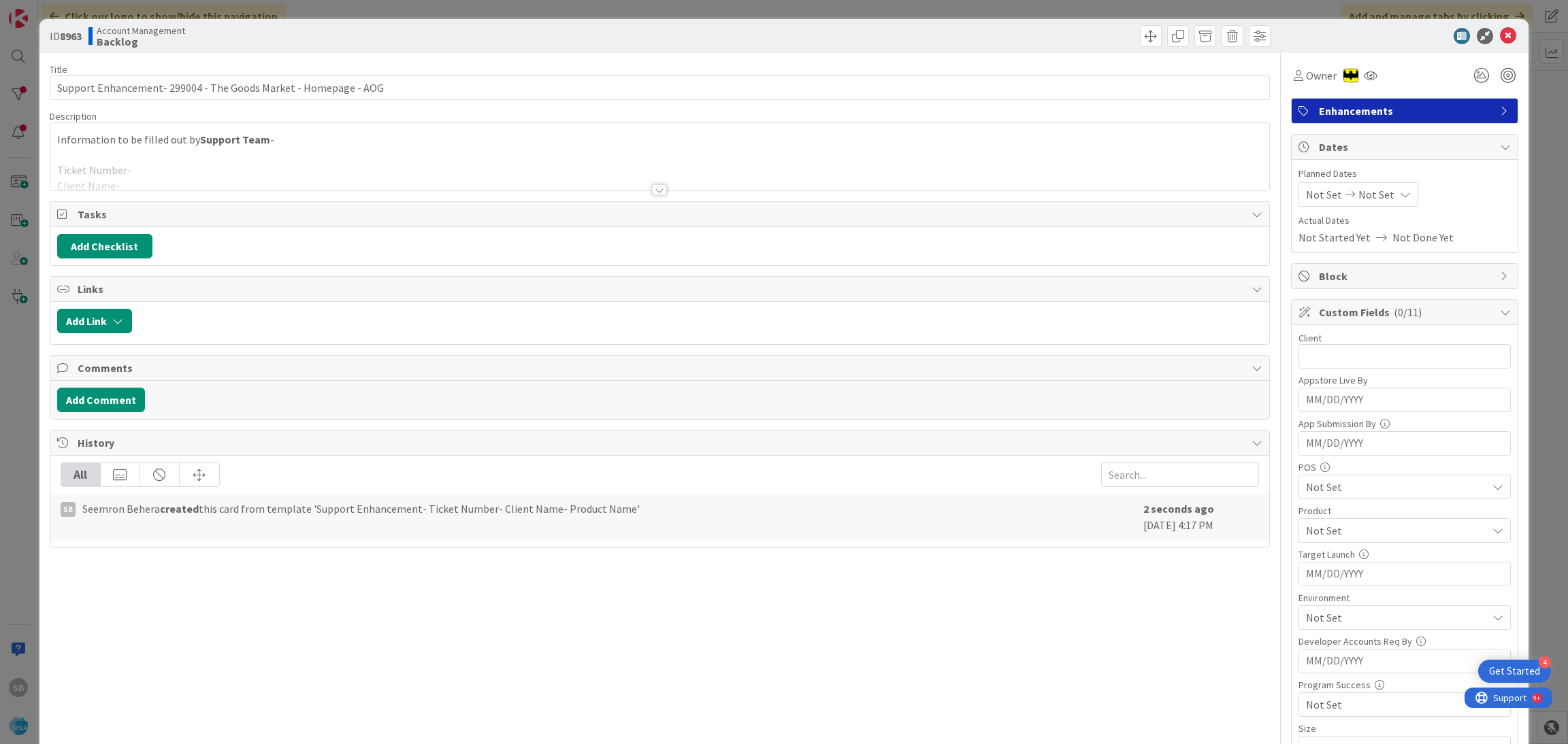
click at [246, 179] on div at bounding box center [660, 173] width 1219 height 34
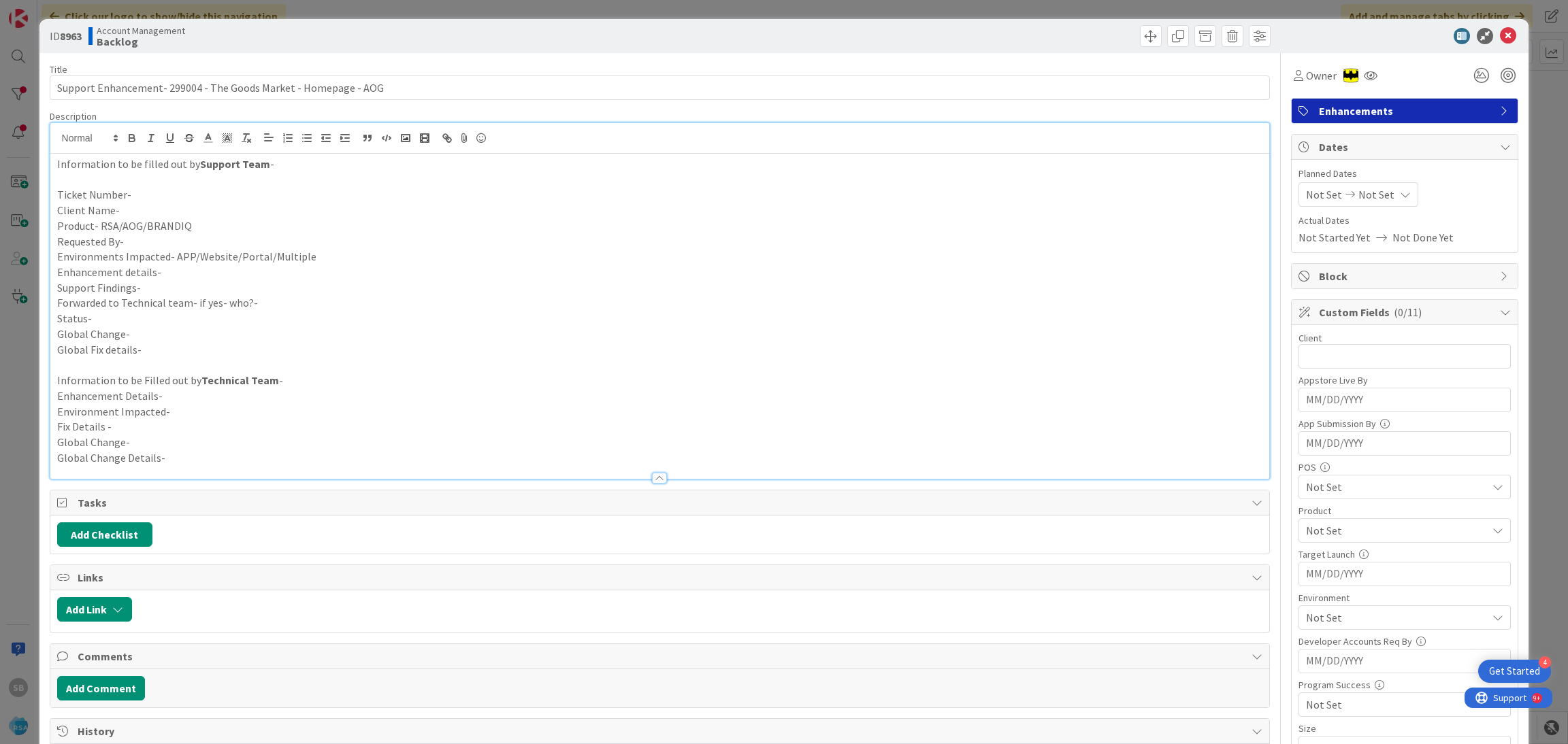
click at [174, 205] on p "Client Name-" at bounding box center [660, 210] width 1206 height 15
click at [146, 194] on p "Ticket Number-" at bounding box center [660, 195] width 1206 height 15
click at [136, 206] on p "Client Name-" at bounding box center [660, 210] width 1206 height 15
click at [193, 230] on p "Product- RSA/AOG/BRANDIQ" at bounding box center [660, 226] width 1206 height 15
click at [162, 253] on p "Environments Impacted- APP/Website/Portal/Multiple" at bounding box center [660, 257] width 1206 height 15
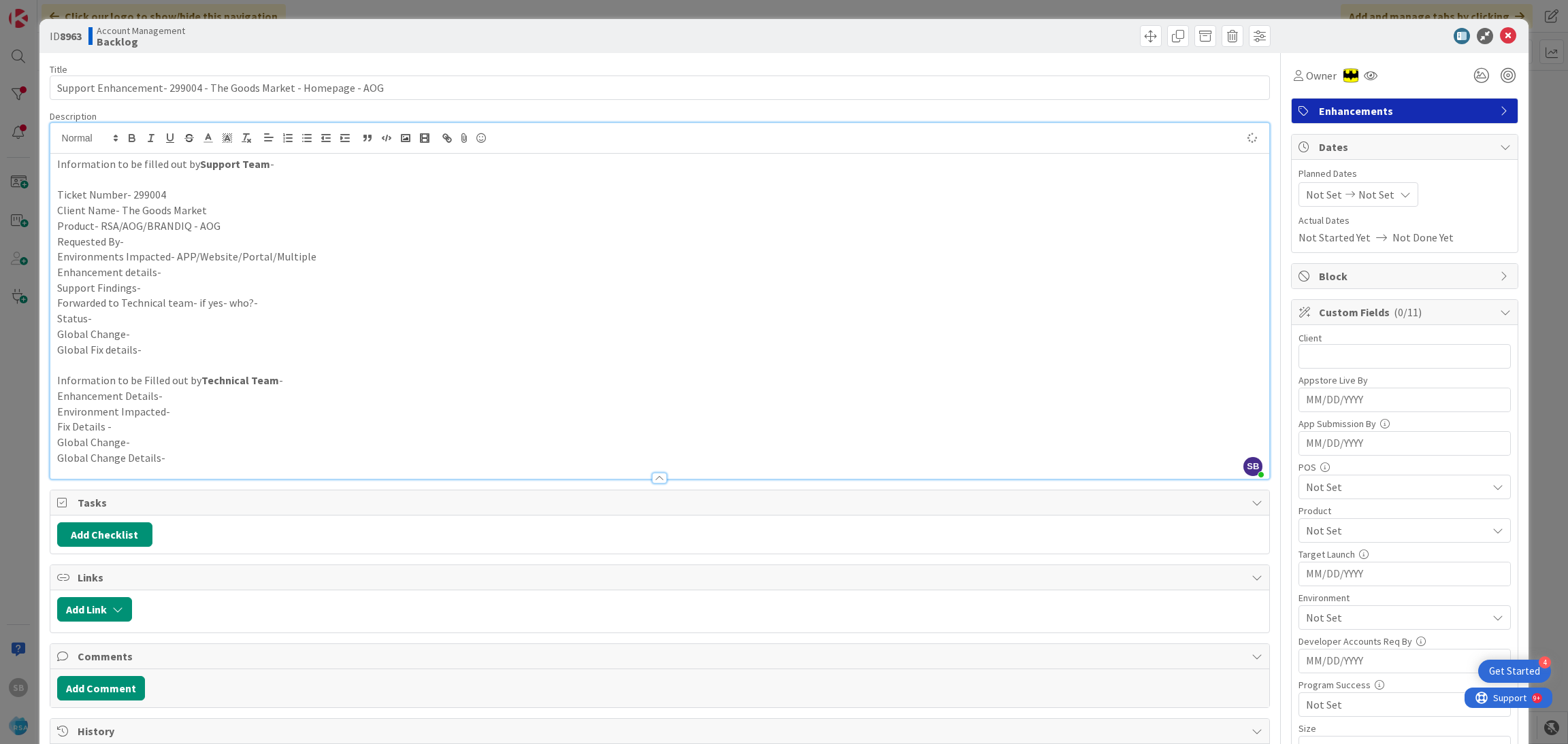
click at [133, 242] on p "Requested By-" at bounding box center [660, 242] width 1206 height 15
click at [312, 251] on p "Environments Impacted- APP/Website/Portal/Multiple" at bounding box center [660, 257] width 1206 height 15
click at [196, 274] on p "Enhancement details-" at bounding box center [660, 272] width 1206 height 15
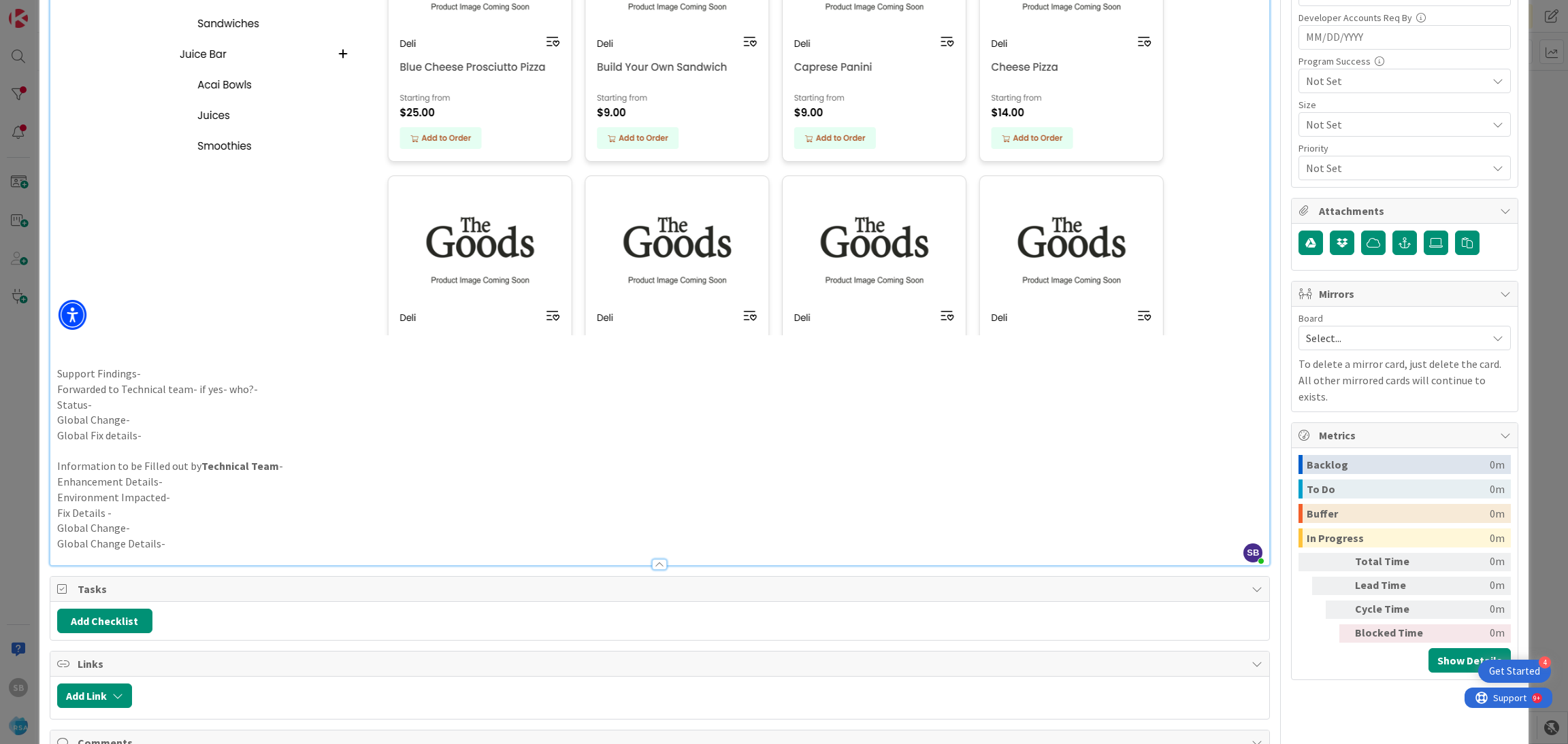
scroll to position [621, 0]
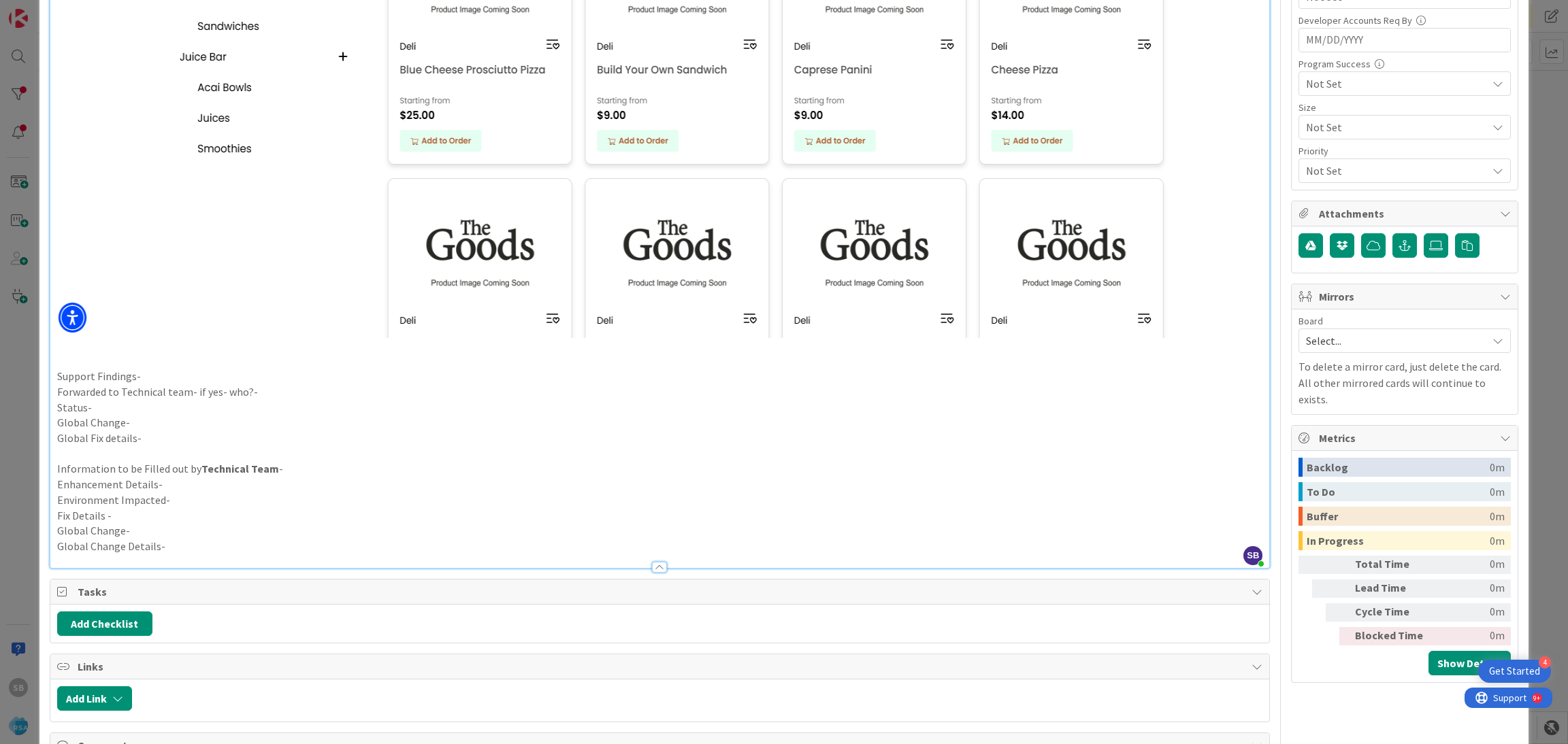
click at [146, 381] on p "Support Findings-" at bounding box center [660, 376] width 1206 height 15
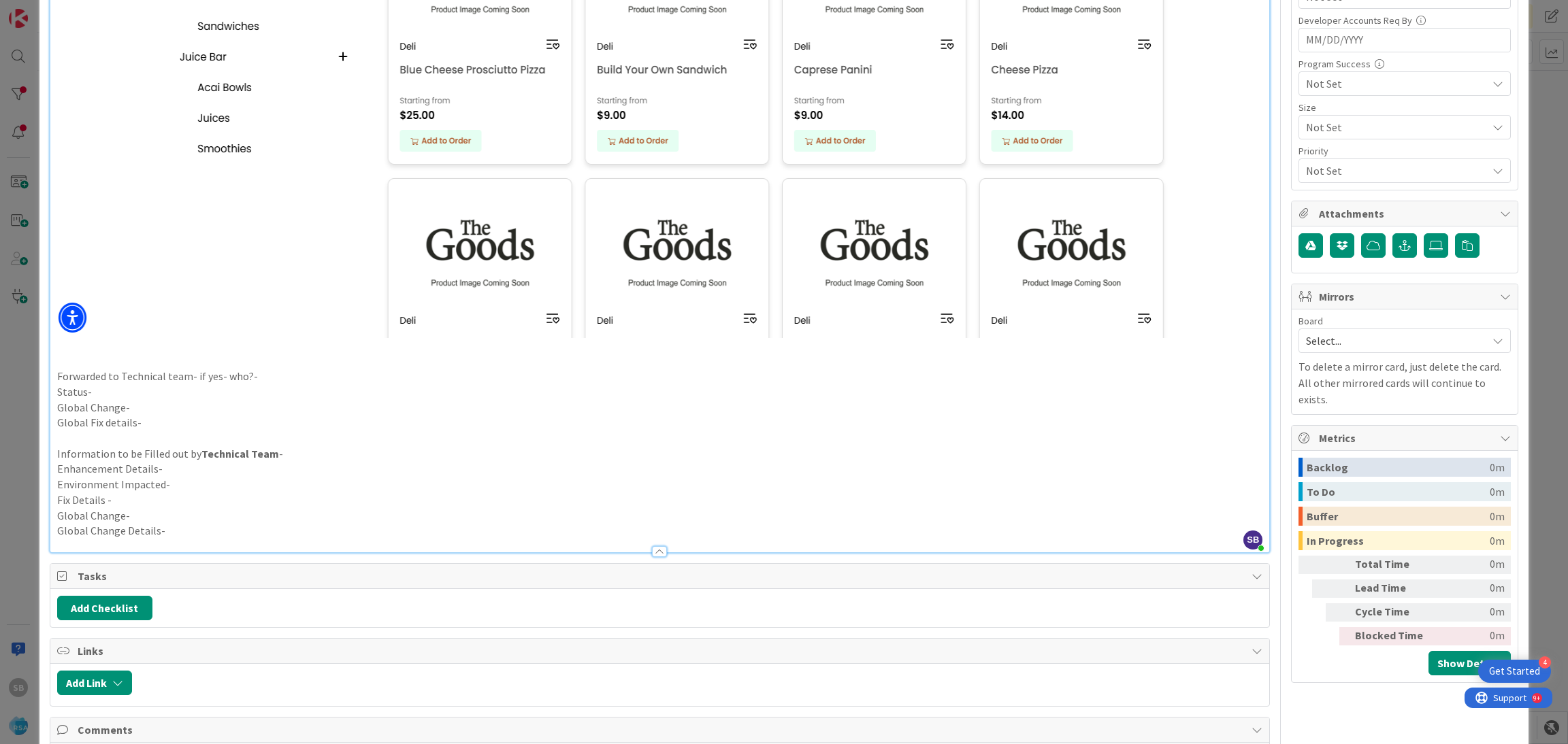
click at [286, 380] on p "Forwarded to Technical team- if yes- who?-" at bounding box center [660, 376] width 1206 height 15
drag, startPoint x: 1534, startPoint y: 380, endPoint x: 1561, endPoint y: 184, distance: 197.9
click at [1561, 184] on div "ID 8963 Account Management Backlog Title 63 / 128 Support Enhancement- 299004 -…" at bounding box center [784, 372] width 1568 height 744
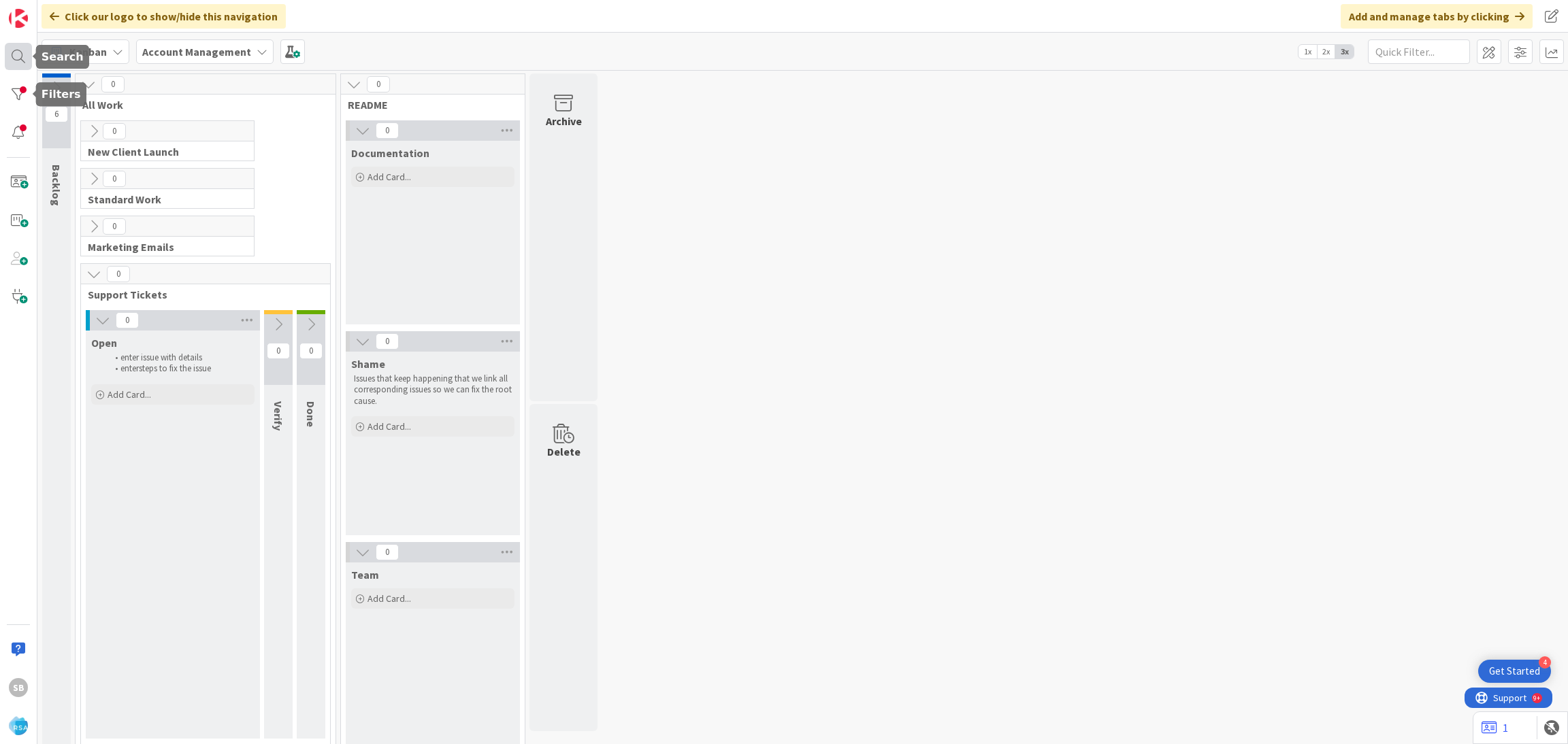
click at [10, 58] on div at bounding box center [18, 56] width 27 height 27
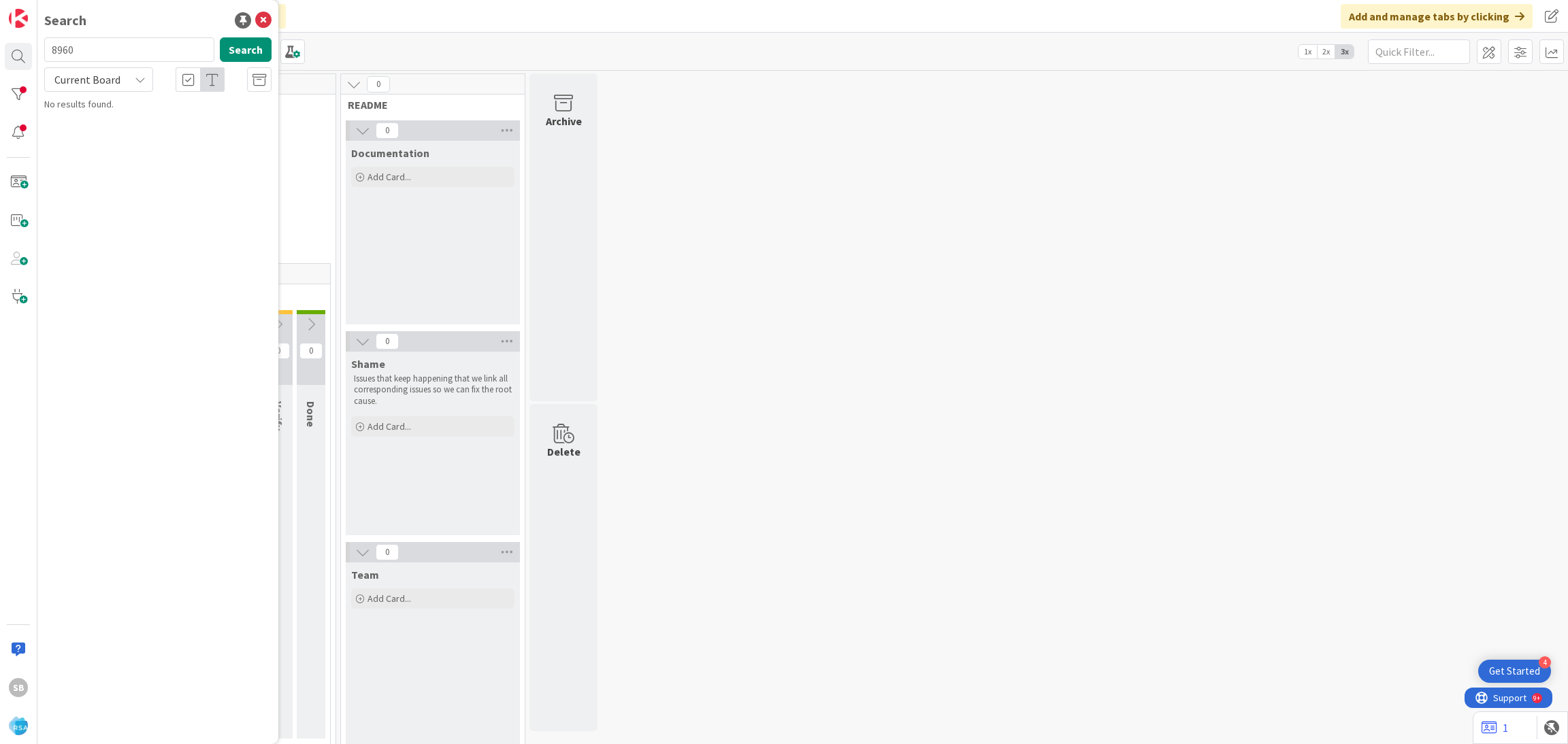
click at [110, 43] on input "8960" at bounding box center [129, 49] width 170 height 25
click at [104, 70] on span "Current Board" at bounding box center [87, 79] width 71 height 19
click at [106, 41] on input "8960" at bounding box center [129, 49] width 170 height 25
type input "t"
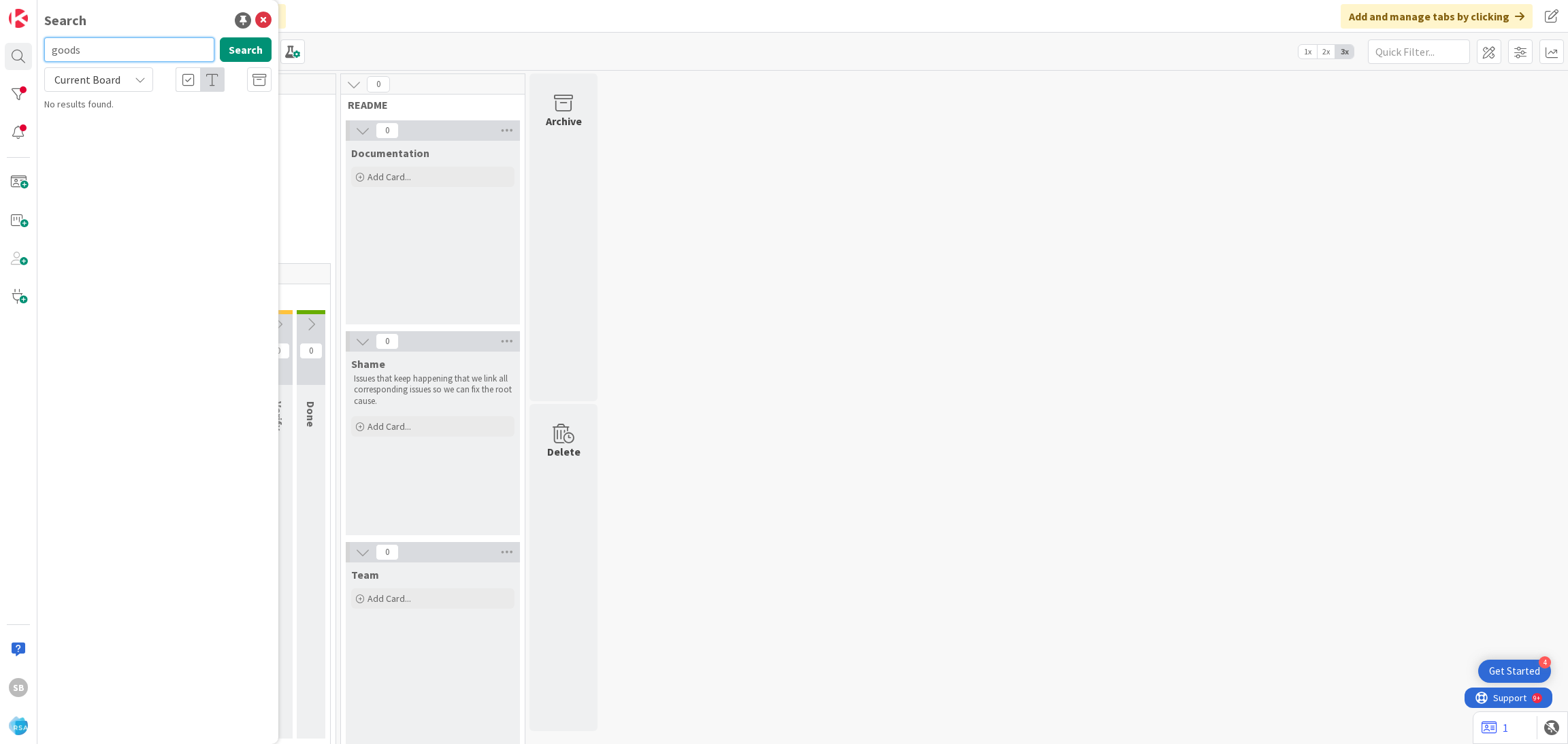
type input "goods"
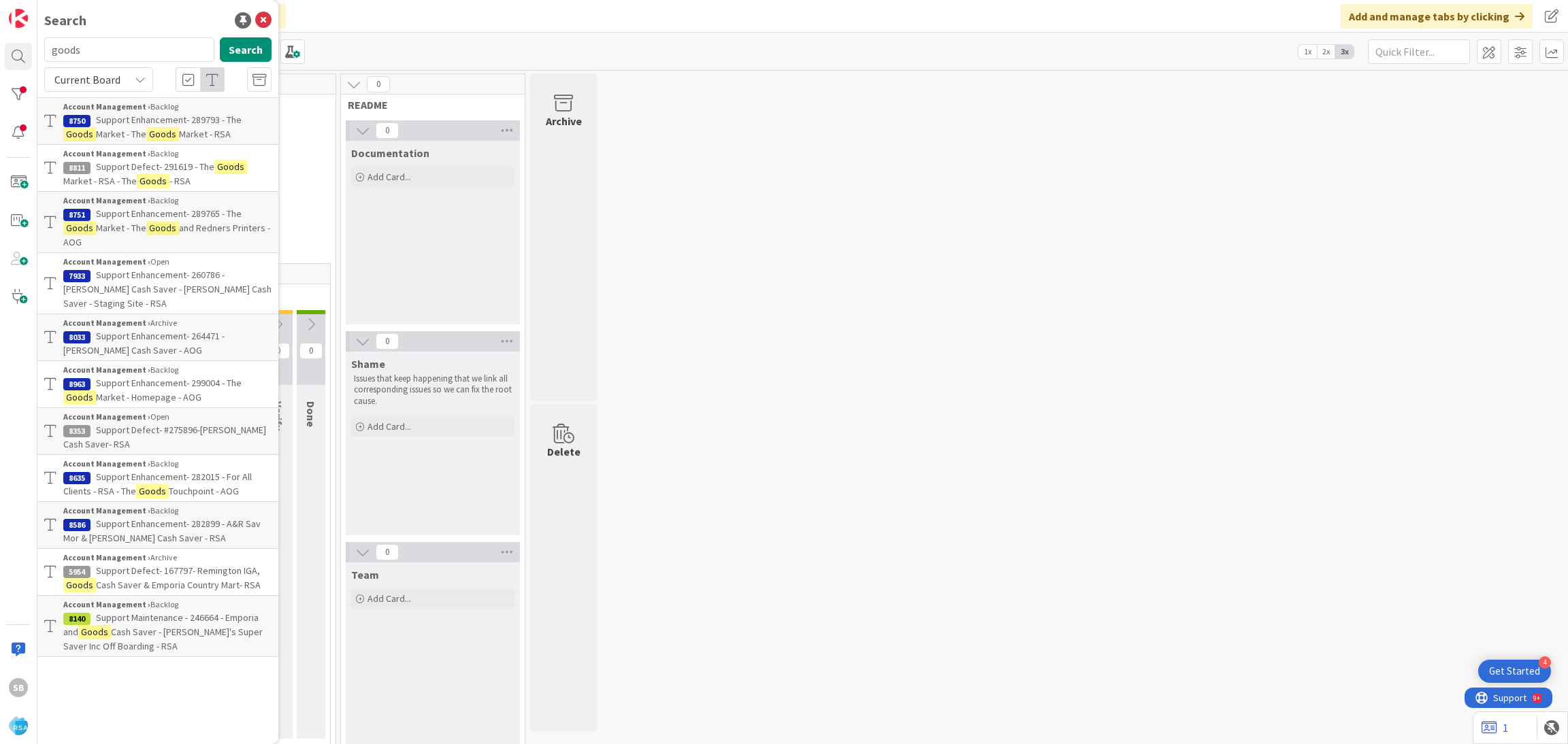
click at [201, 130] on span "Market - RSA" at bounding box center [205, 134] width 52 height 12
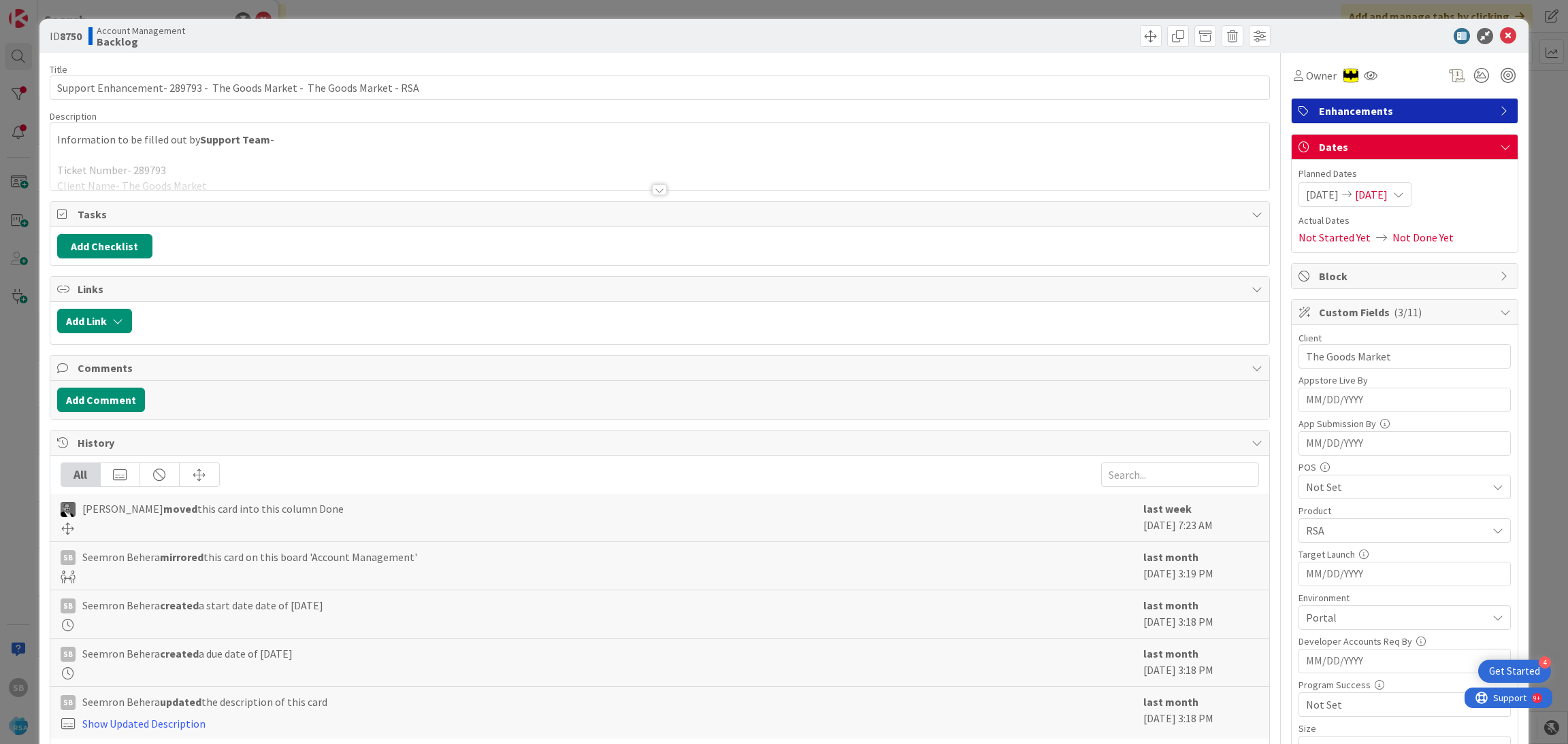
click at [534, 181] on div at bounding box center [660, 173] width 1219 height 34
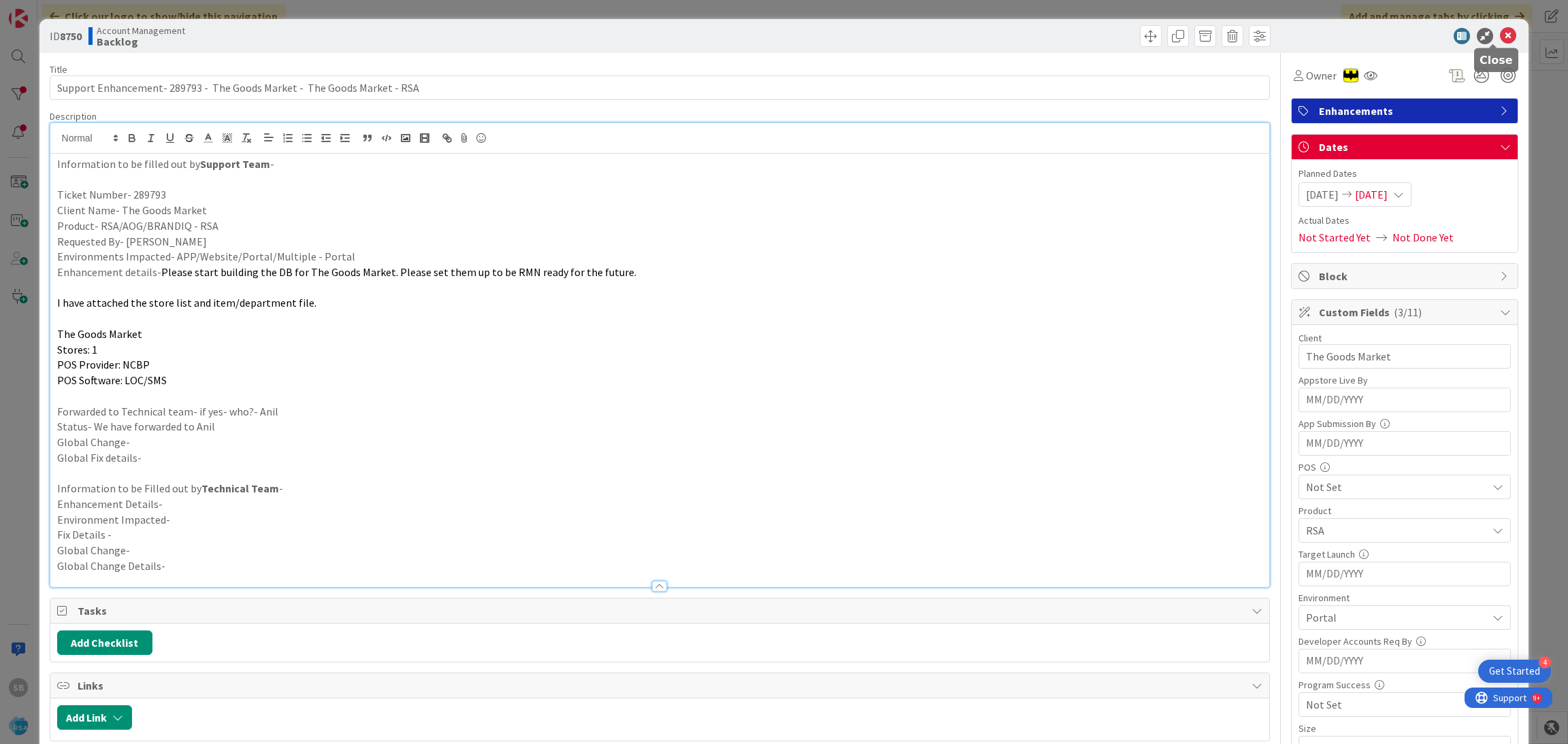
click at [1500, 34] on icon at bounding box center [1508, 36] width 16 height 16
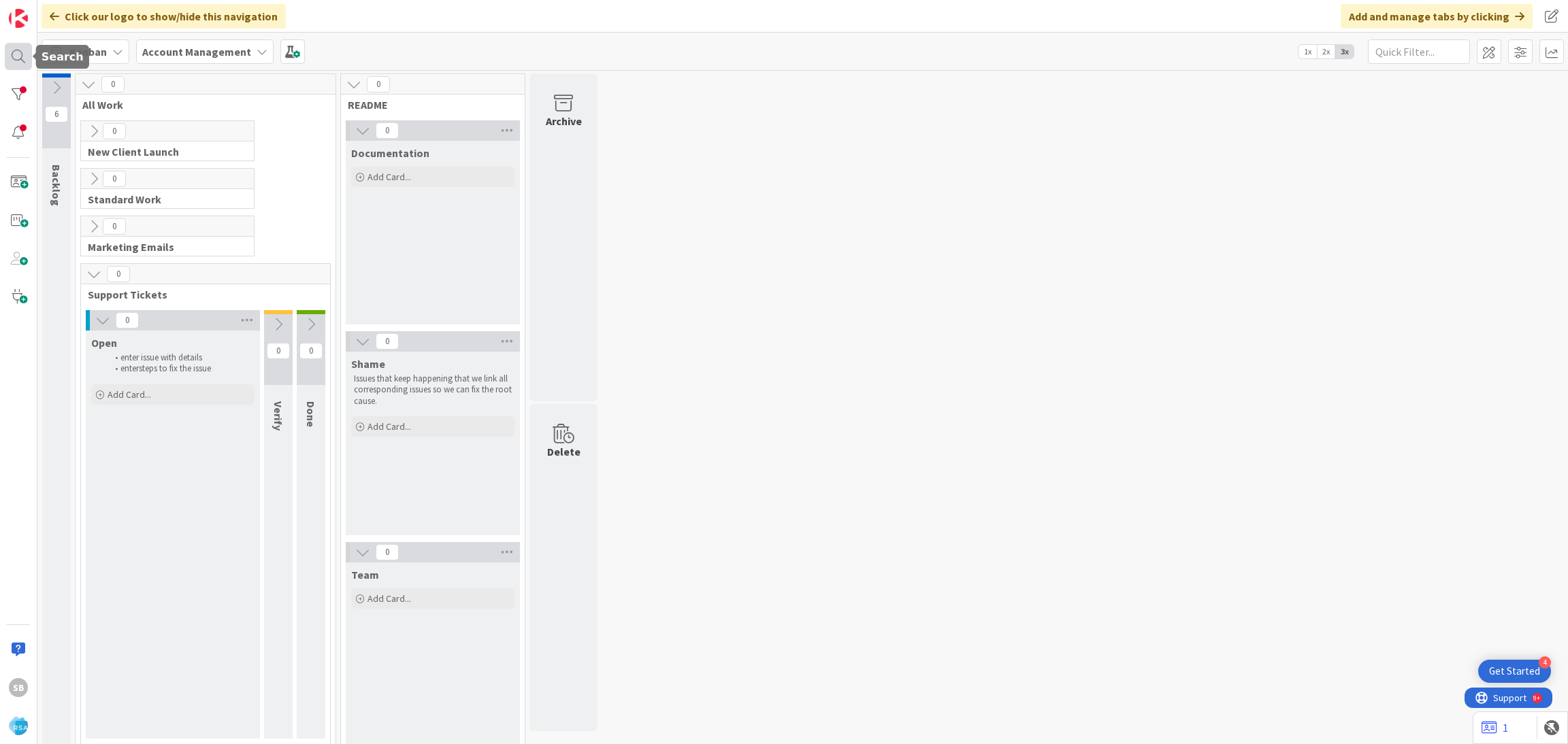
click at [18, 56] on div at bounding box center [18, 56] width 27 height 27
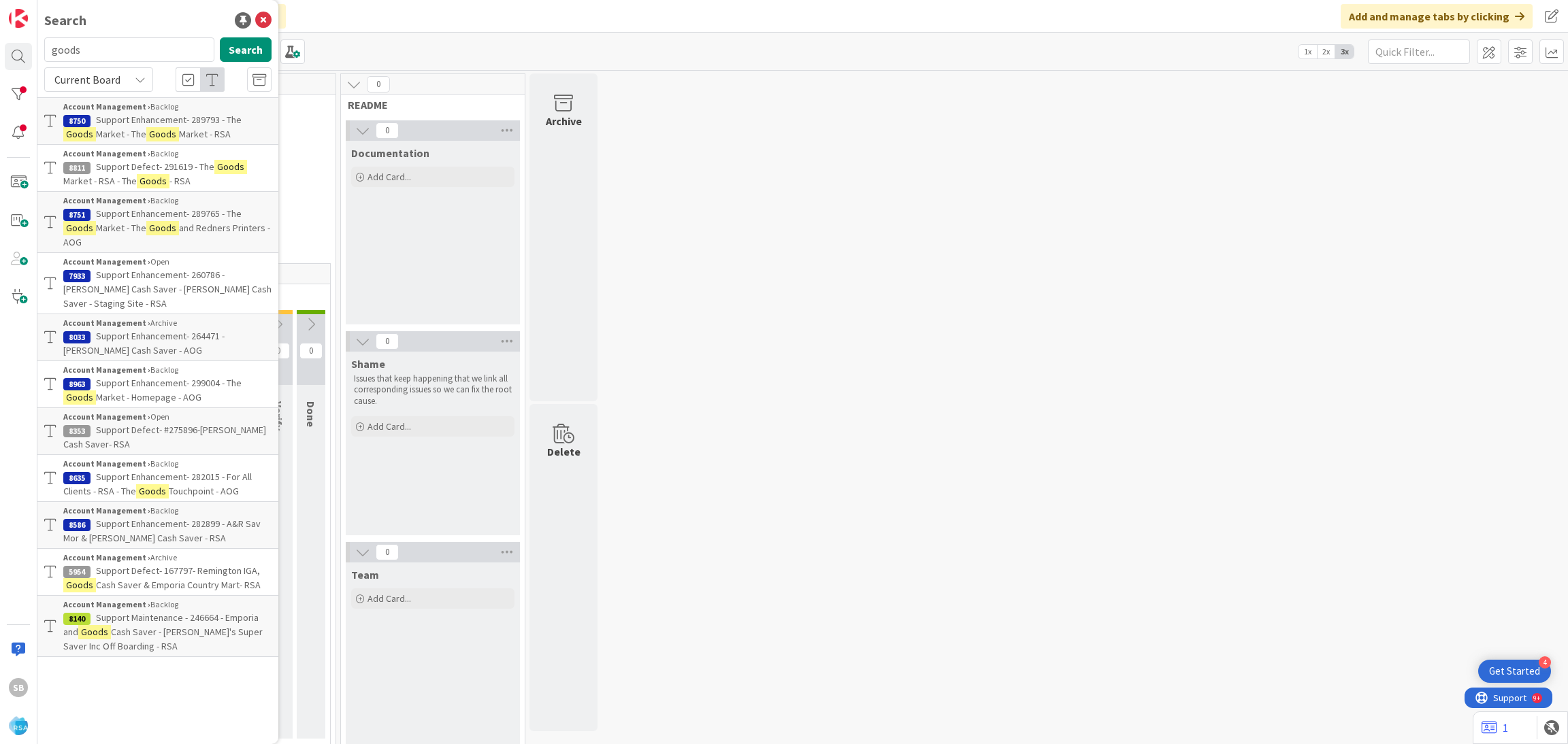
click at [217, 169] on mark "Goods" at bounding box center [231, 167] width 32 height 14
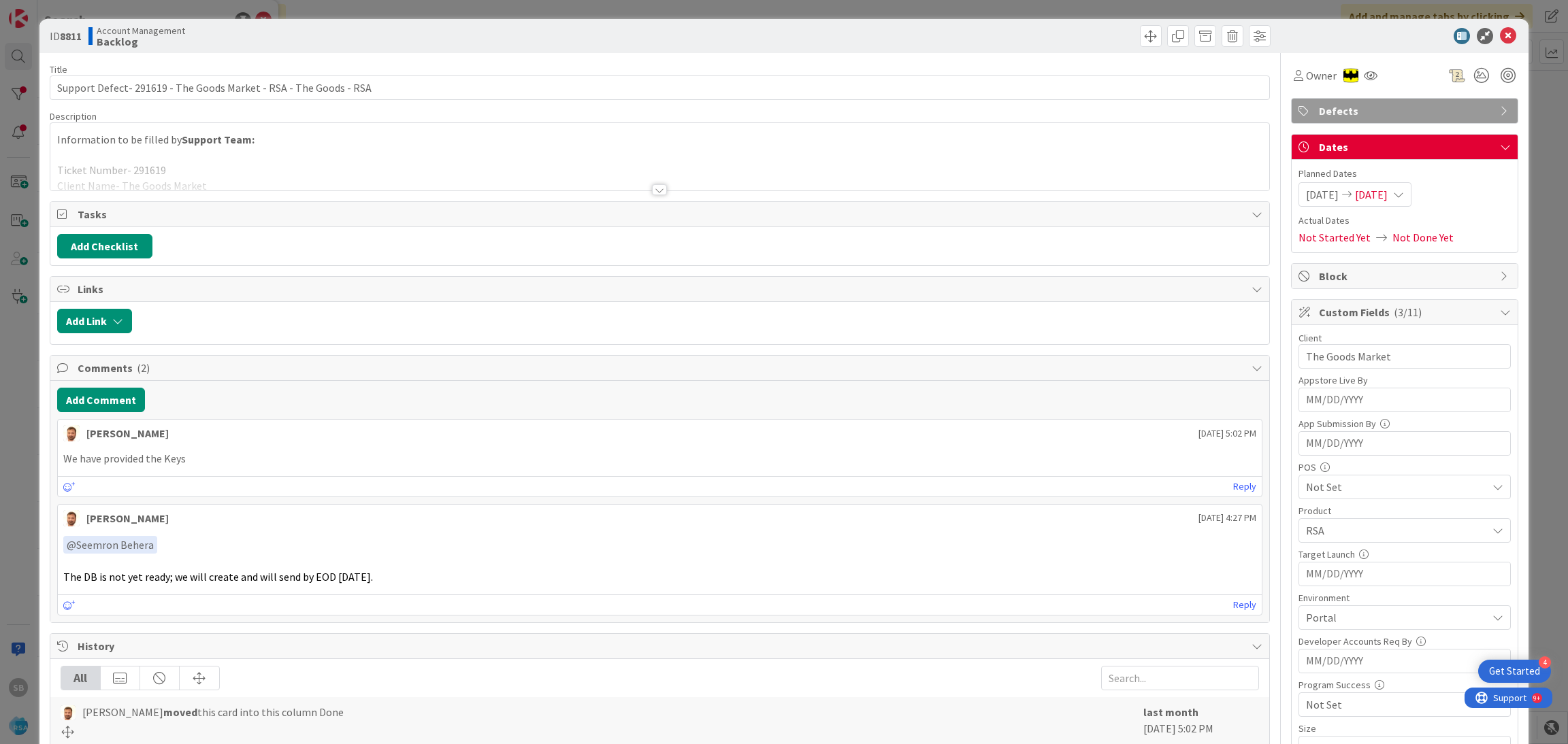
click at [413, 153] on p at bounding box center [660, 155] width 1206 height 15
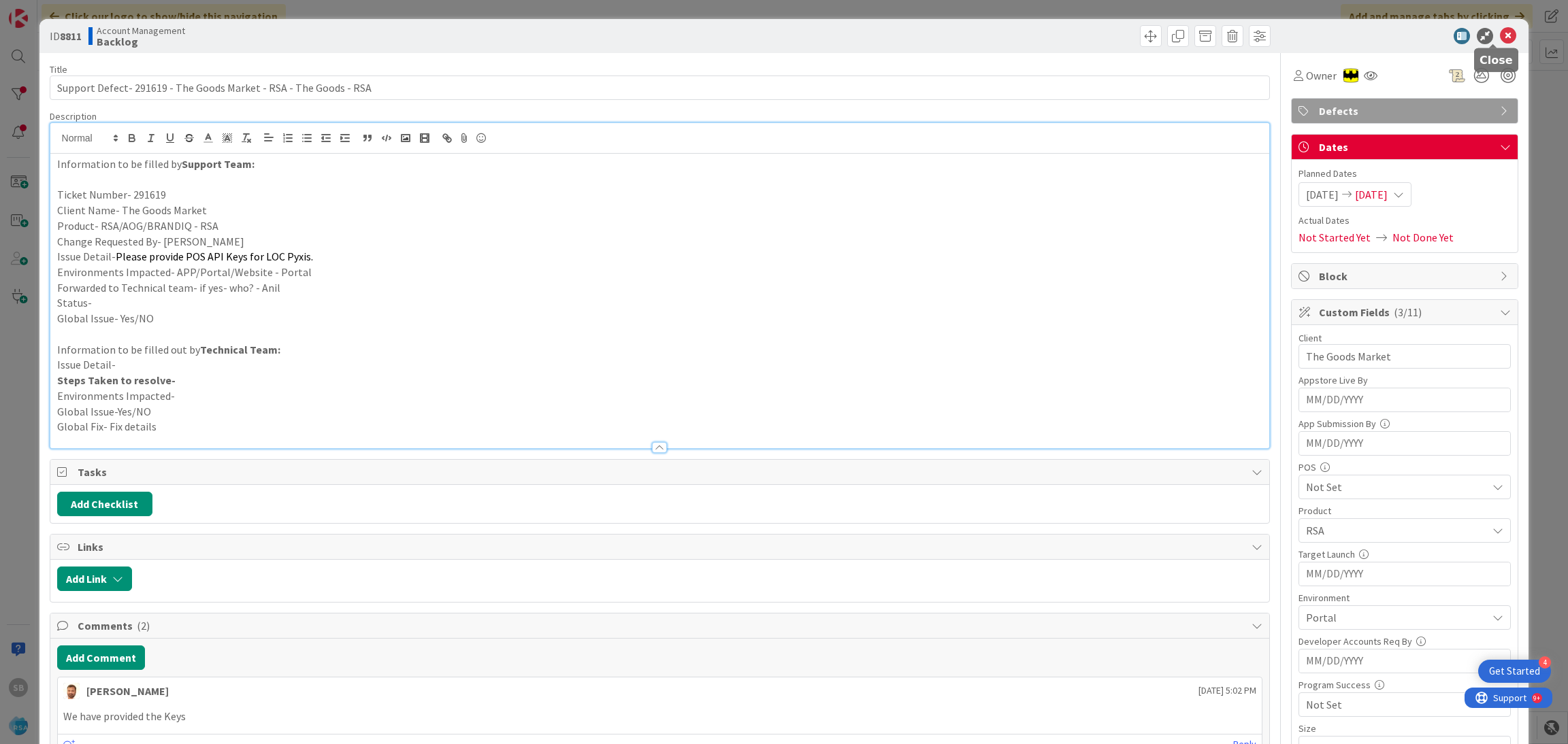
click at [1500, 31] on icon at bounding box center [1508, 36] width 16 height 16
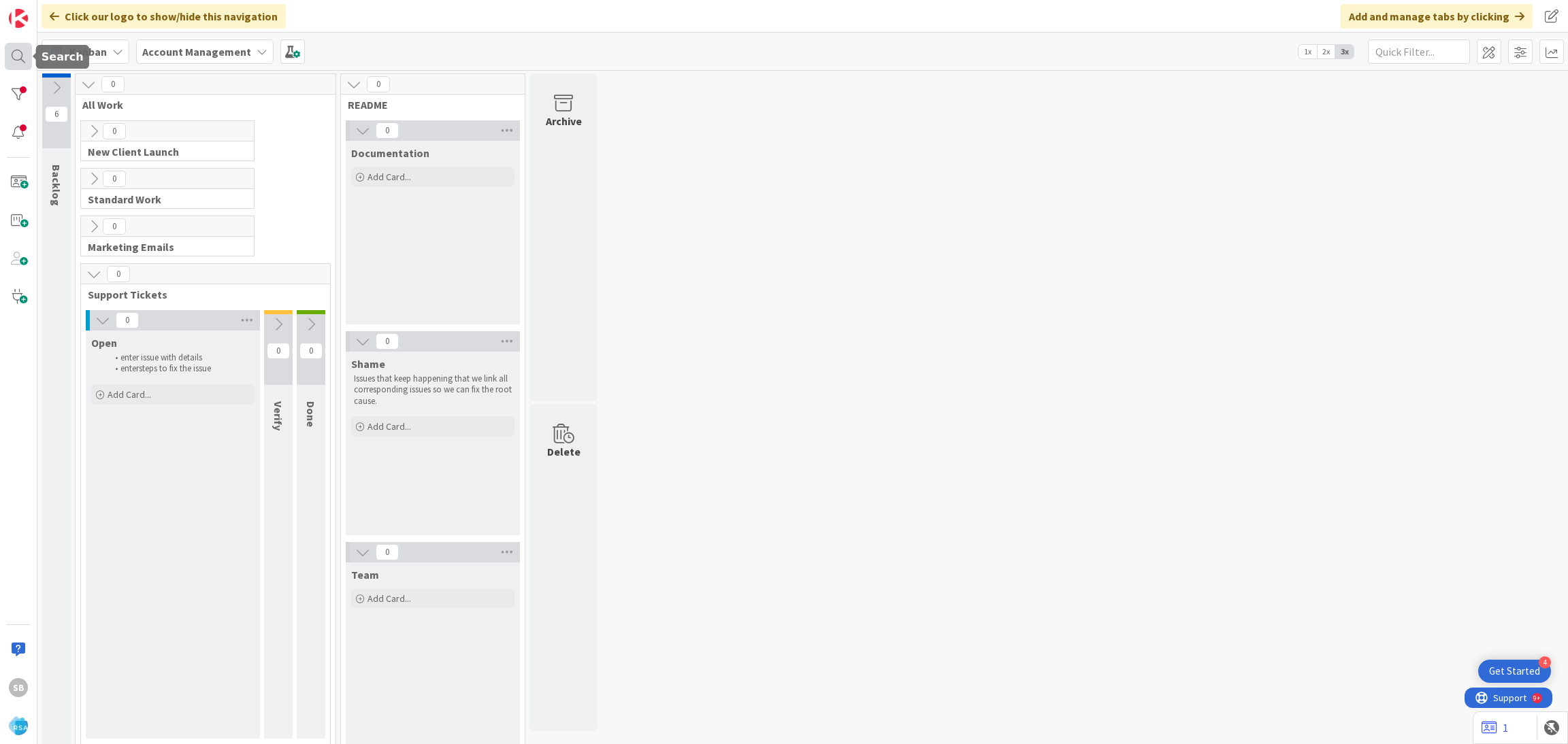
click at [27, 56] on div at bounding box center [18, 56] width 27 height 27
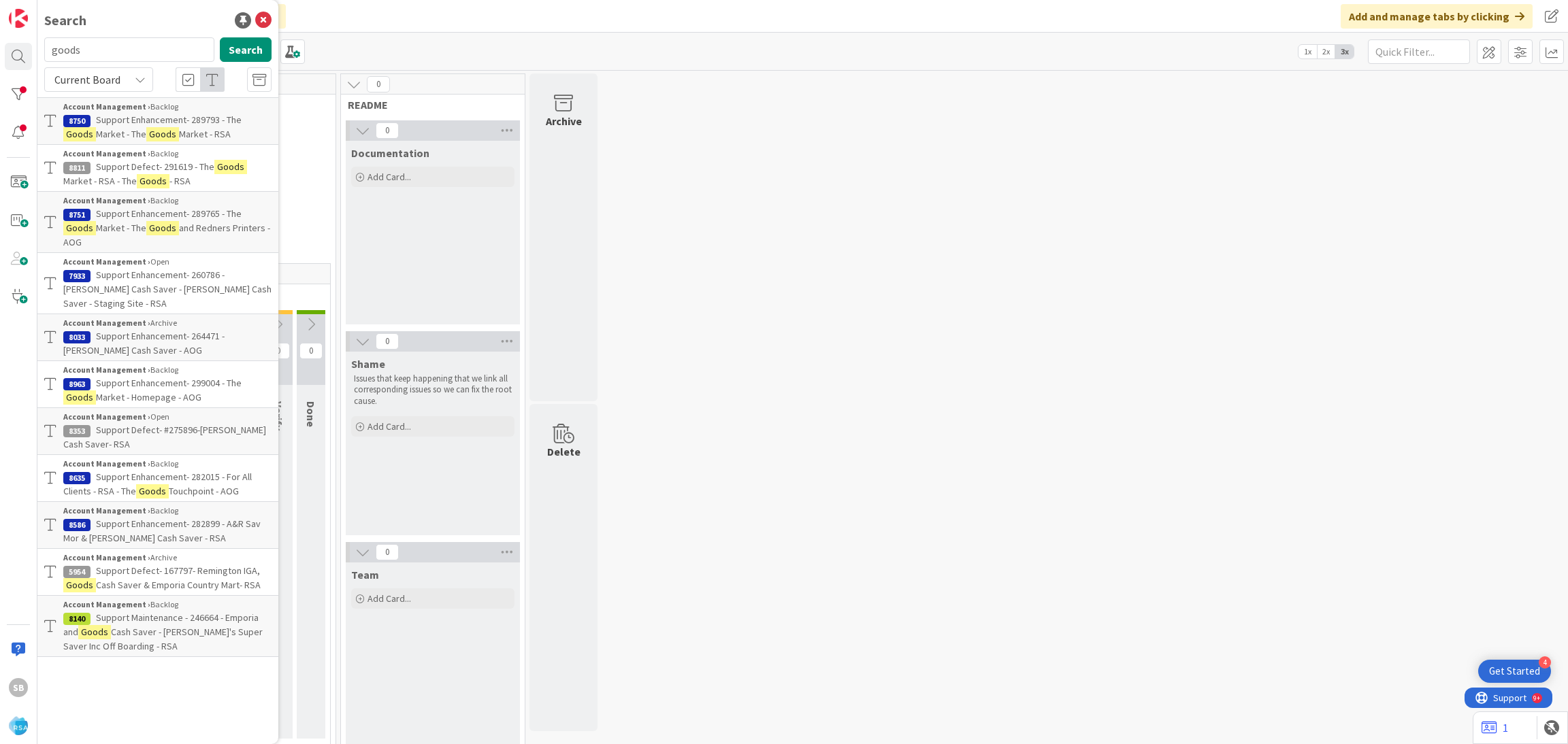
click at [91, 41] on input "goods" at bounding box center [129, 49] width 170 height 25
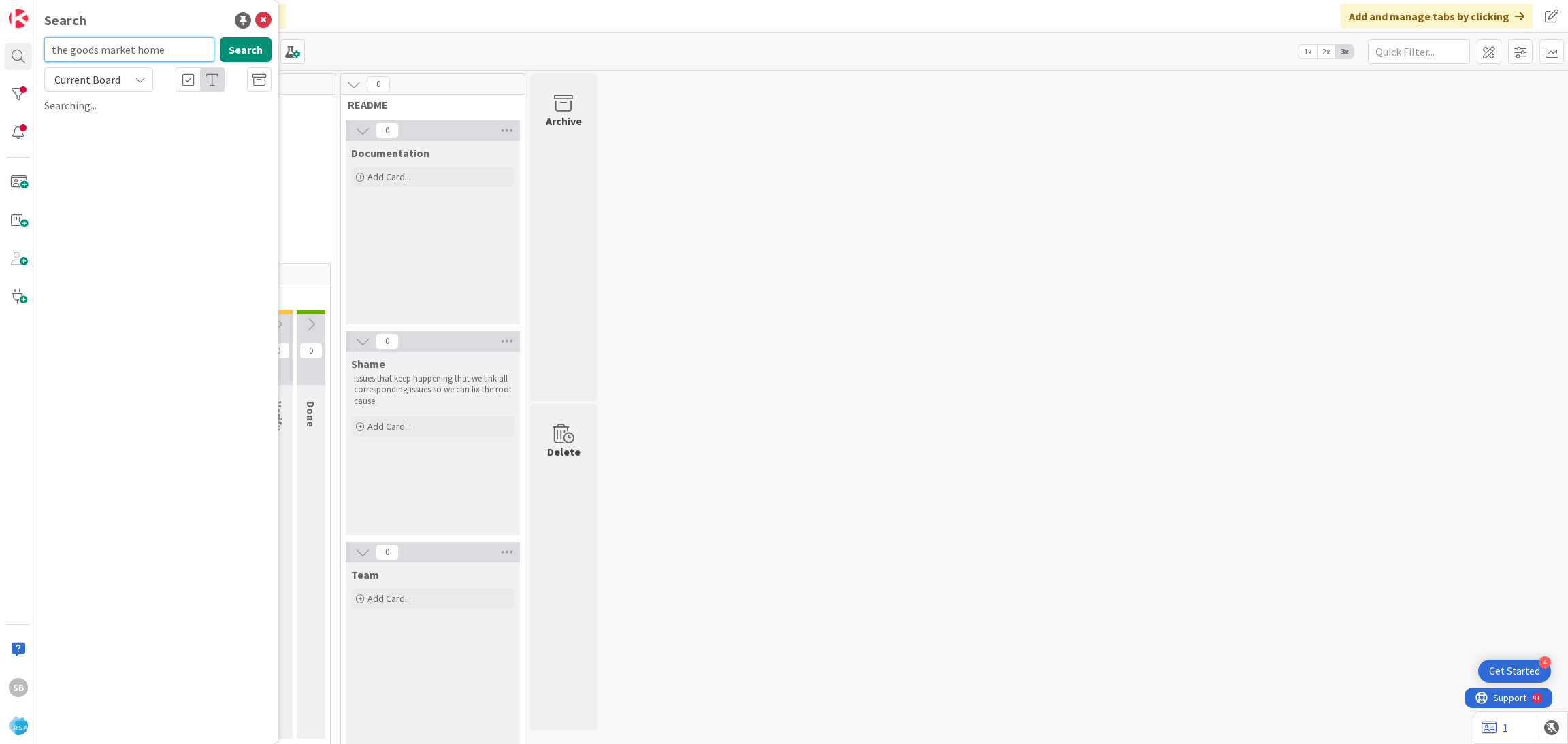
click at [185, 45] on input "the goods market home" at bounding box center [129, 49] width 170 height 25
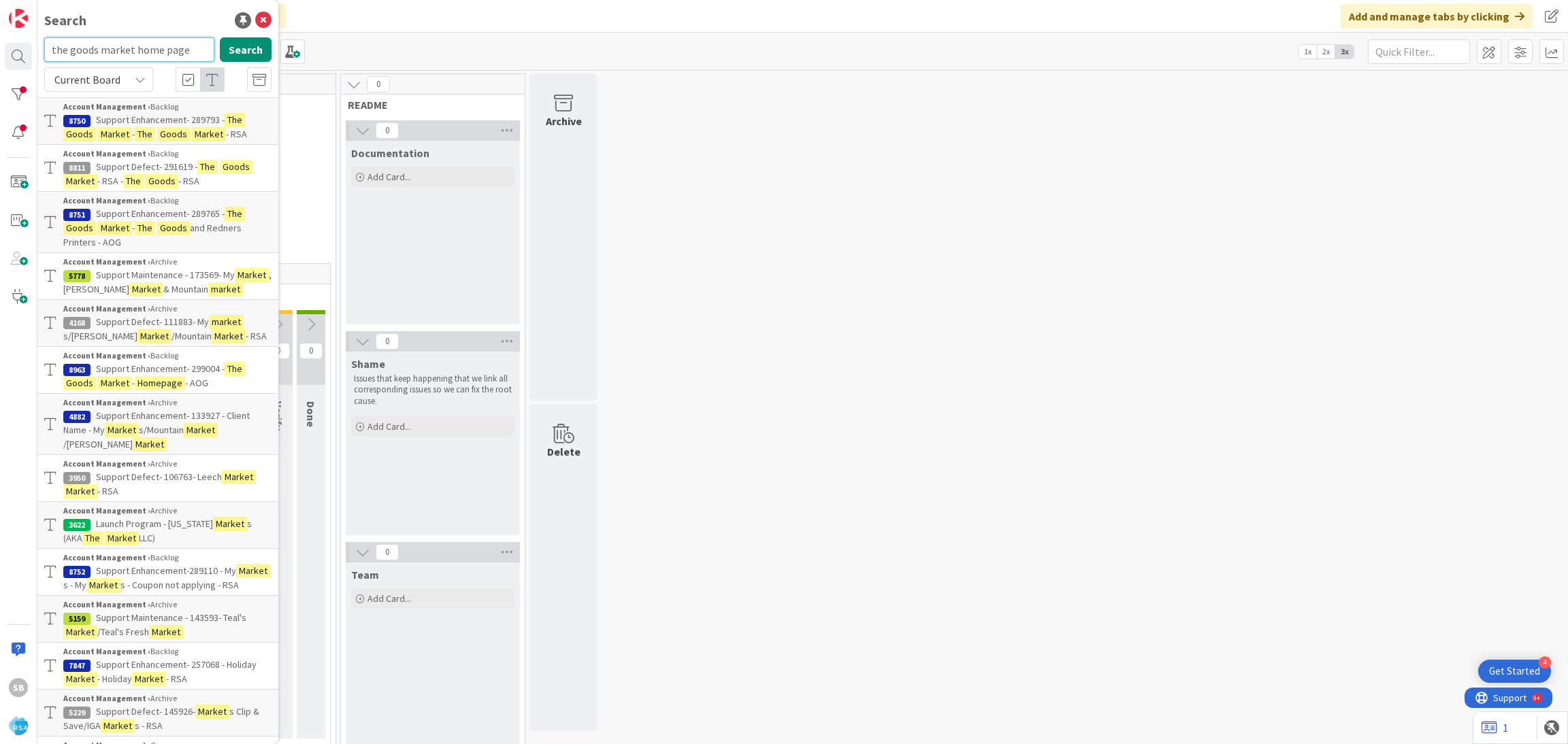
type input "the goods market home page"
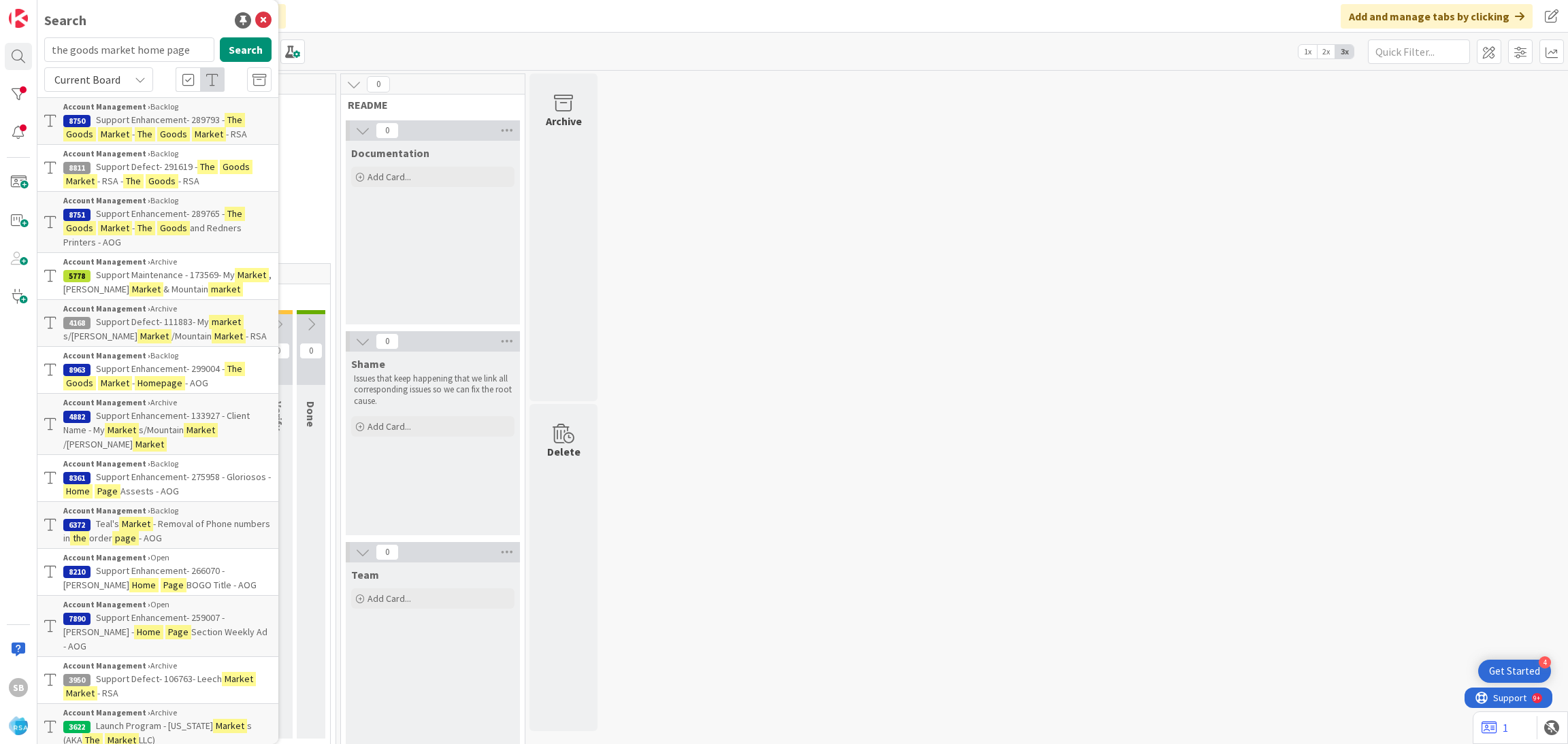
click at [117, 81] on span "Current Board" at bounding box center [87, 79] width 71 height 19
click at [172, 362] on div "Account Management › Backlog" at bounding box center [167, 355] width 208 height 12
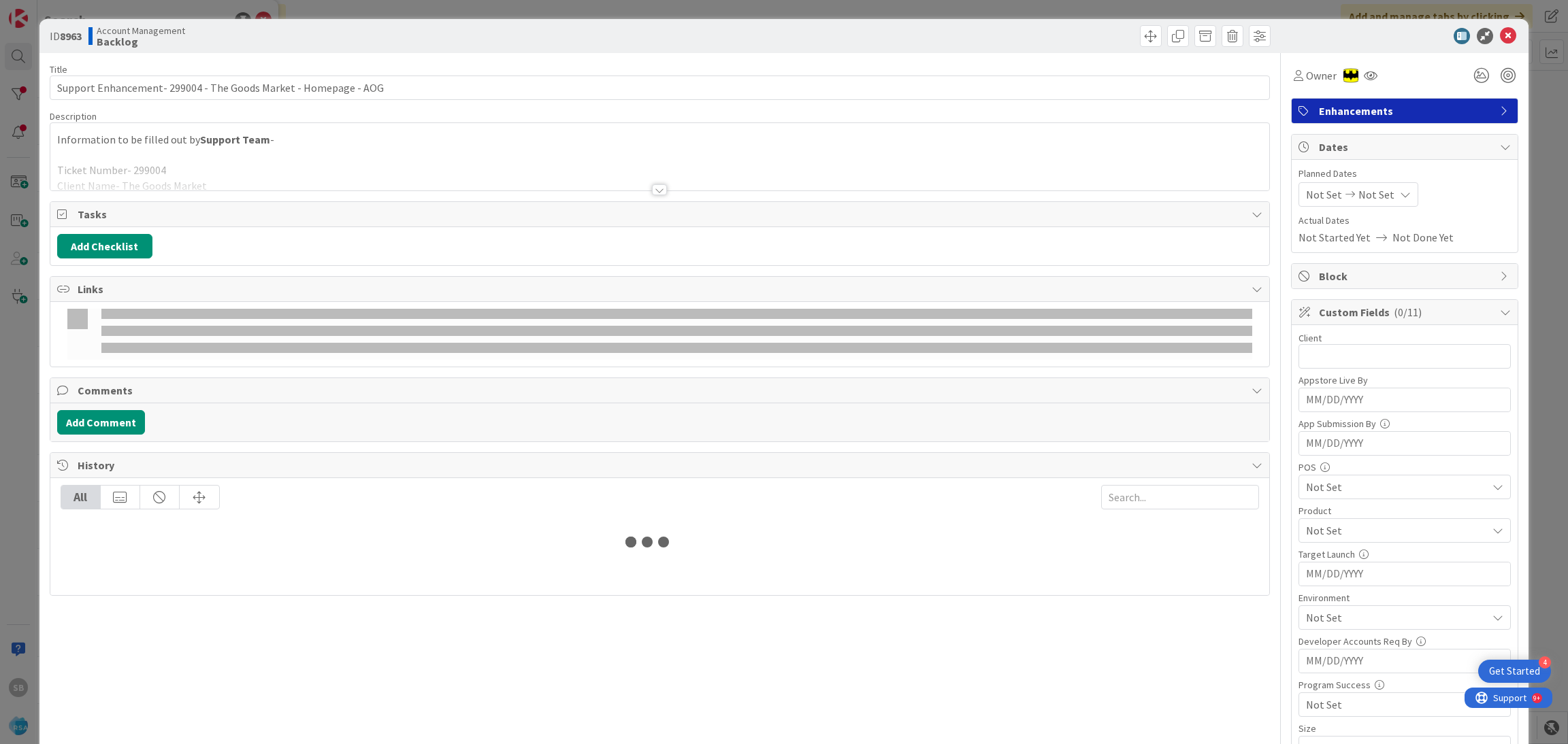
click at [366, 136] on p "Information to be filled out by Support Team -" at bounding box center [660, 140] width 1206 height 15
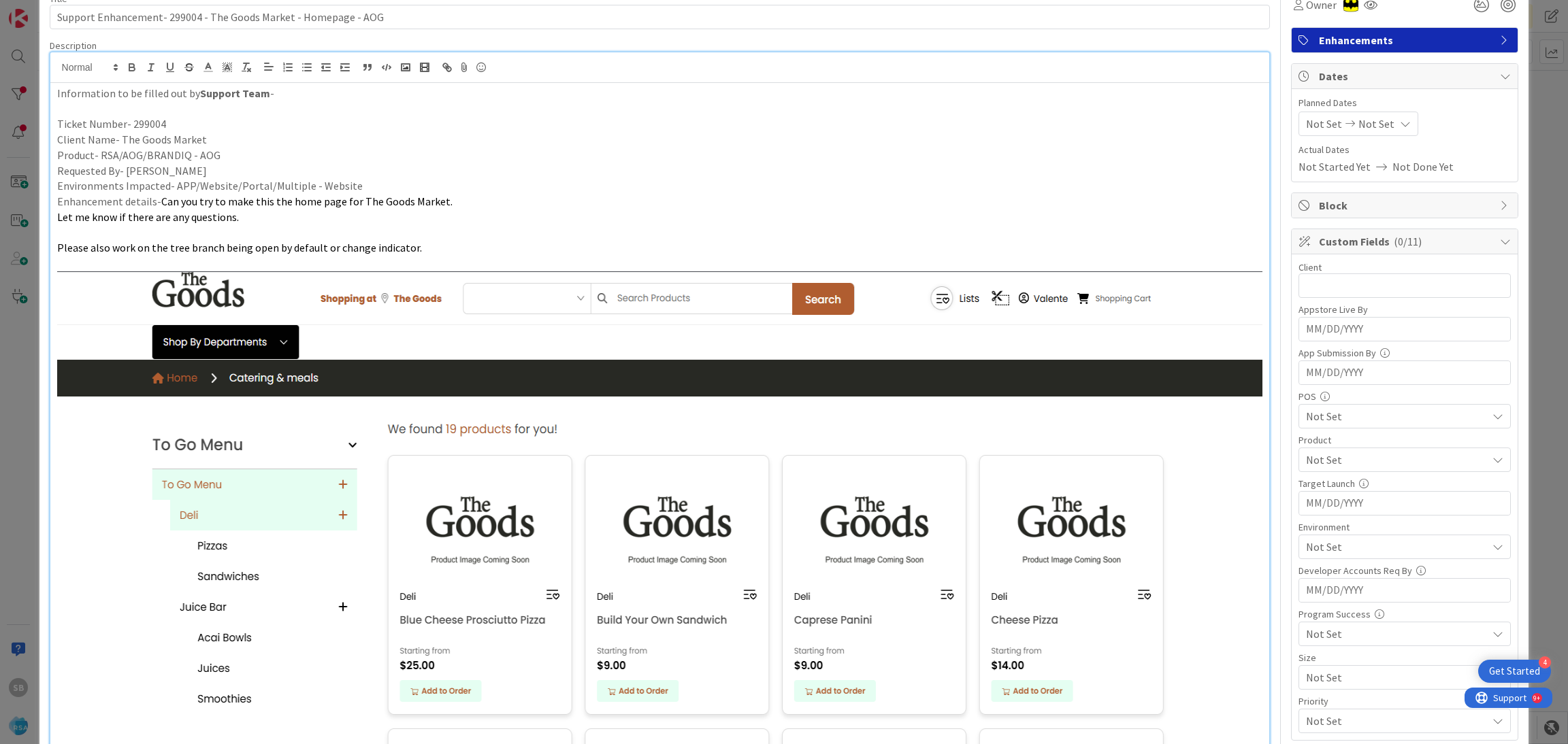
scroll to position [60, 0]
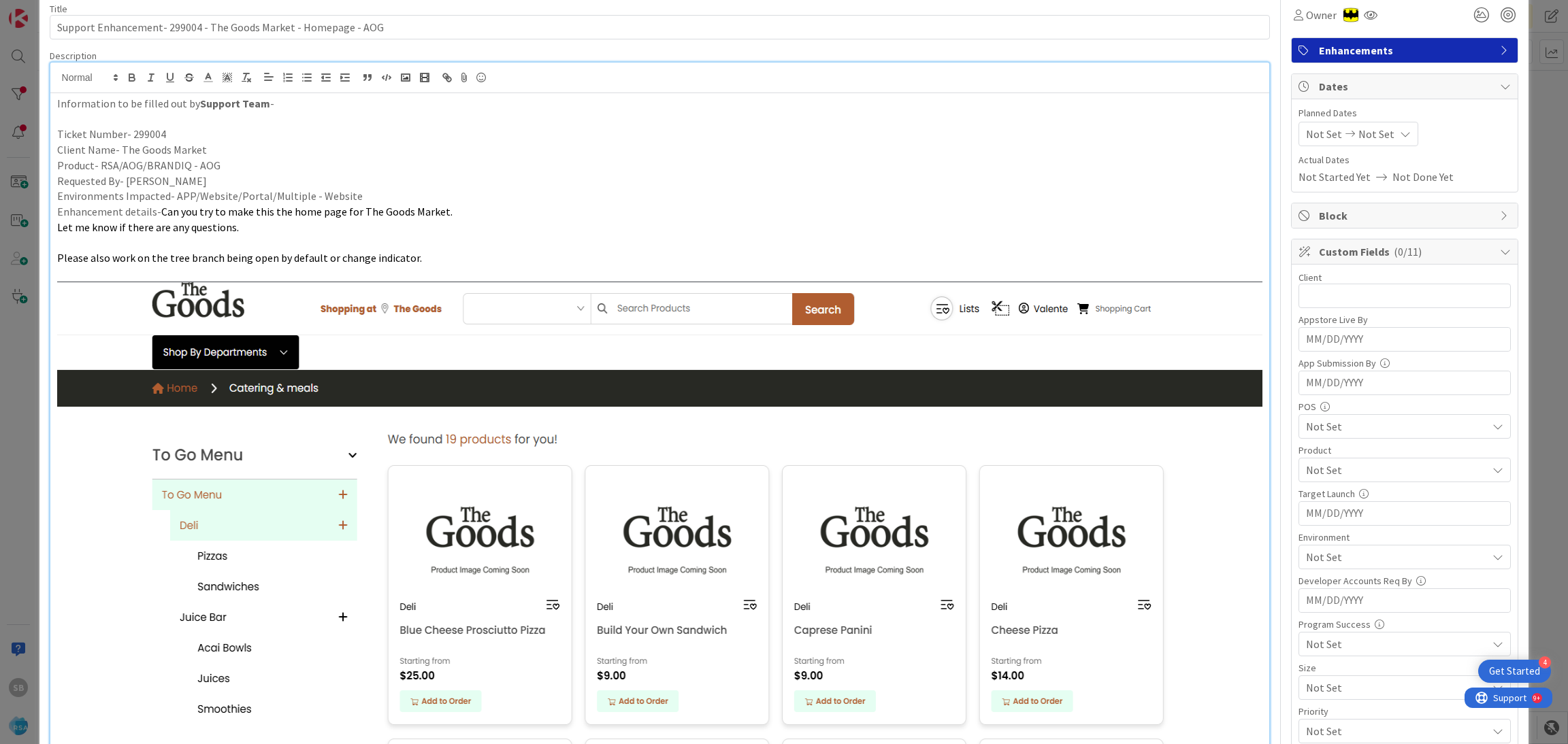
click at [1306, 131] on span "Not Set" at bounding box center [1323, 134] width 36 height 16
click at [1341, 260] on td "4" at bounding box center [1354, 252] width 27 height 26
type input "[DATE]"
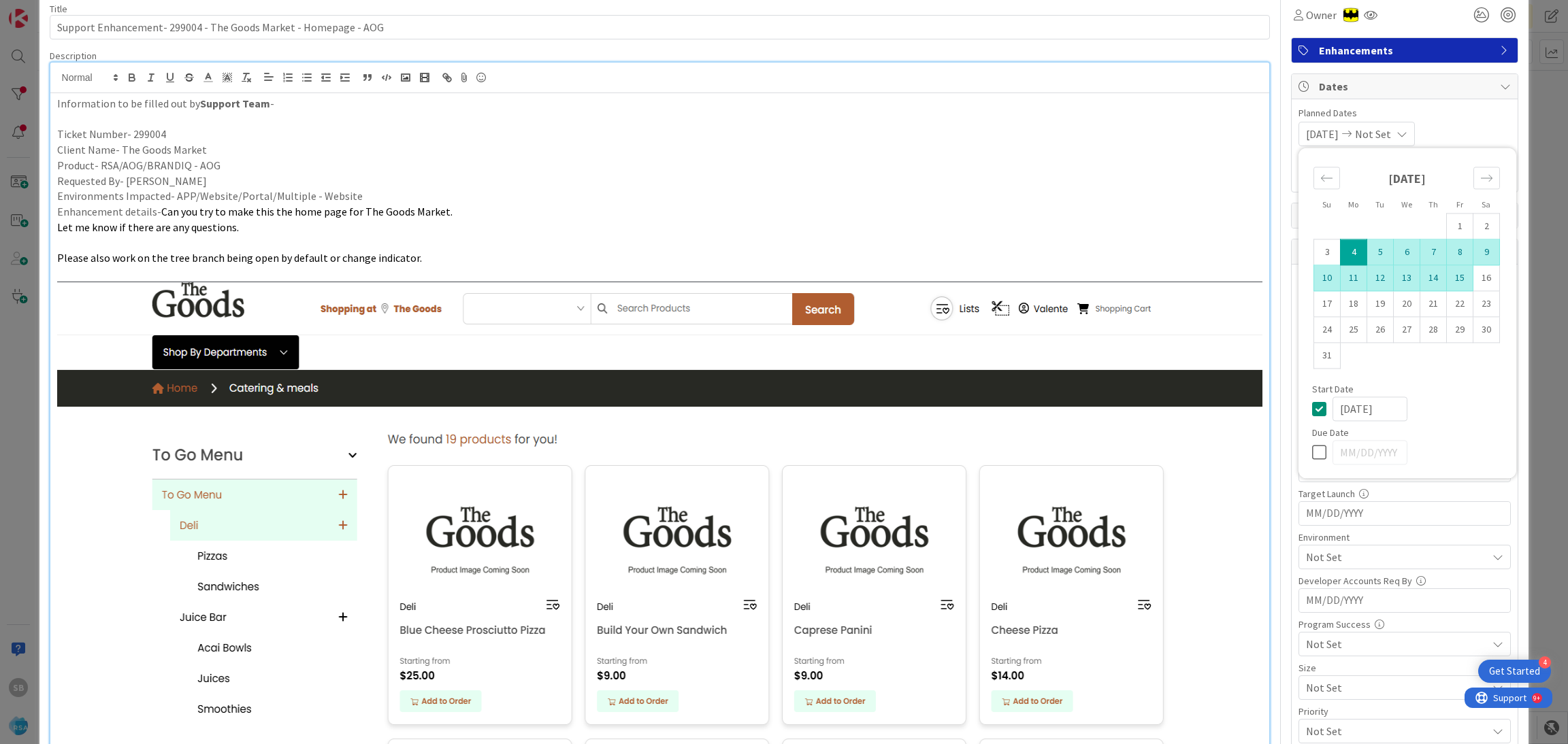
click at [1447, 279] on td "15" at bounding box center [1460, 278] width 27 height 26
type input "[DATE]"
click at [1455, 142] on div "[DATE] [DATE] Su Mo Tu We Th Fr Sa [DATE] 1 2 3 4 5 6 7 8 9 10 11 12 13 14 15 1…" at bounding box center [1405, 134] width 212 height 25
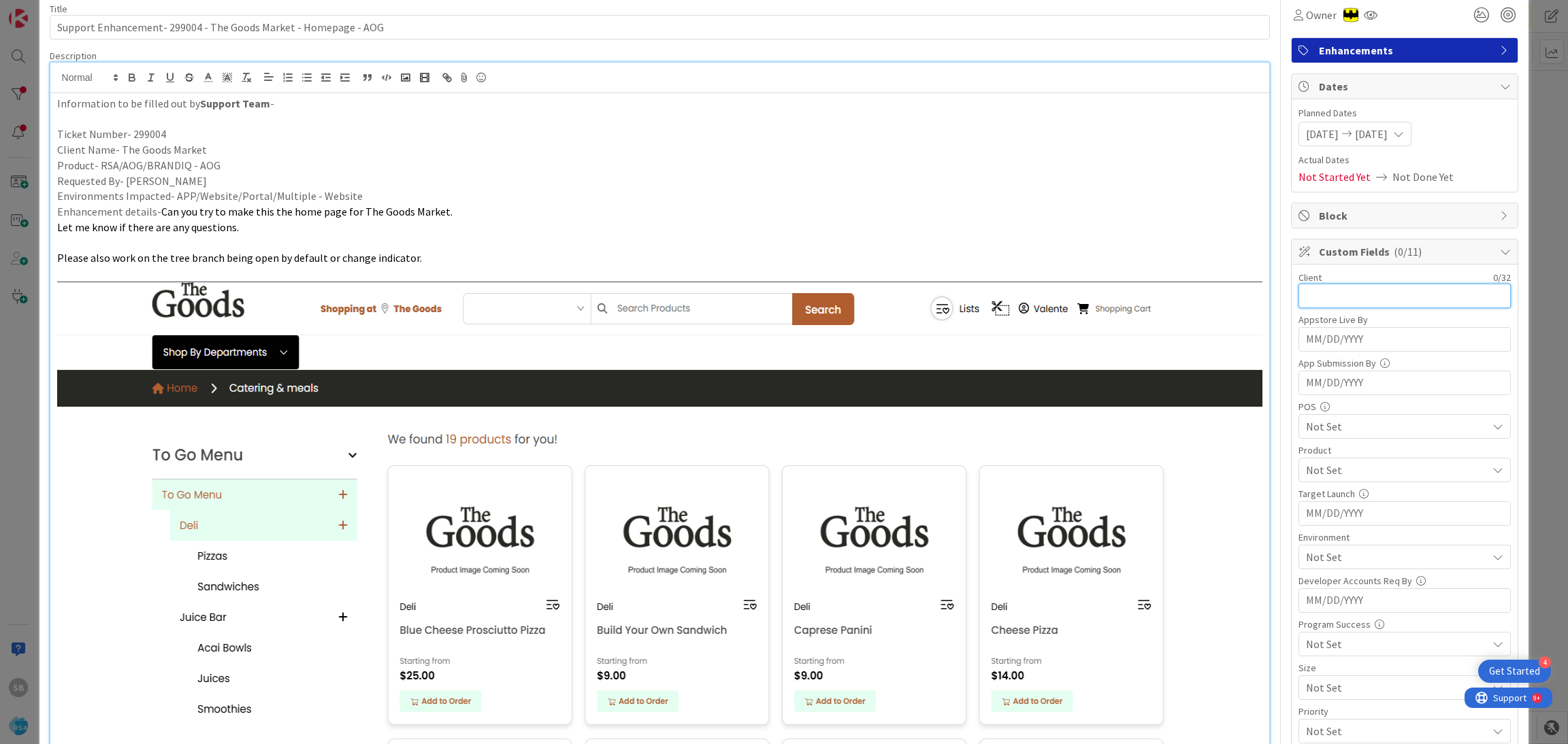
click at [1334, 290] on input "text" at bounding box center [1405, 295] width 212 height 25
type input "The Goods Market"
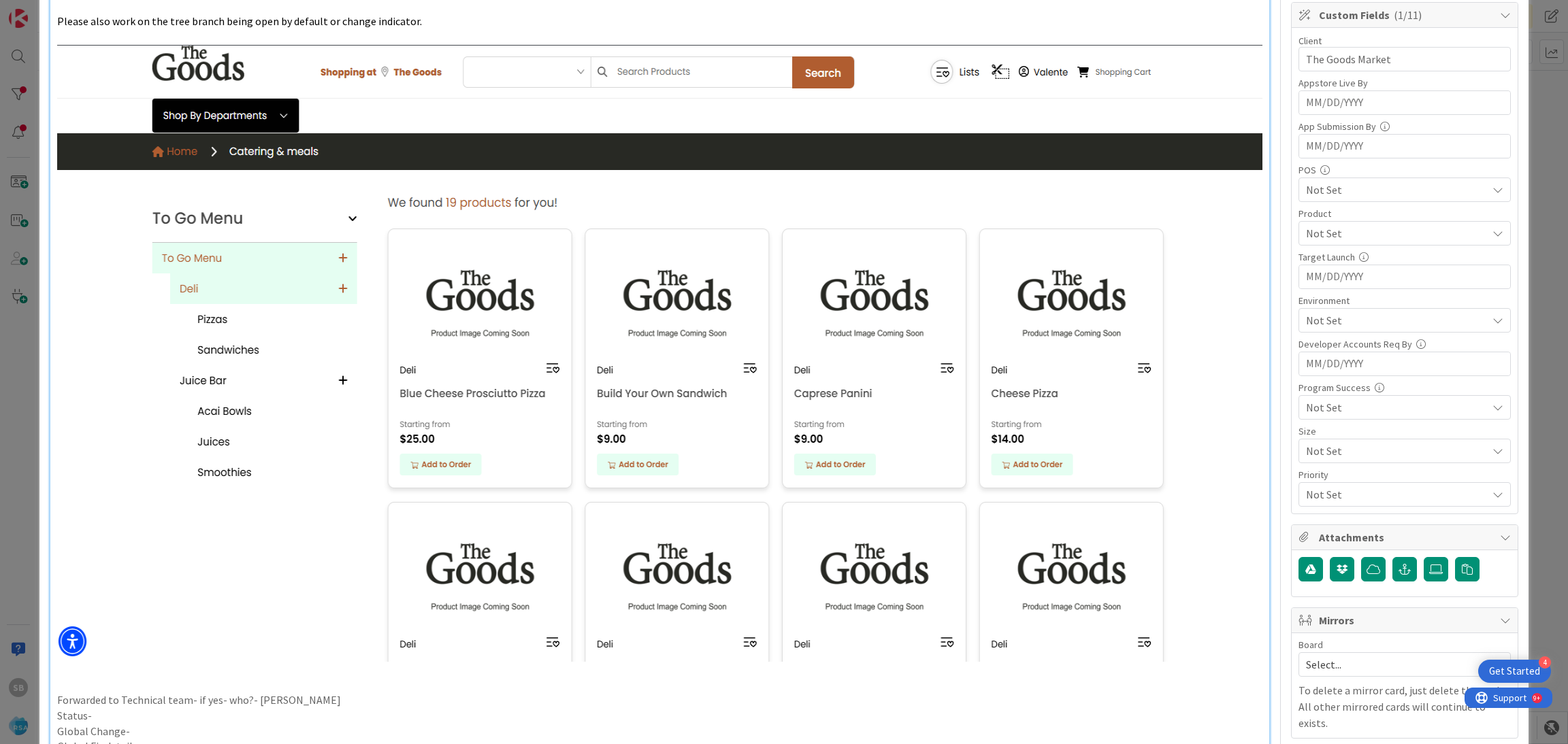
scroll to position [330, 0]
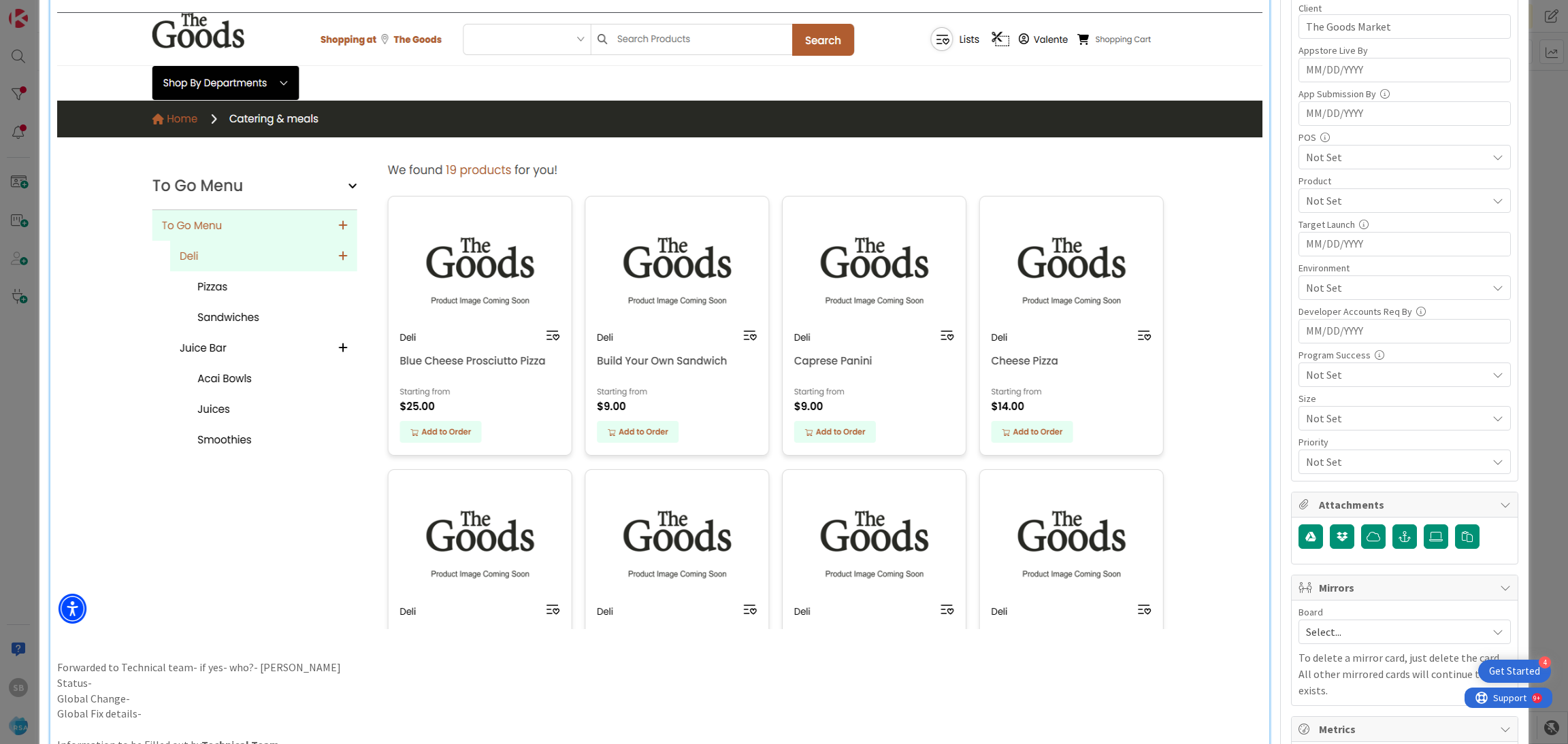
click at [1330, 207] on span "Not Set" at bounding box center [1396, 200] width 181 height 16
click at [1329, 234] on link "RSA" at bounding box center [1402, 232] width 217 height 25
click at [1318, 208] on span "RSA" at bounding box center [1396, 200] width 181 height 16
click at [1306, 290] on span "Not Set" at bounding box center [1396, 288] width 181 height 16
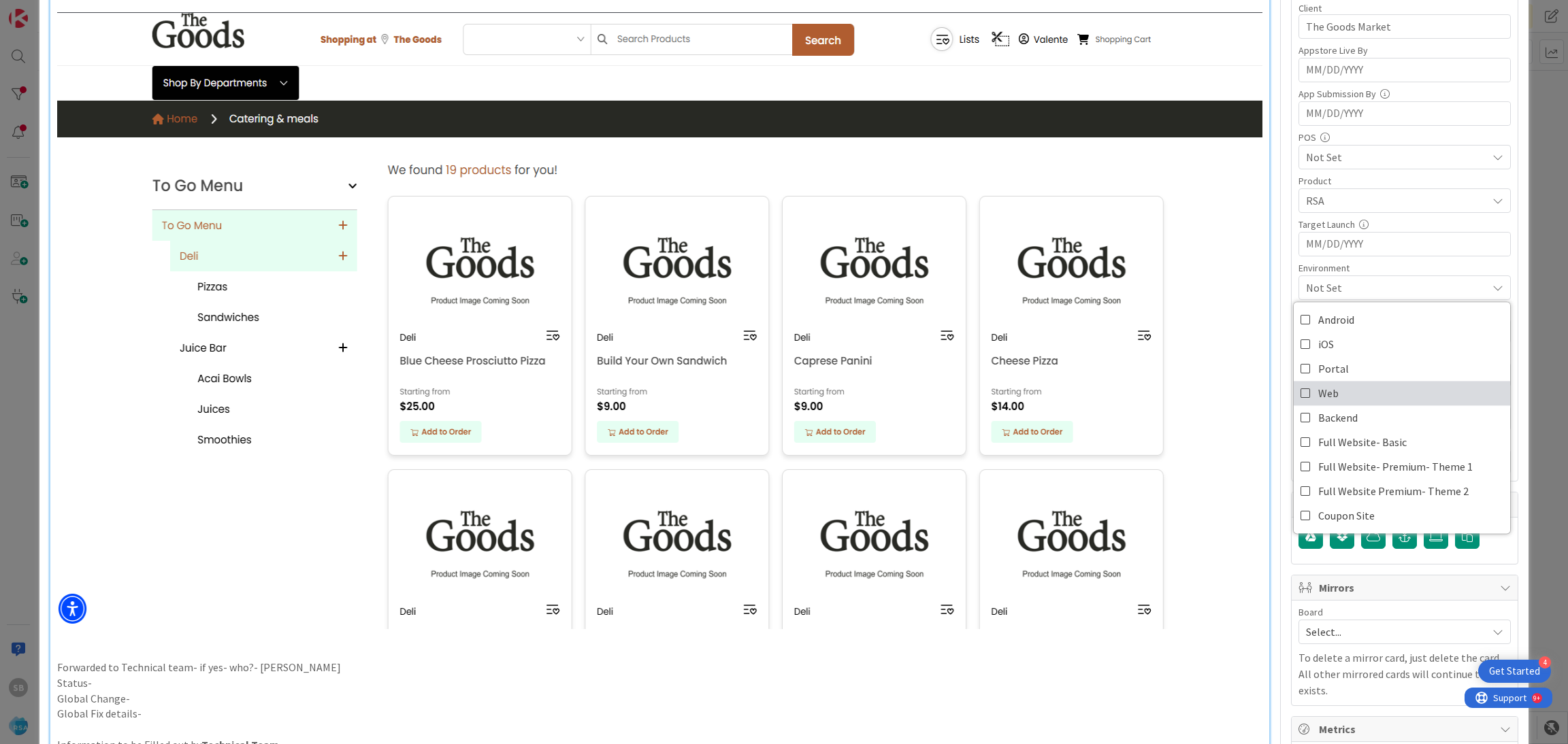
click at [1329, 404] on link "Web" at bounding box center [1402, 393] width 217 height 25
click at [1349, 285] on span "Web" at bounding box center [1396, 288] width 181 height 16
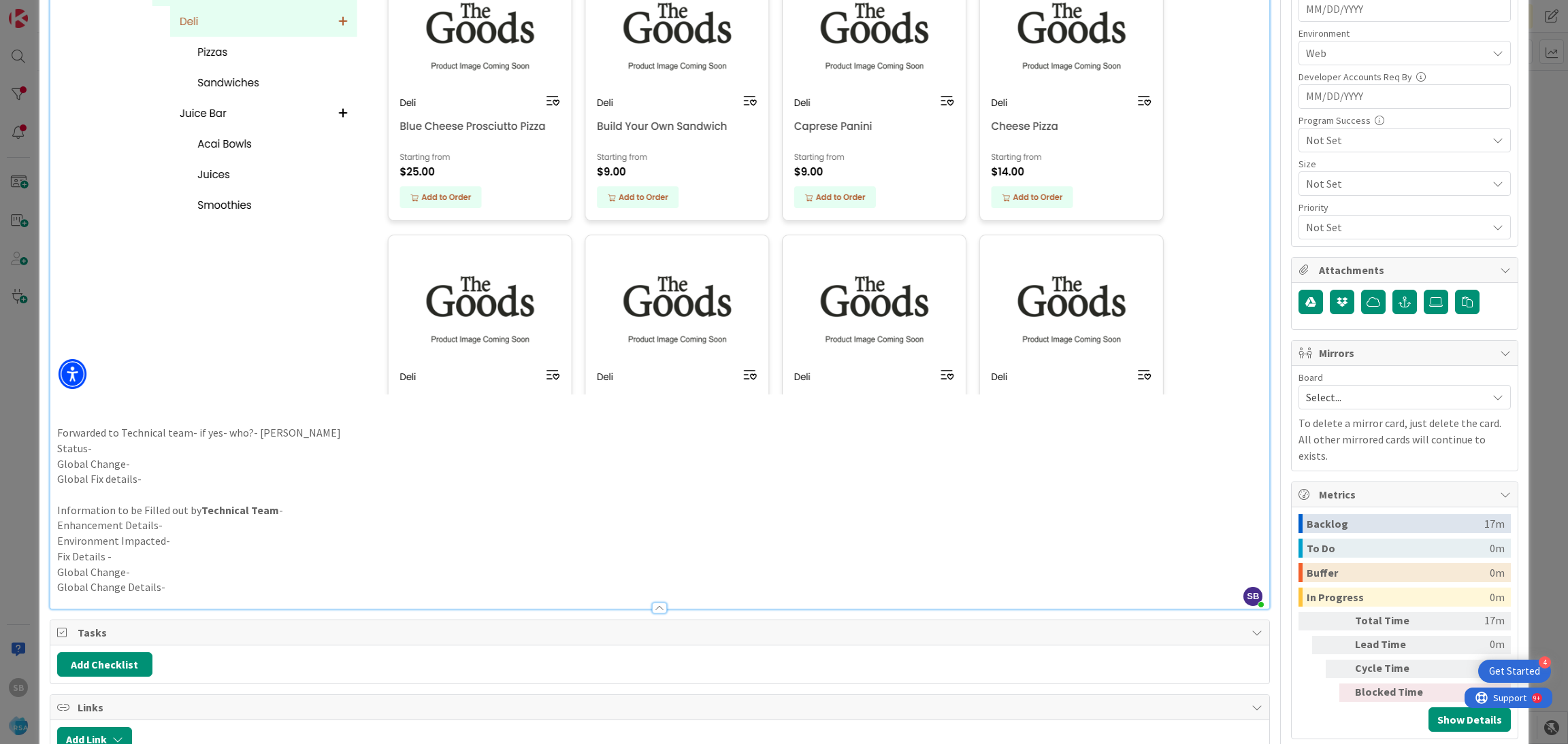
scroll to position [598, 0]
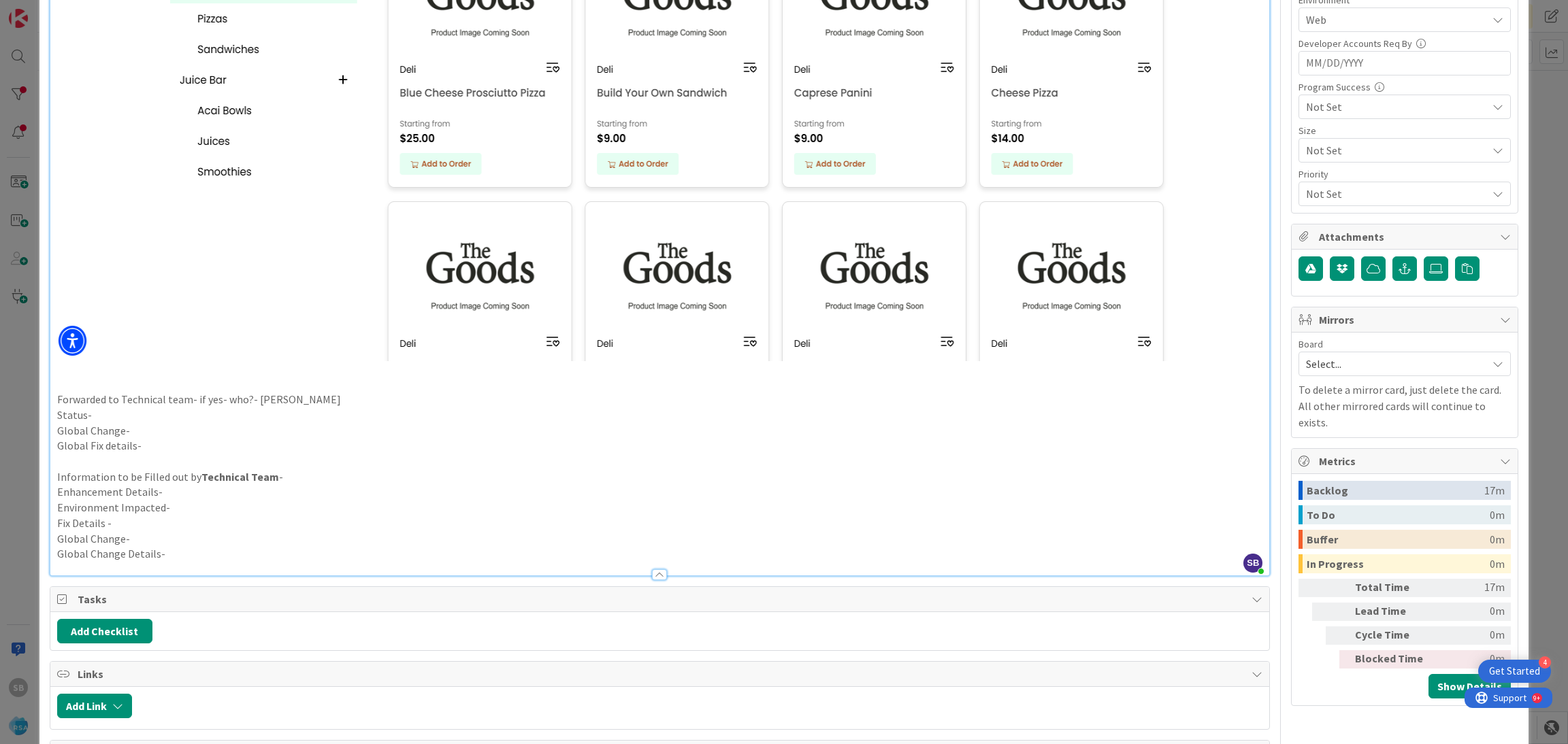
click at [1333, 371] on span "Select..." at bounding box center [1393, 364] width 174 height 19
click at [1323, 457] on span "Software Development" at bounding box center [1413, 452] width 179 height 20
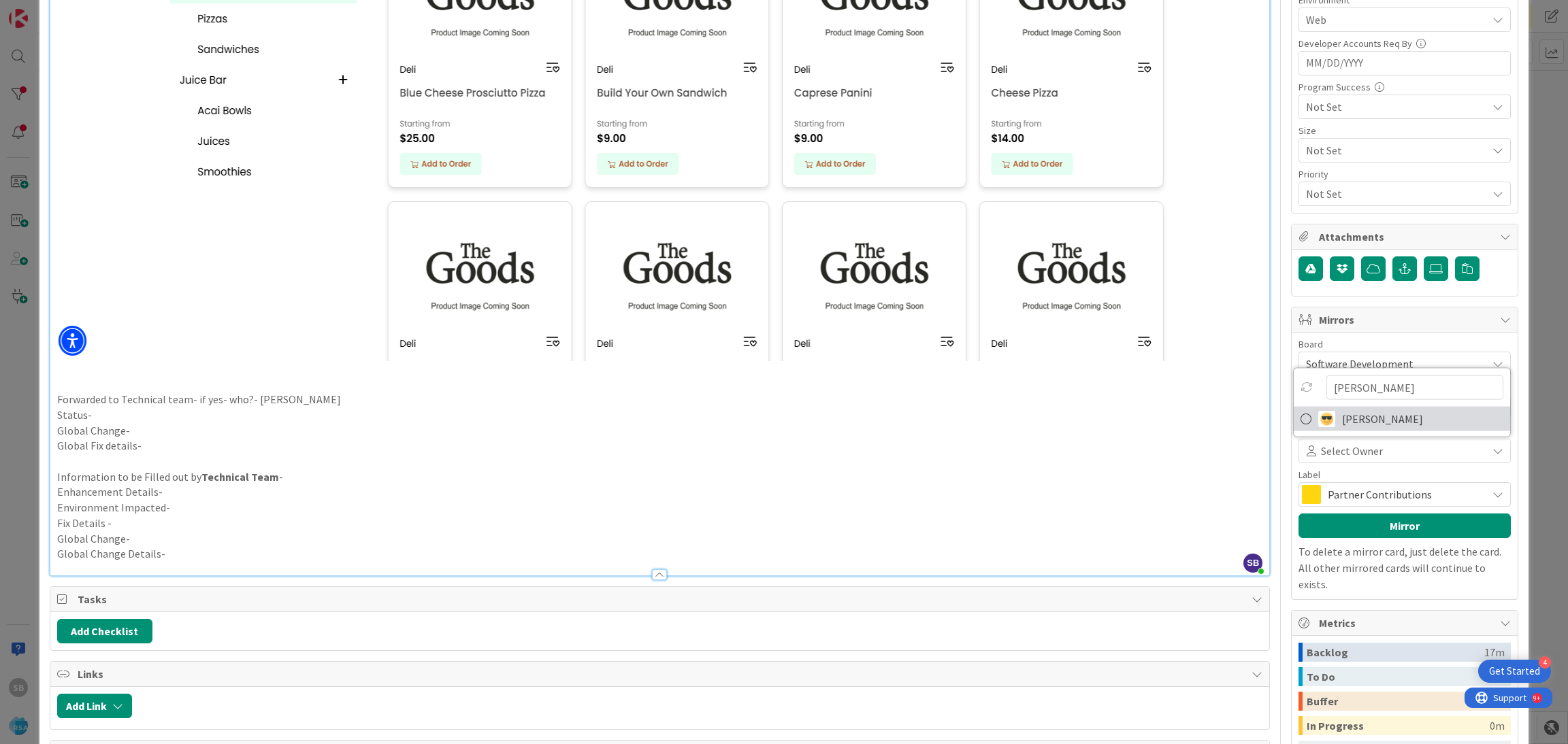
type input "[PERSON_NAME]"
click at [1352, 421] on span "[PERSON_NAME]" at bounding box center [1382, 418] width 81 height 20
click at [1344, 498] on span "Partner Contributions" at bounding box center [1403, 494] width 153 height 19
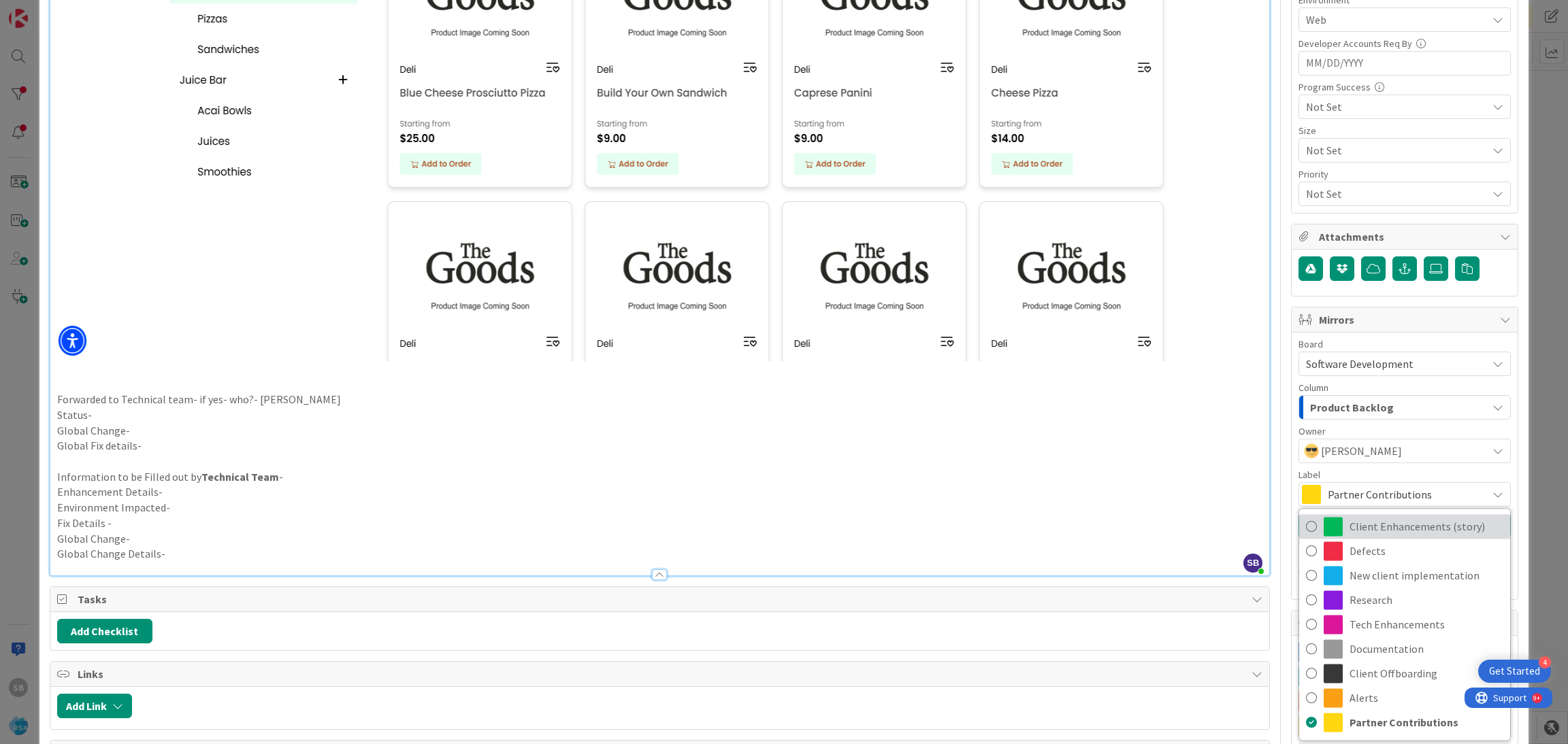
click at [1351, 524] on span "Client Enhancements (story)" at bounding box center [1426, 526] width 154 height 20
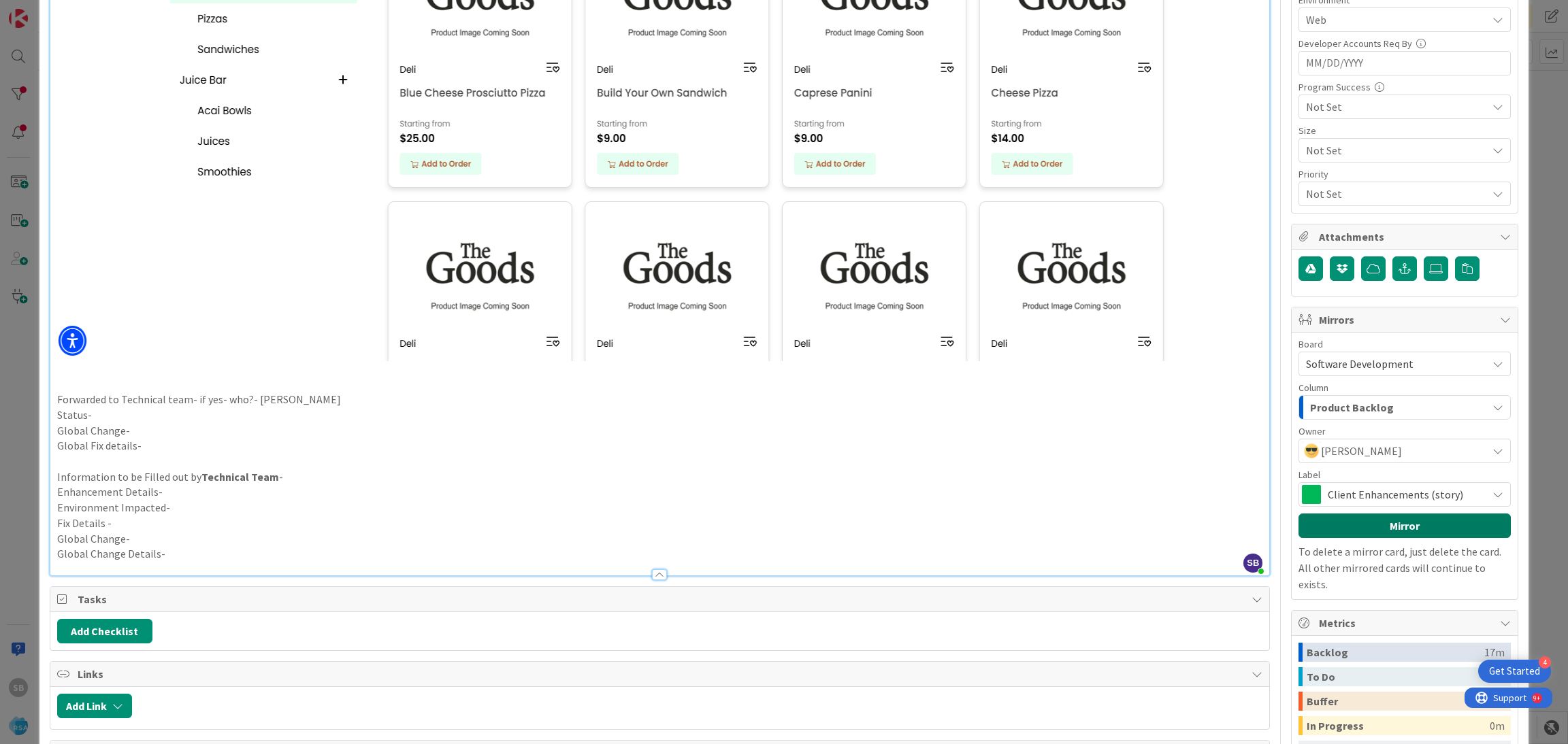
click at [1363, 538] on button "Mirror" at bounding box center [1405, 525] width 212 height 25
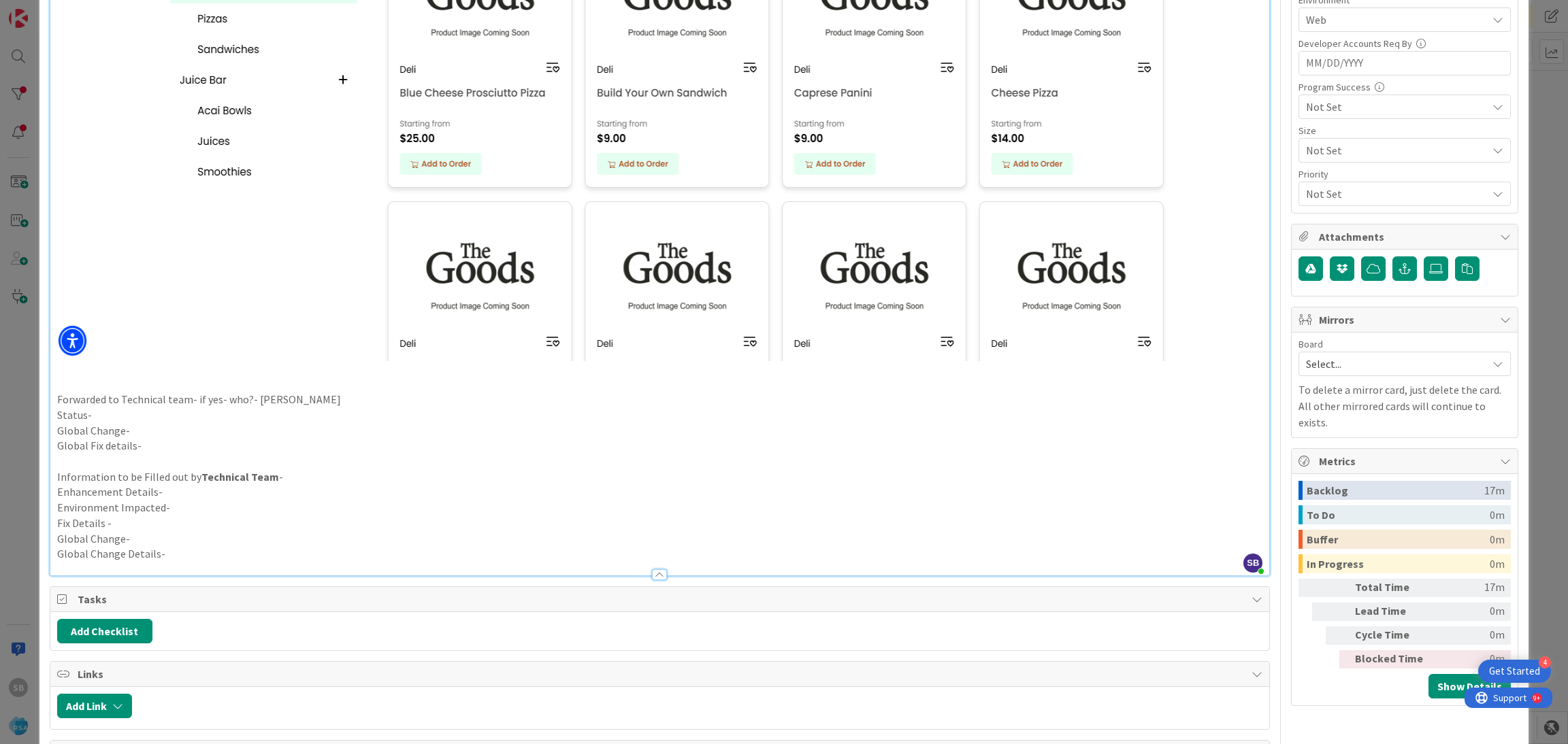
scroll to position [0, 0]
